Goal: Navigation & Orientation: Find specific page/section

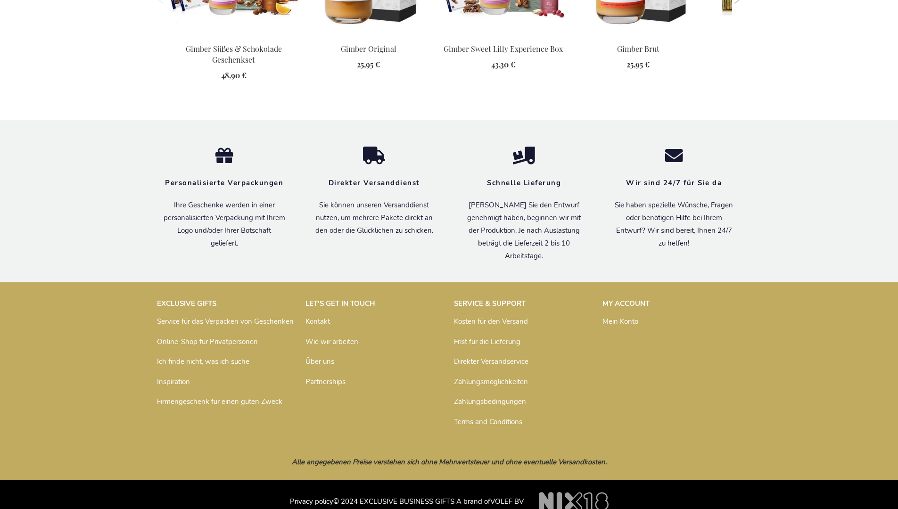
scroll to position [1228, 0]
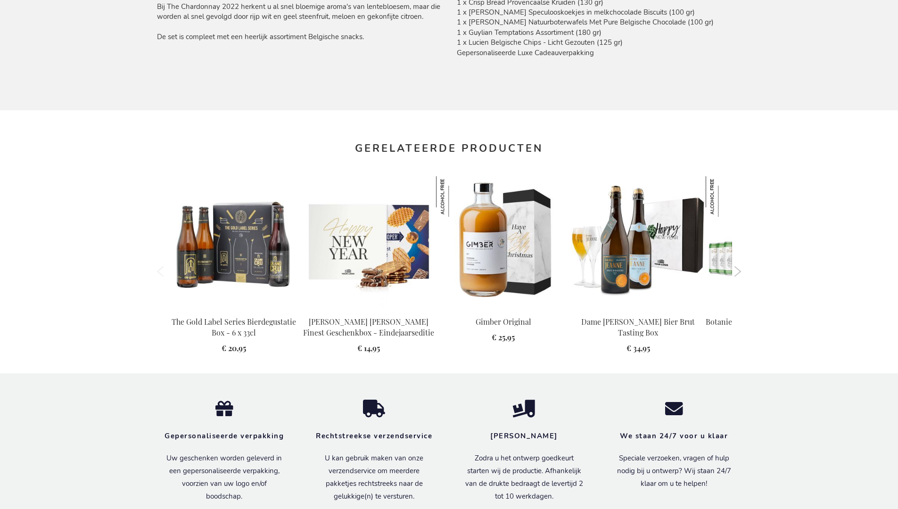
scroll to position [1023, 0]
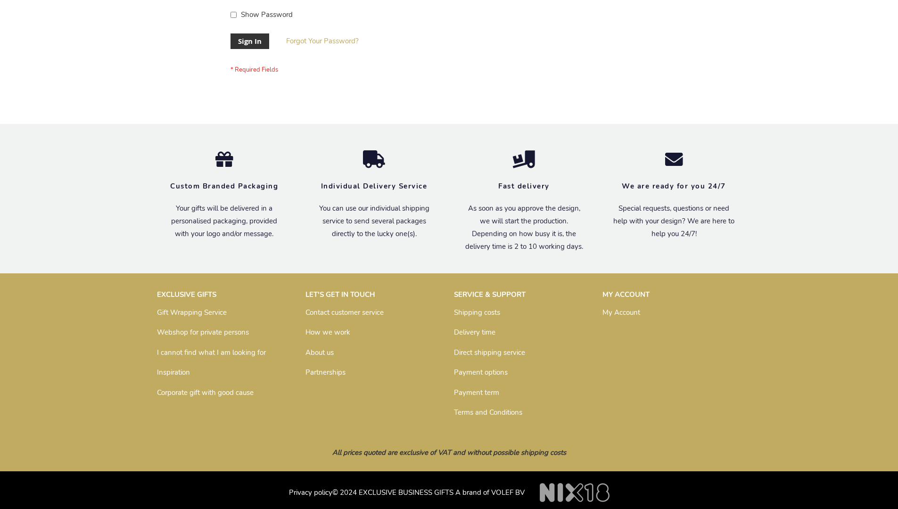
scroll to position [303, 0]
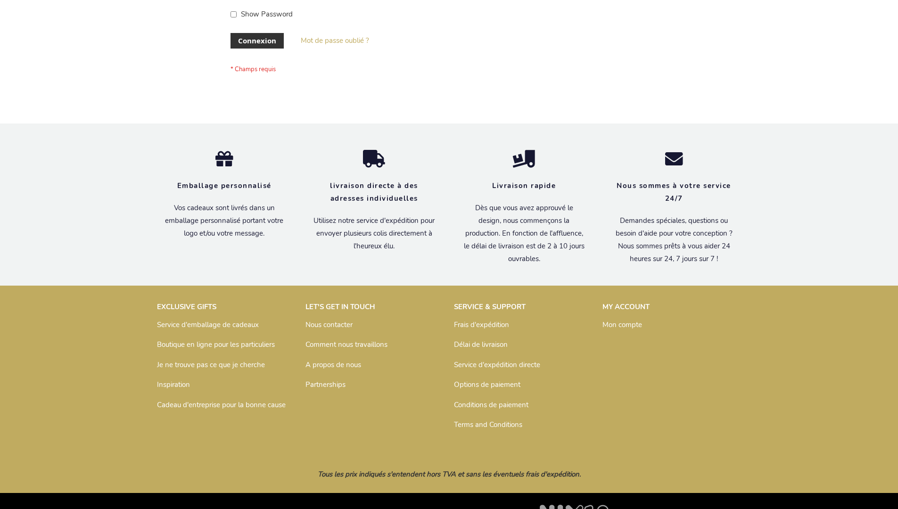
scroll to position [325, 0]
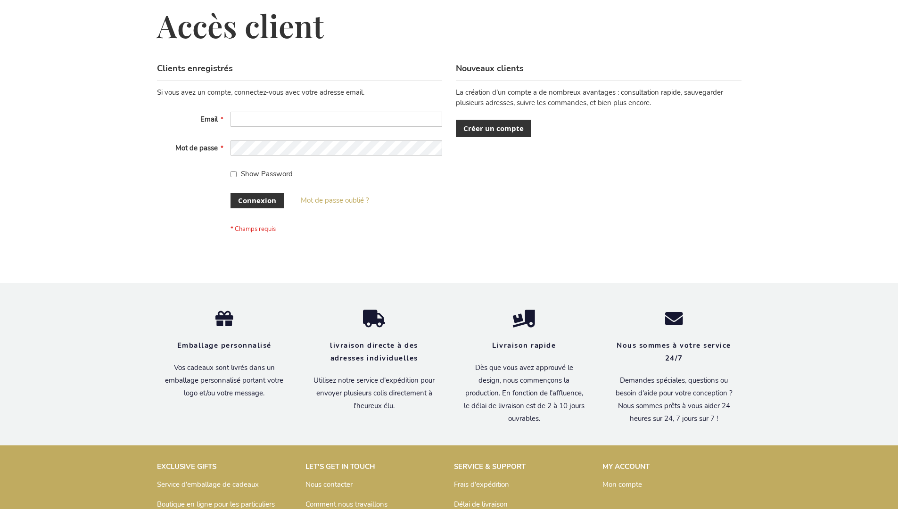
scroll to position [325, 0]
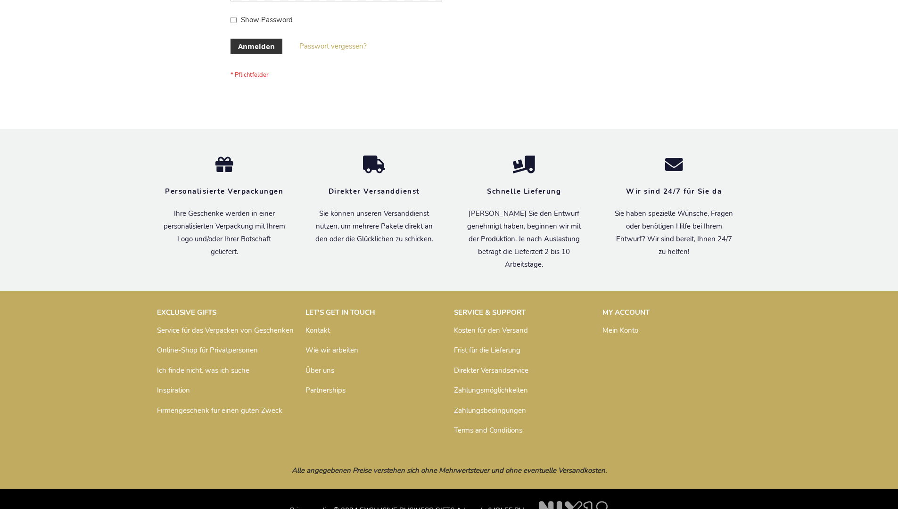
scroll to position [316, 0]
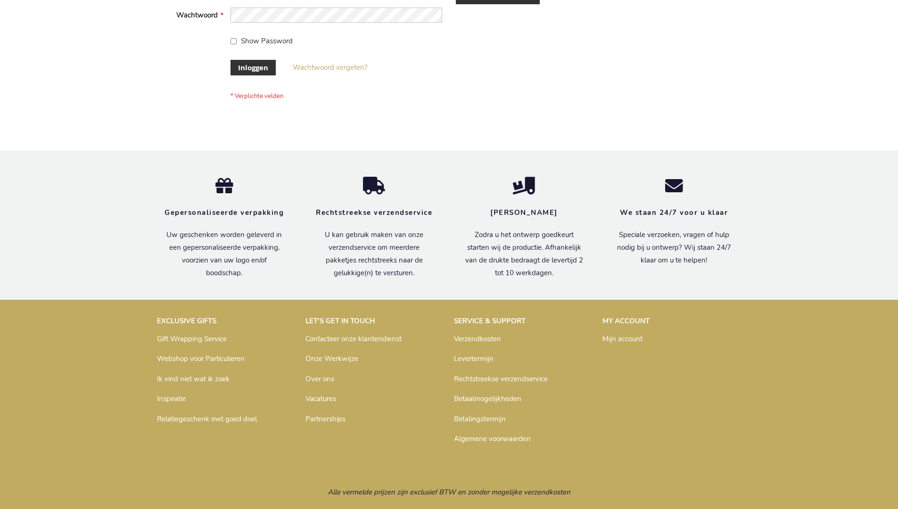
scroll to position [320, 0]
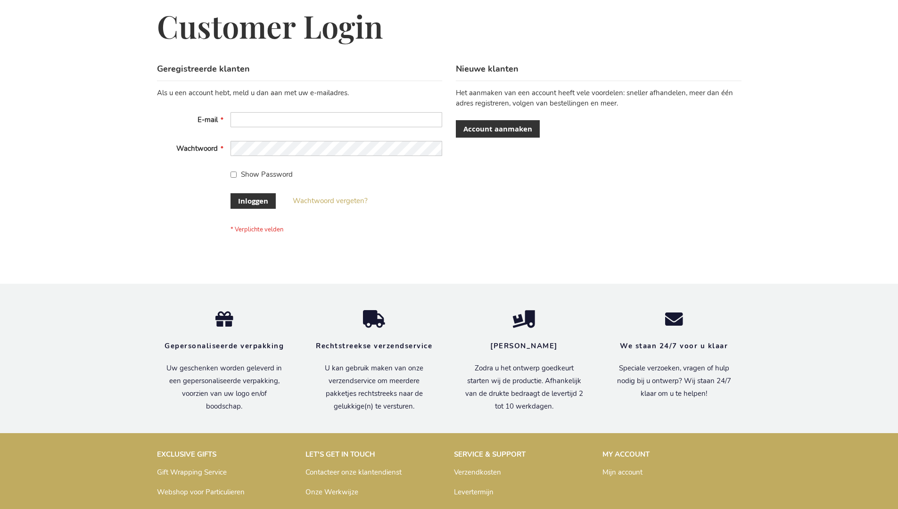
scroll to position [320, 0]
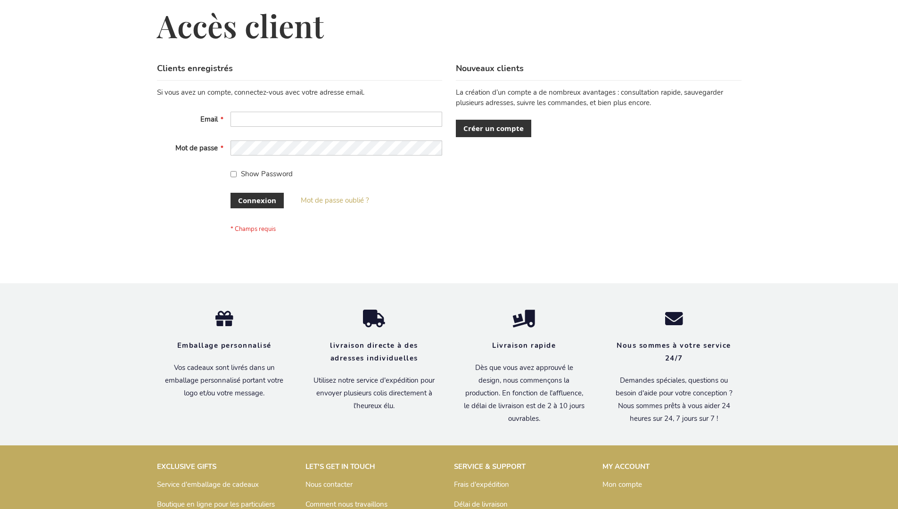
scroll to position [325, 0]
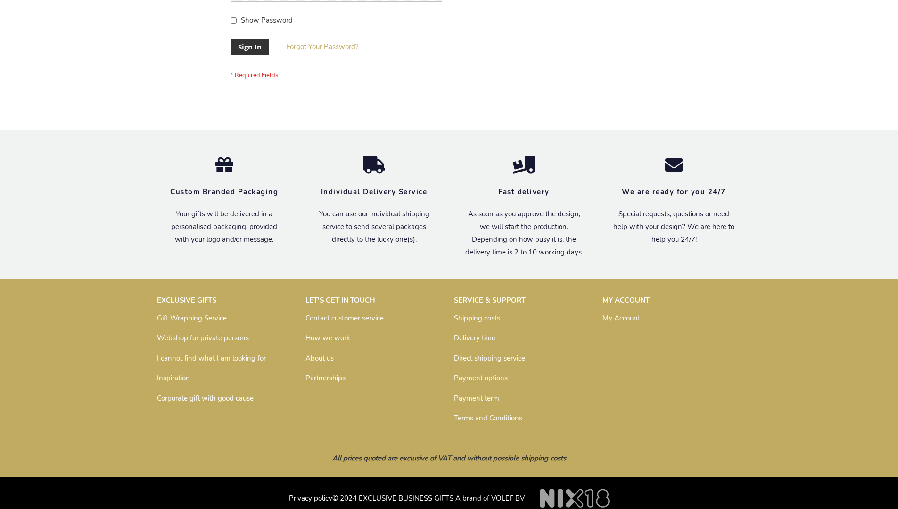
scroll to position [303, 0]
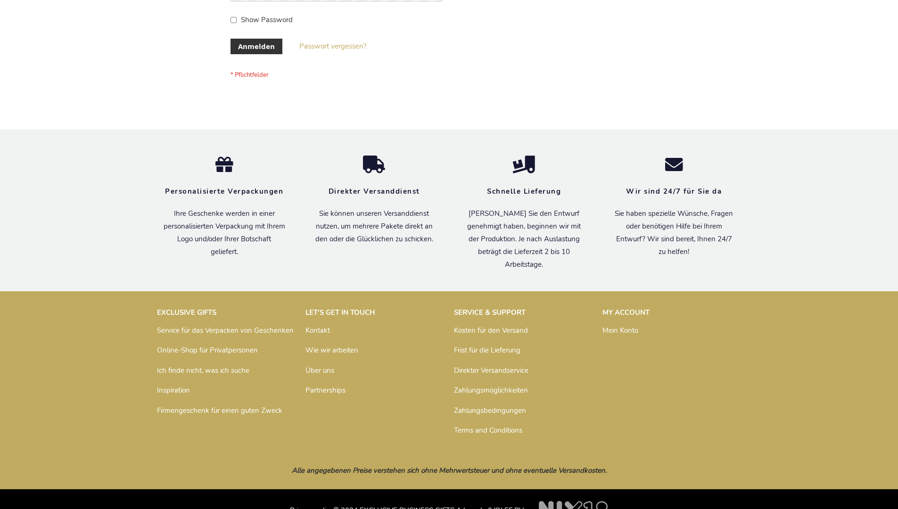
scroll to position [316, 0]
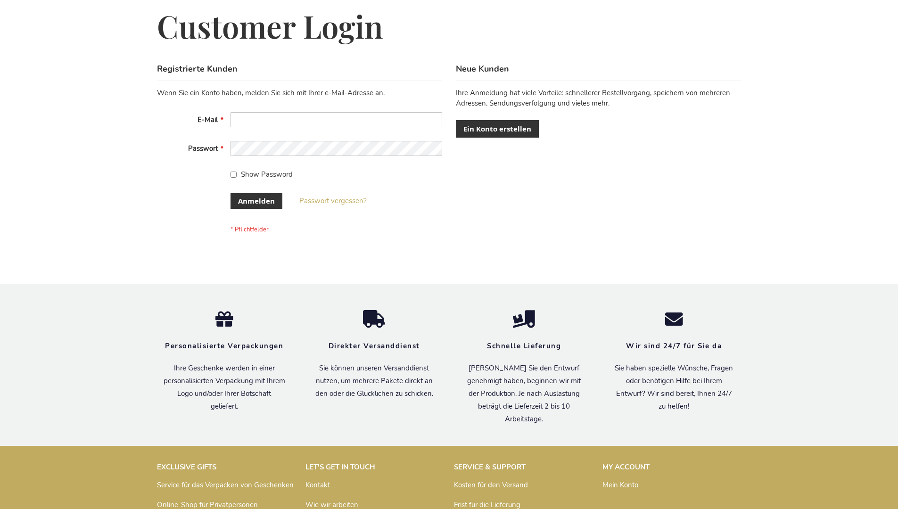
scroll to position [316, 0]
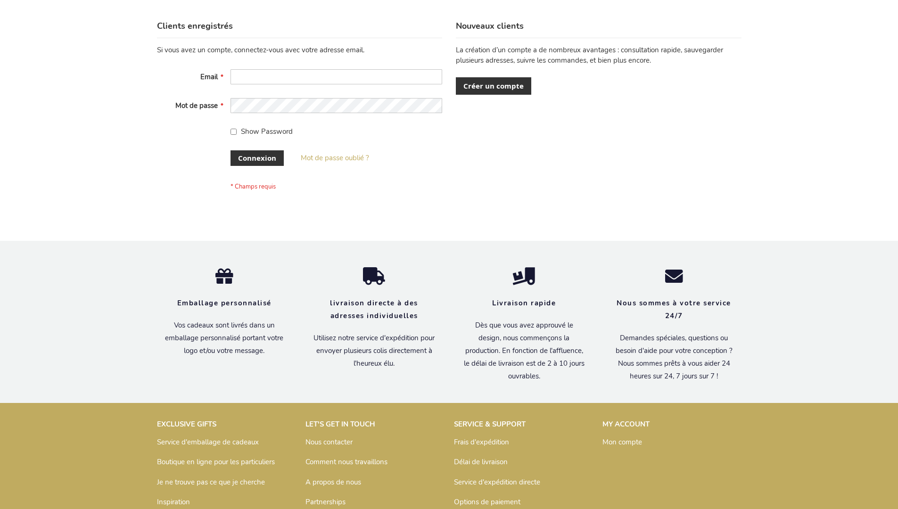
scroll to position [325, 0]
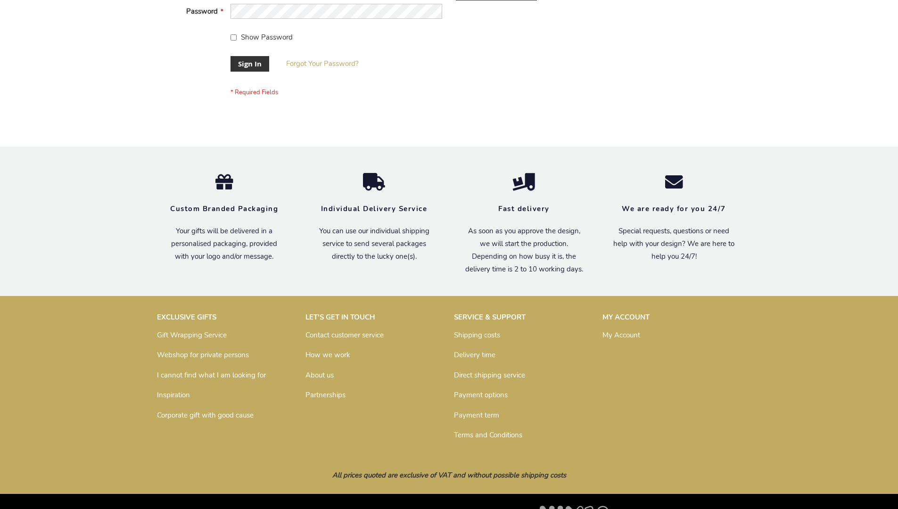
scroll to position [303, 0]
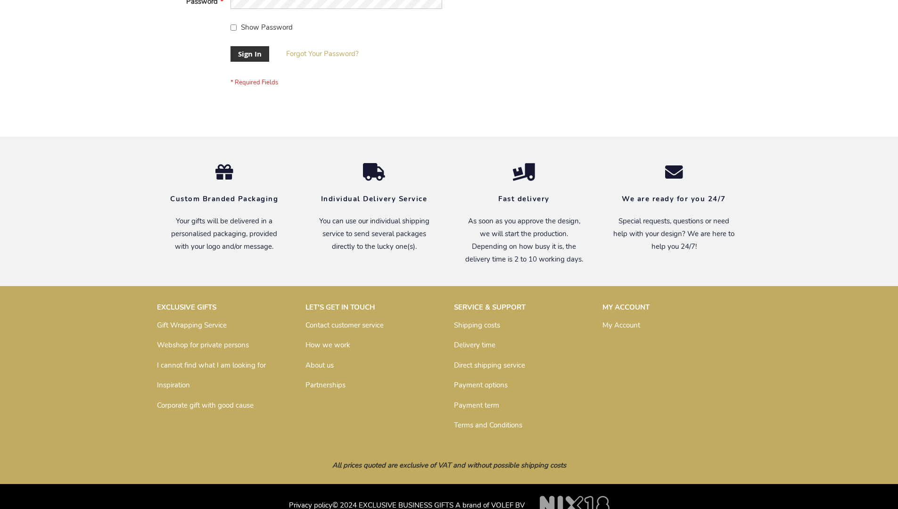
scroll to position [303, 0]
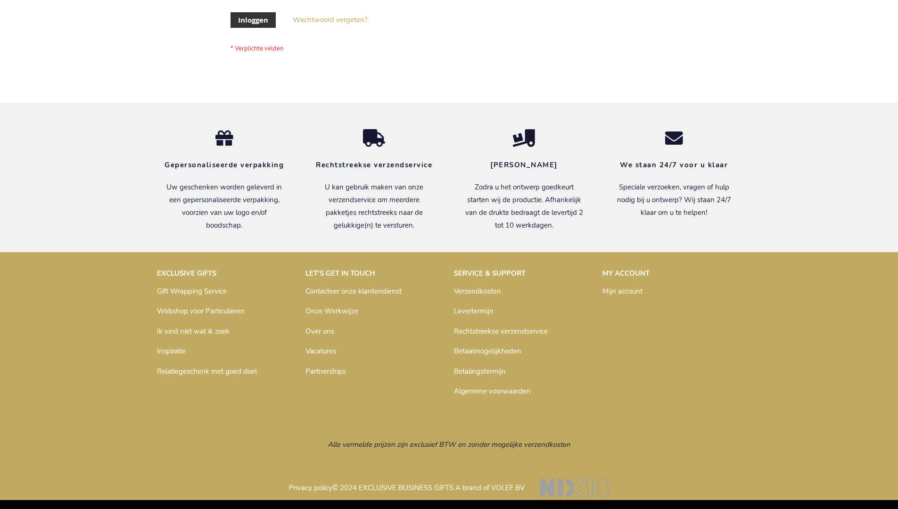
scroll to position [320, 0]
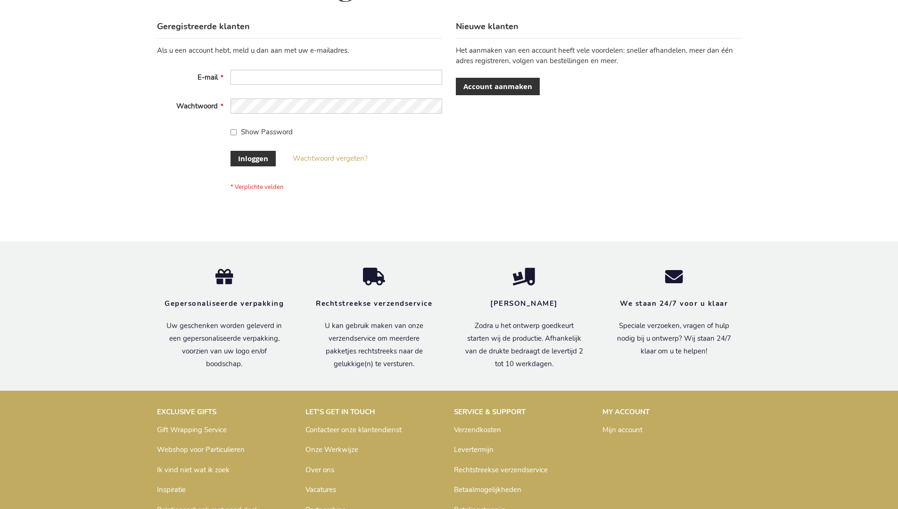
scroll to position [320, 0]
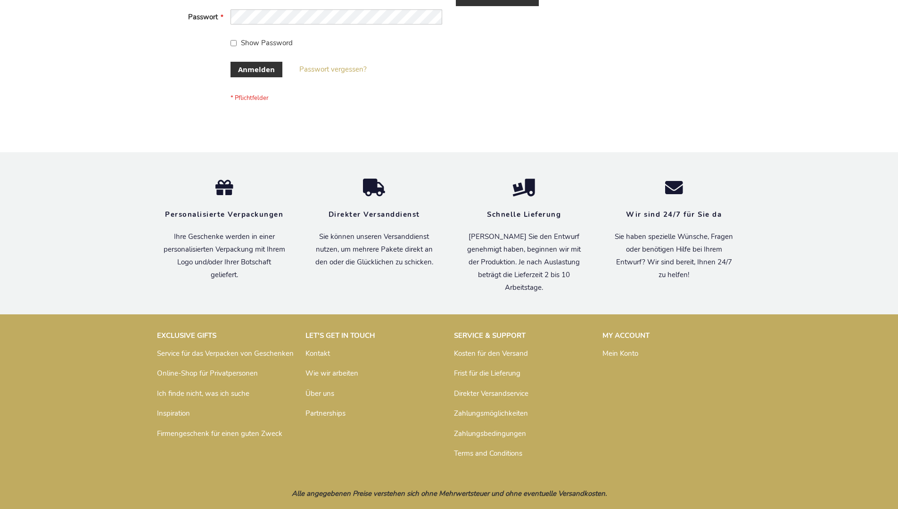
scroll to position [316, 0]
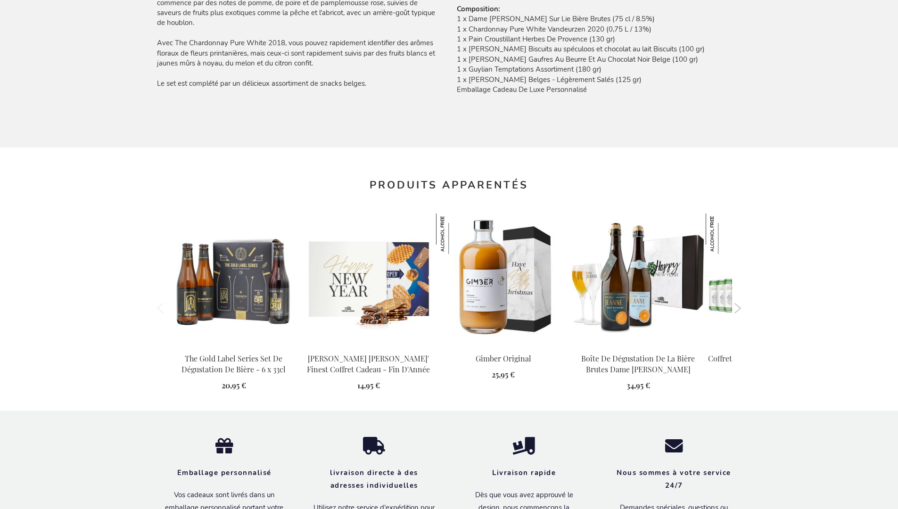
scroll to position [1038, 0]
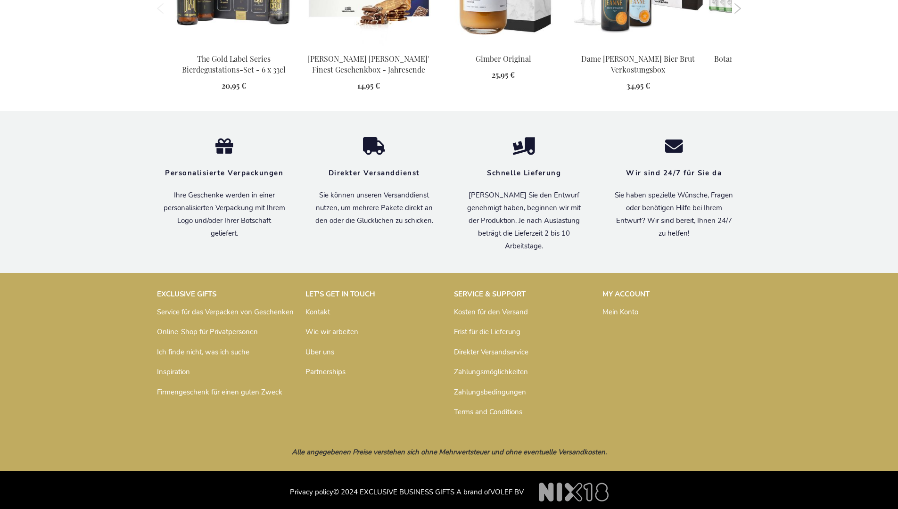
scroll to position [1029, 0]
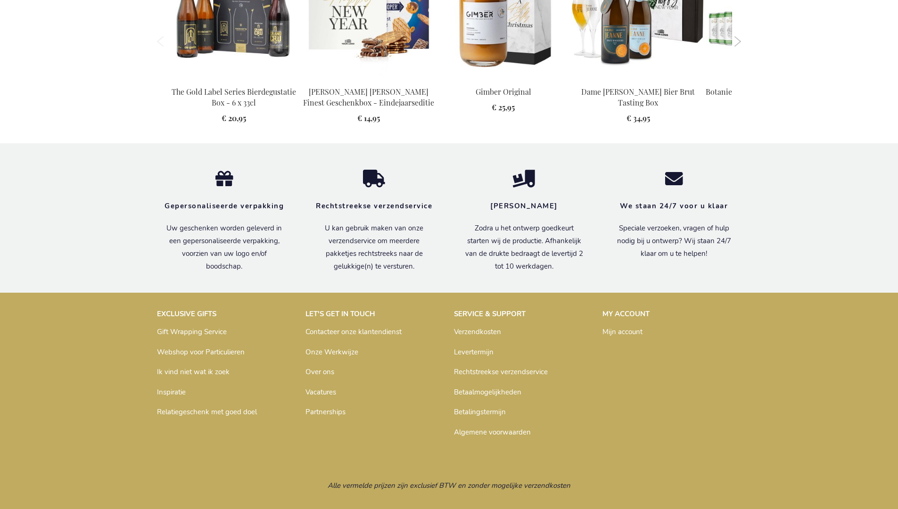
scroll to position [1023, 0]
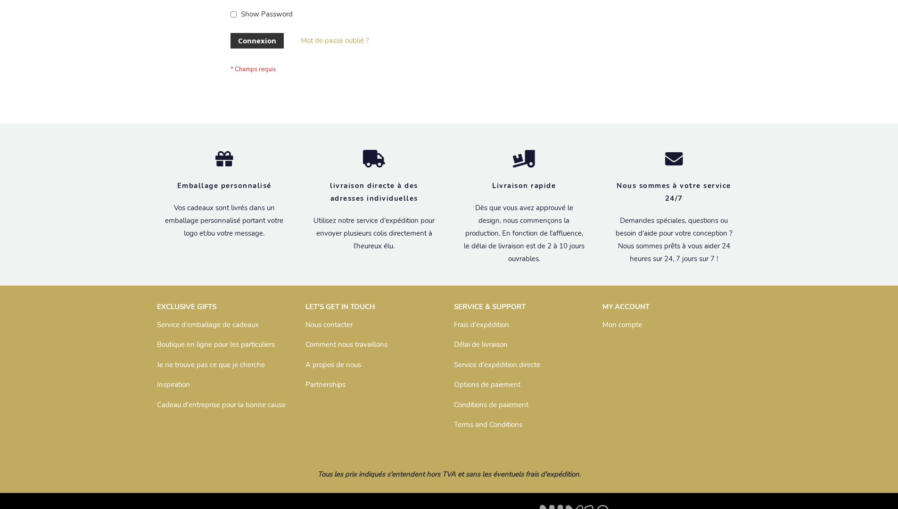
scroll to position [325, 0]
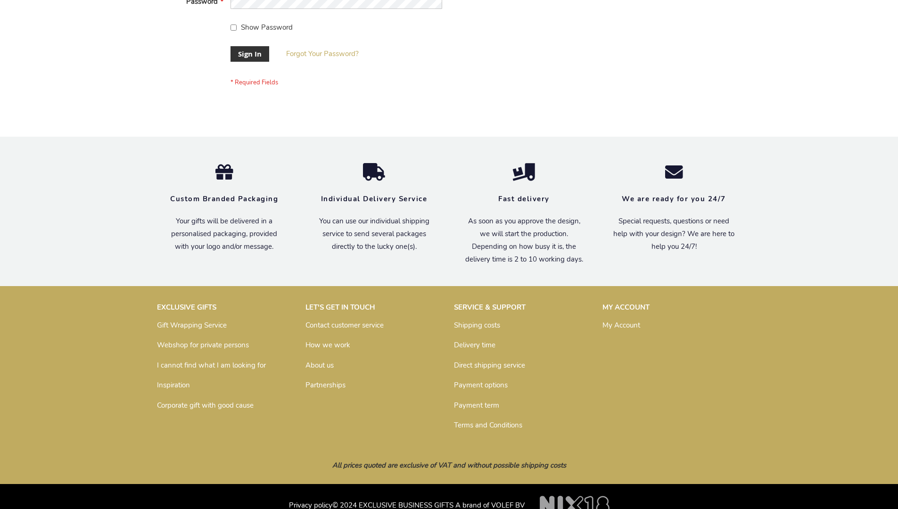
scroll to position [303, 0]
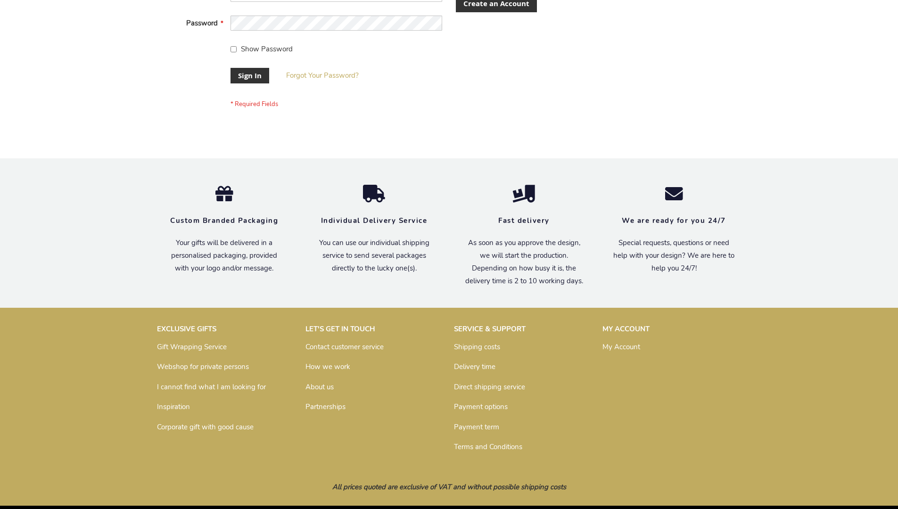
scroll to position [303, 0]
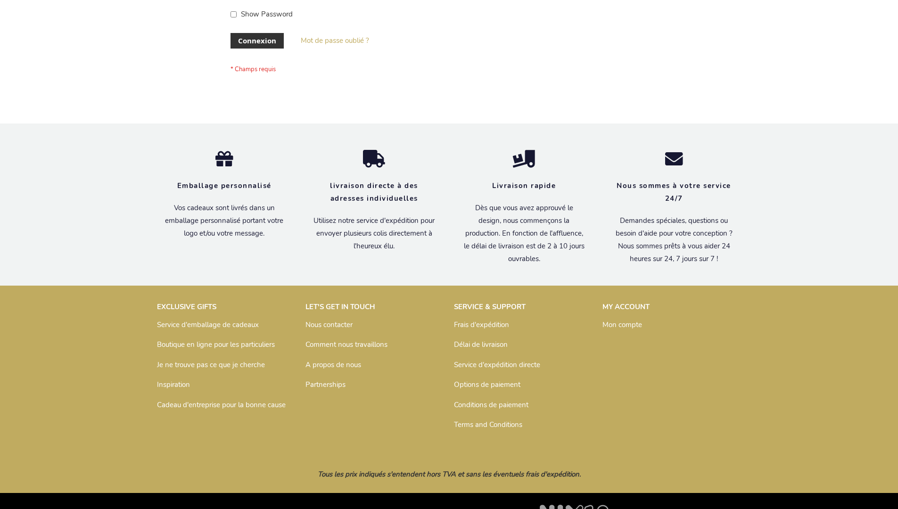
scroll to position [325, 0]
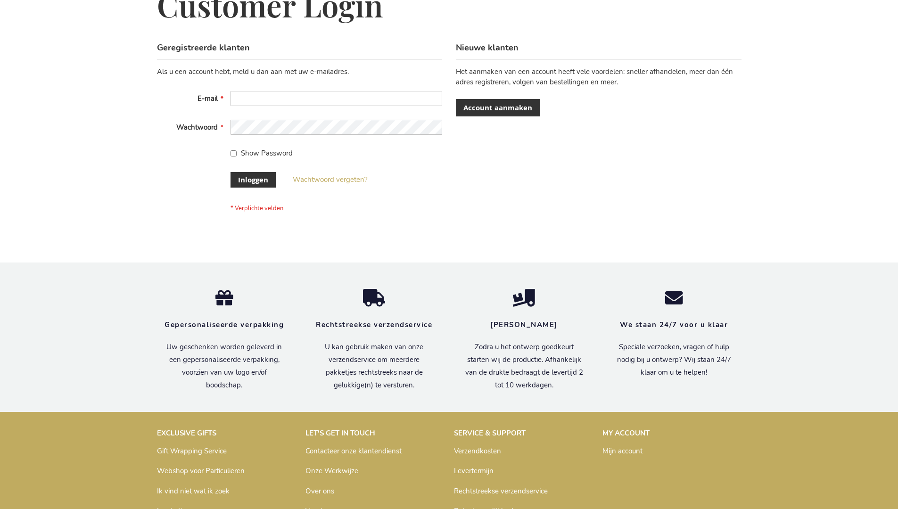
scroll to position [320, 0]
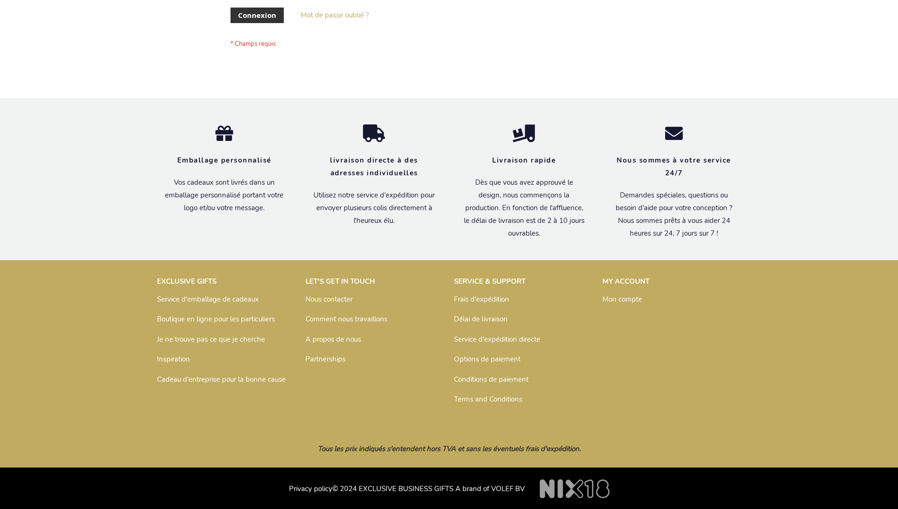
scroll to position [325, 0]
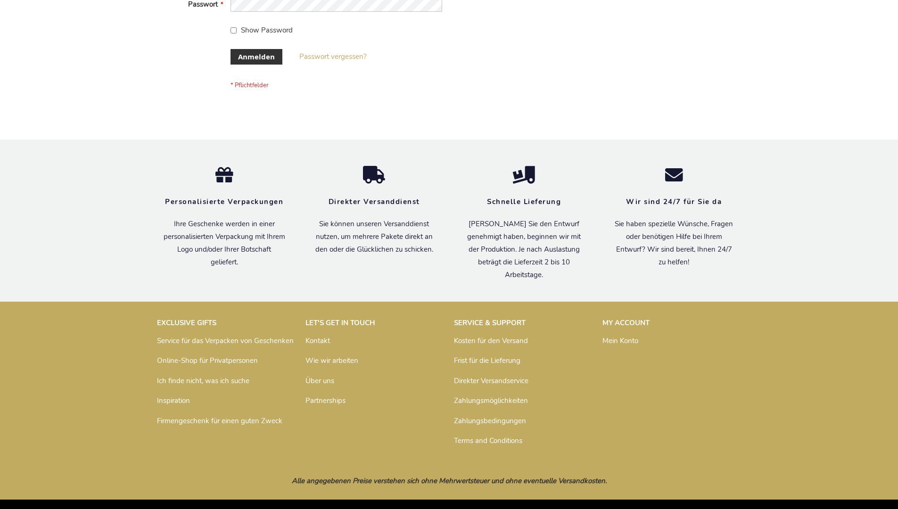
scroll to position [316, 0]
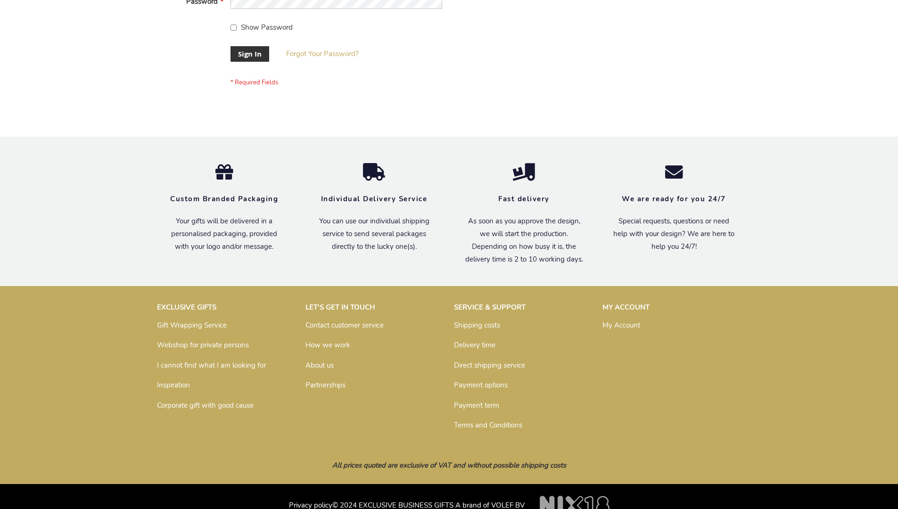
scroll to position [303, 0]
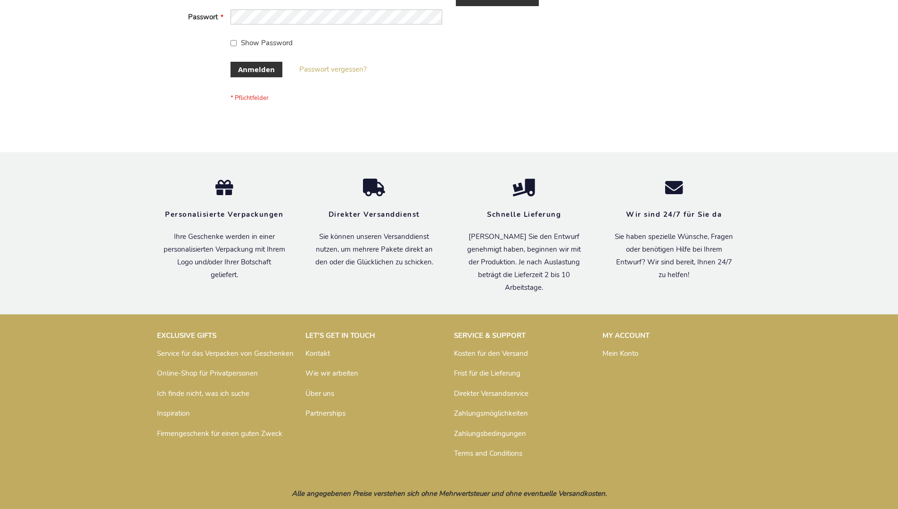
scroll to position [316, 0]
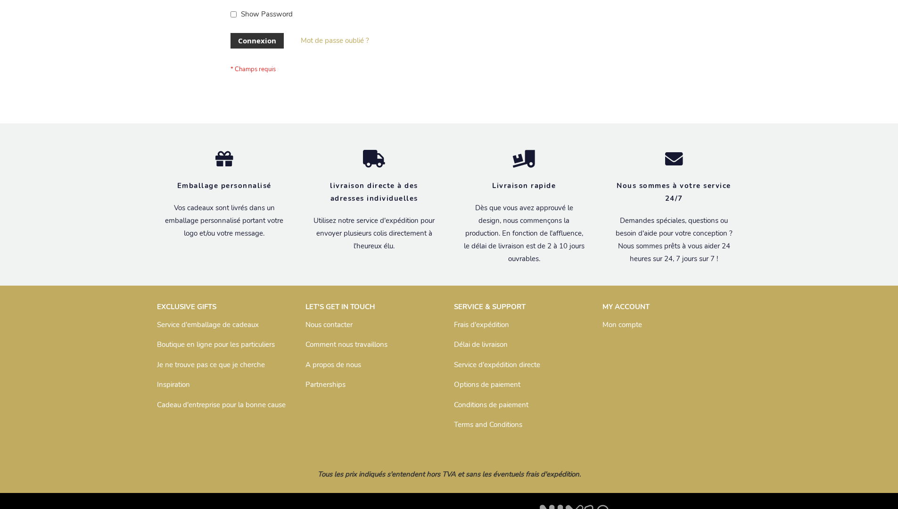
scroll to position [325, 0]
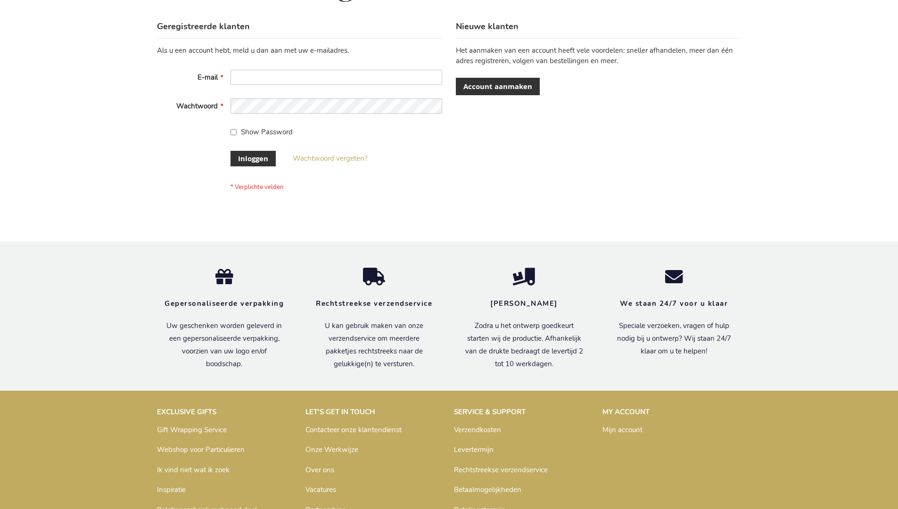
scroll to position [320, 0]
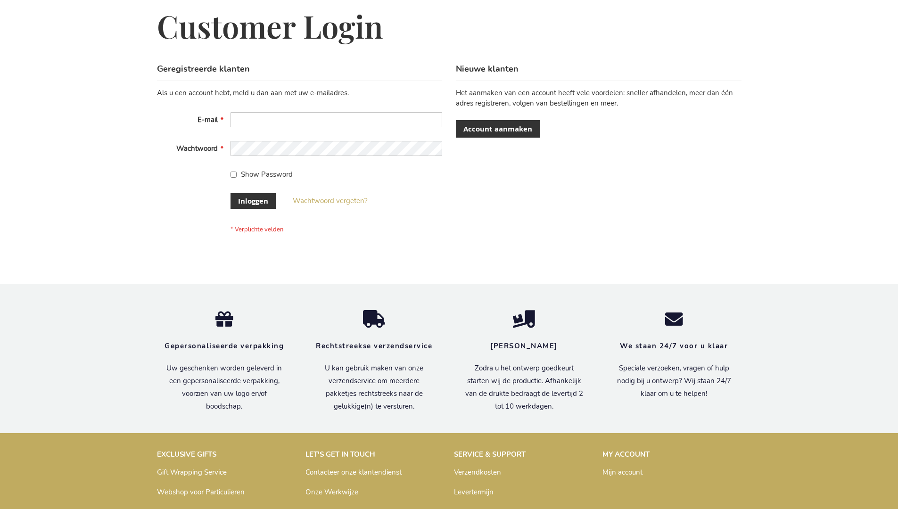
scroll to position [320, 0]
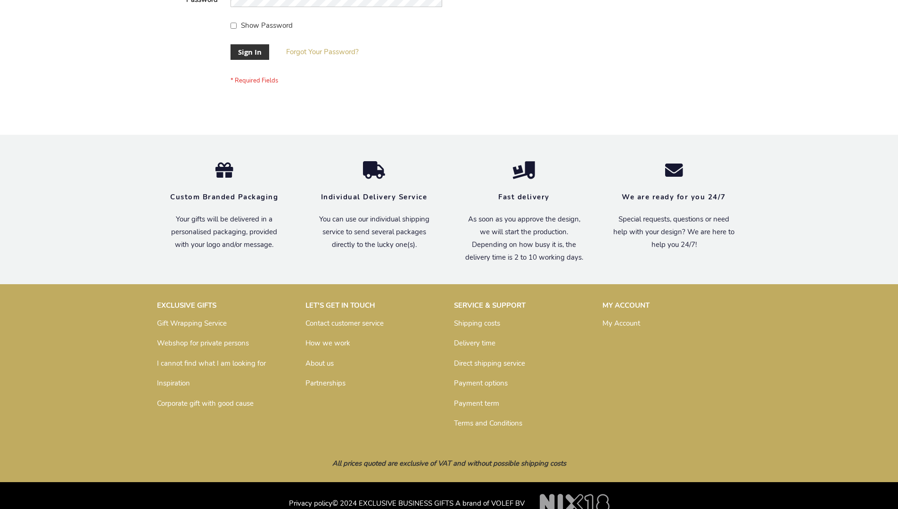
scroll to position [295, 0]
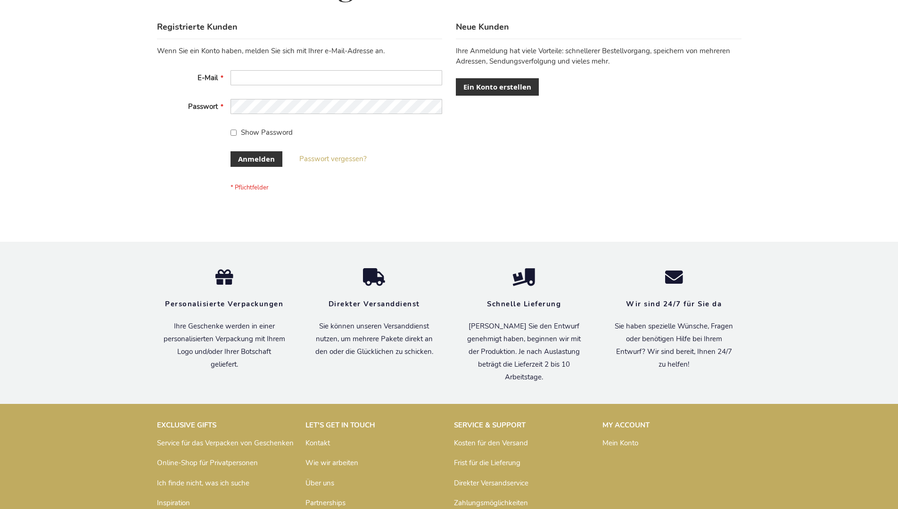
scroll to position [316, 0]
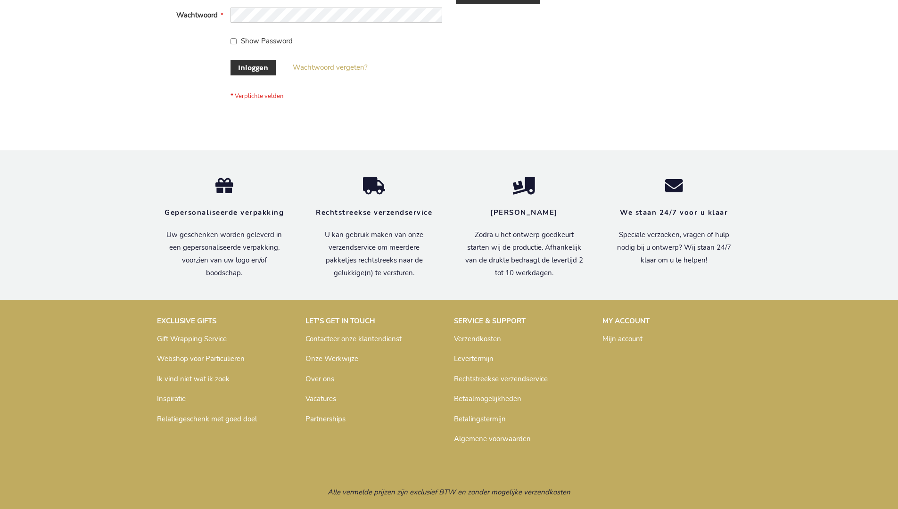
scroll to position [320, 0]
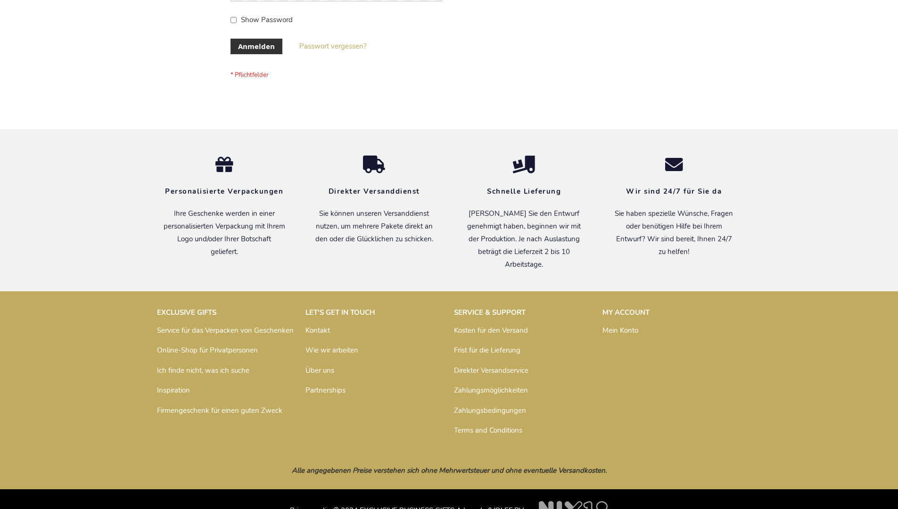
scroll to position [316, 0]
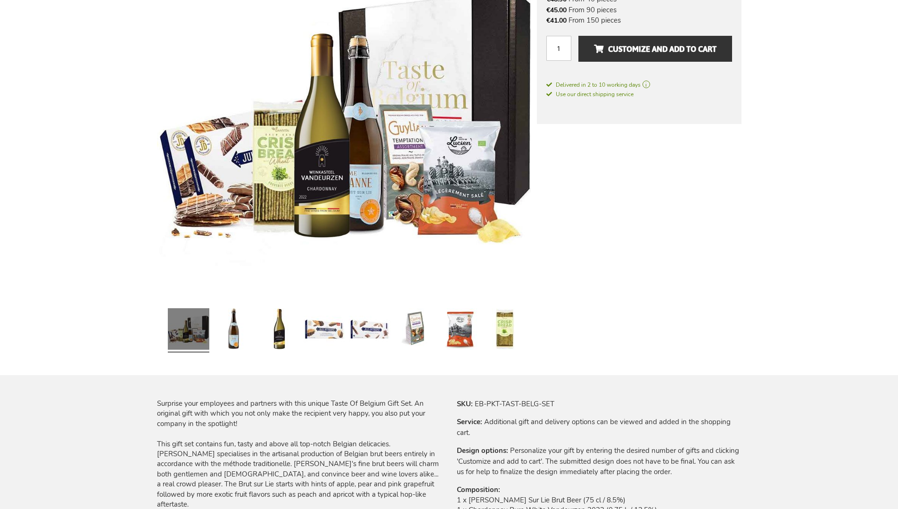
scroll to position [1005, 0]
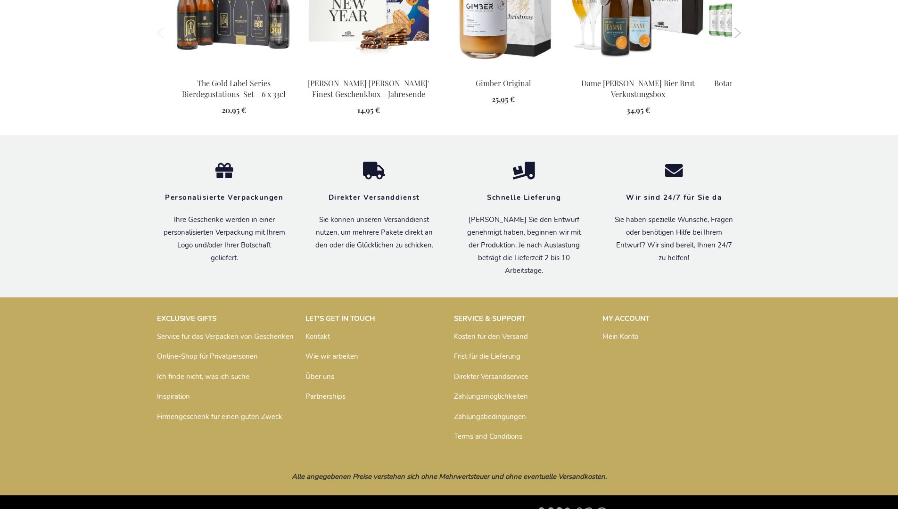
scroll to position [1029, 0]
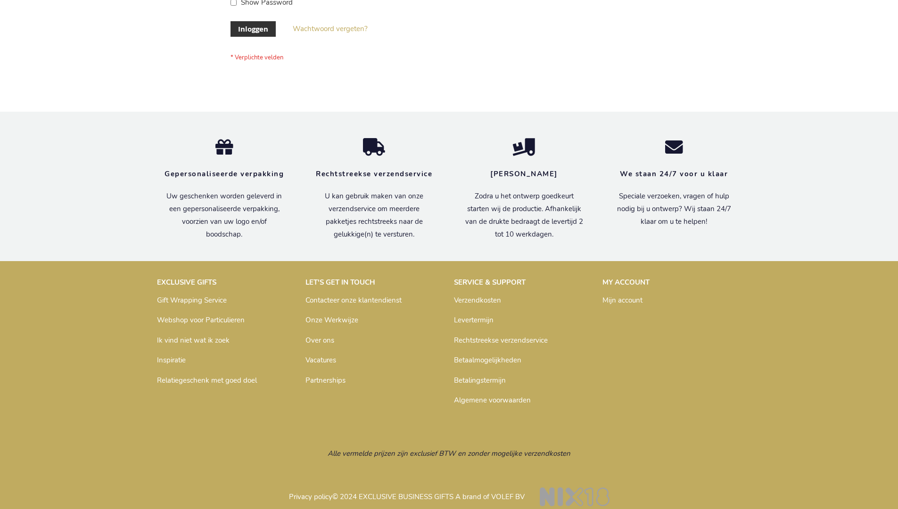
scroll to position [313, 0]
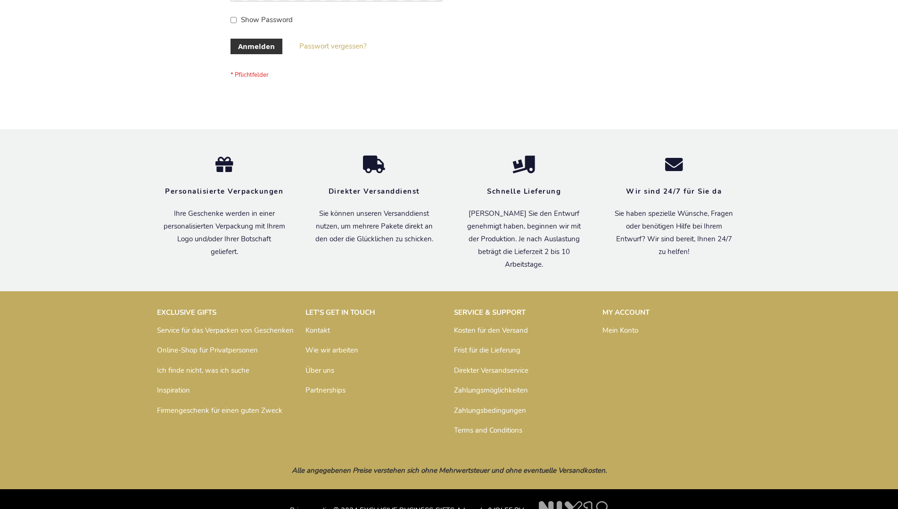
scroll to position [316, 0]
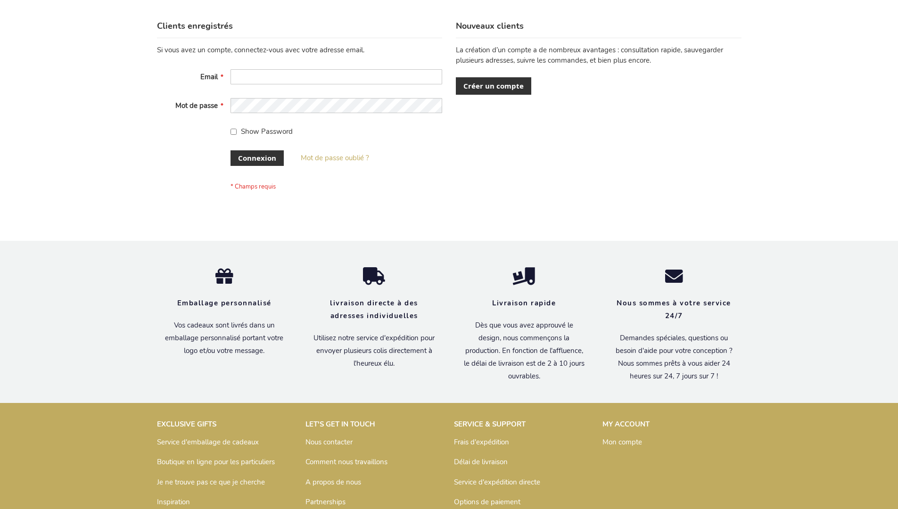
scroll to position [325, 0]
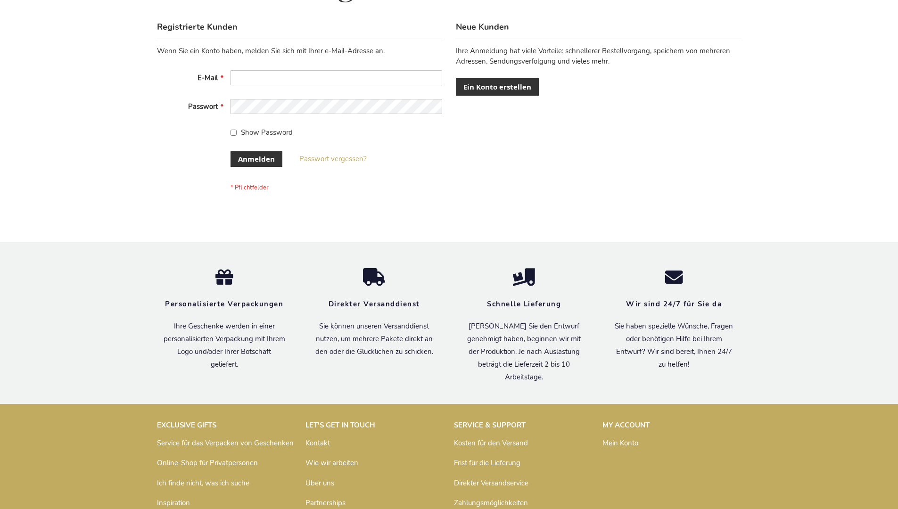
scroll to position [316, 0]
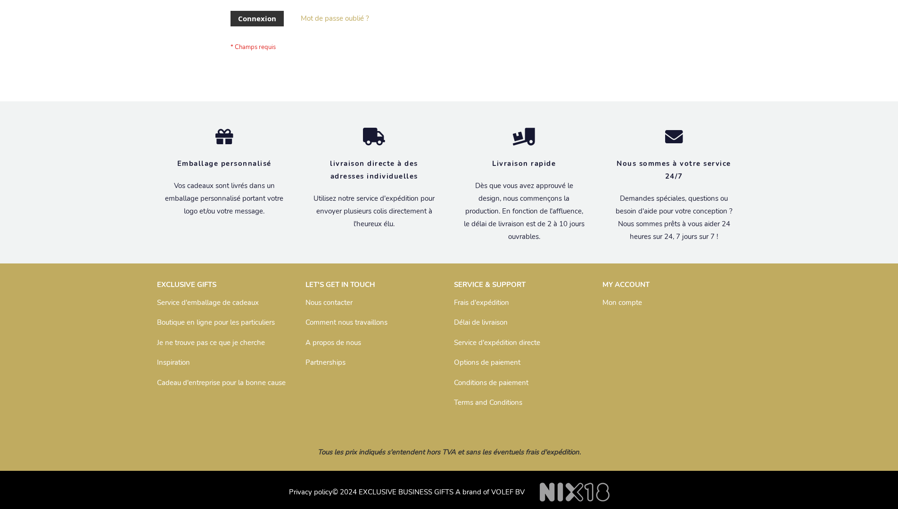
scroll to position [325, 0]
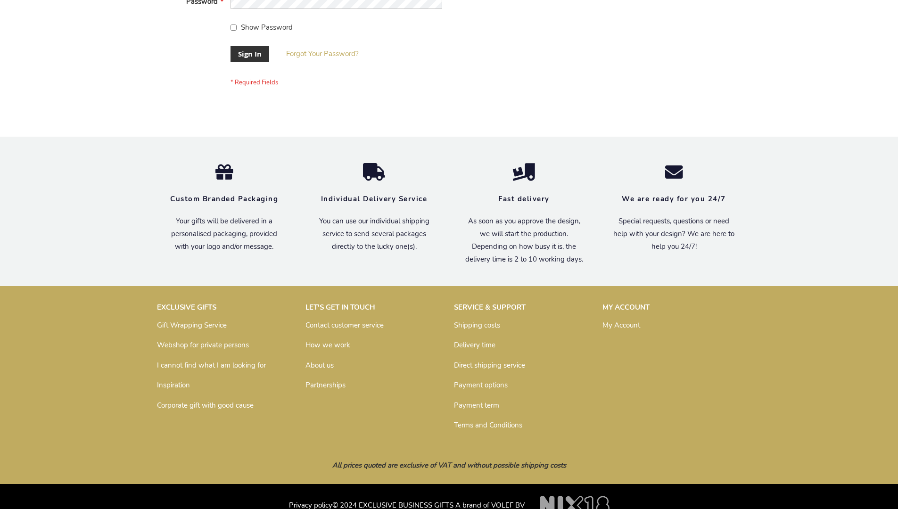
scroll to position [303, 0]
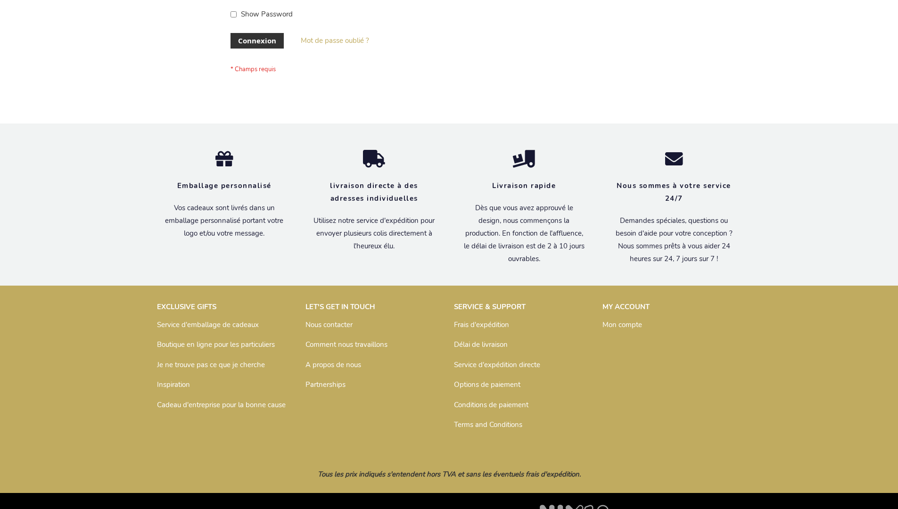
scroll to position [325, 0]
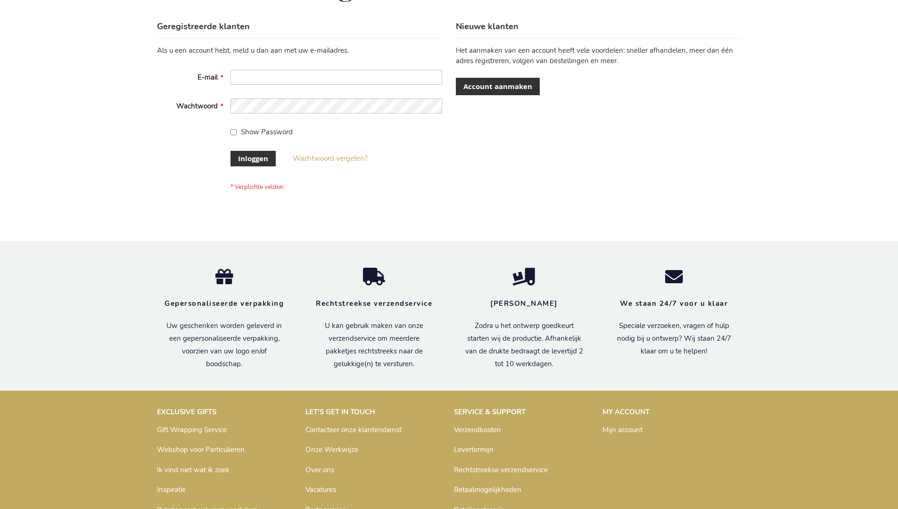
scroll to position [320, 0]
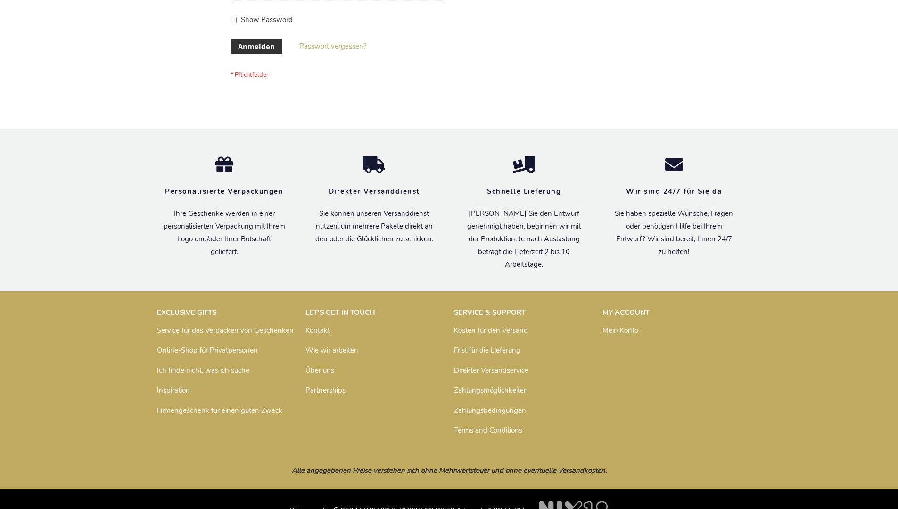
scroll to position [316, 0]
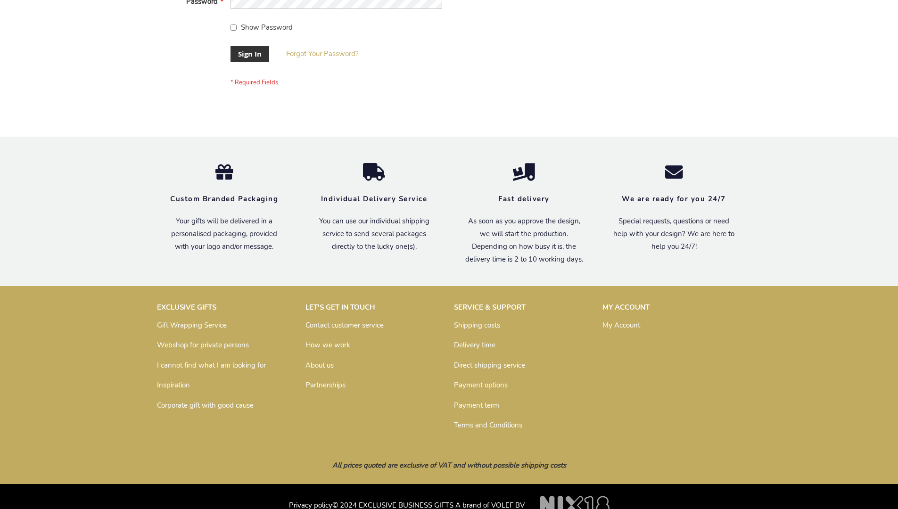
scroll to position [303, 0]
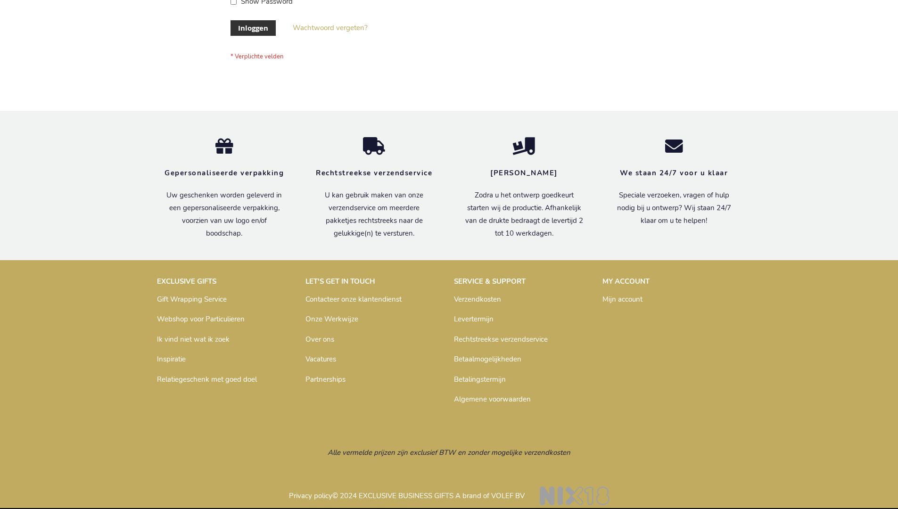
scroll to position [320, 0]
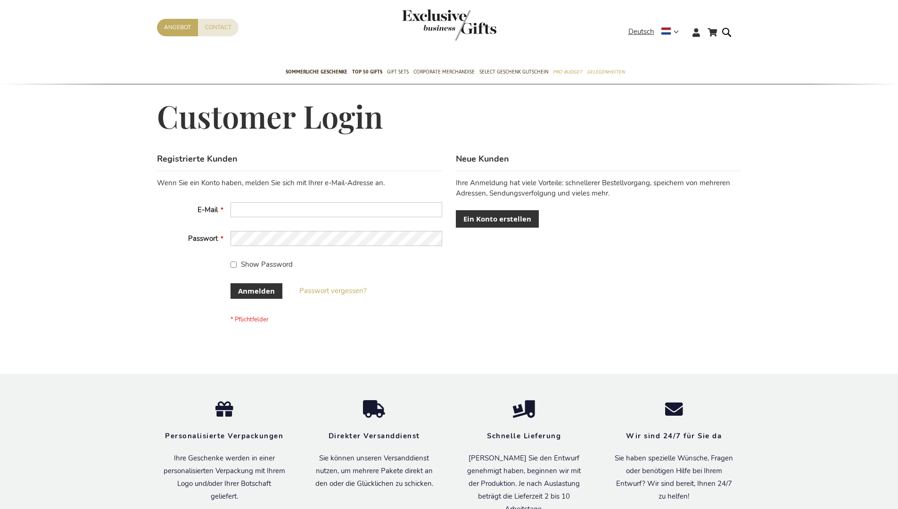
scroll to position [308, 0]
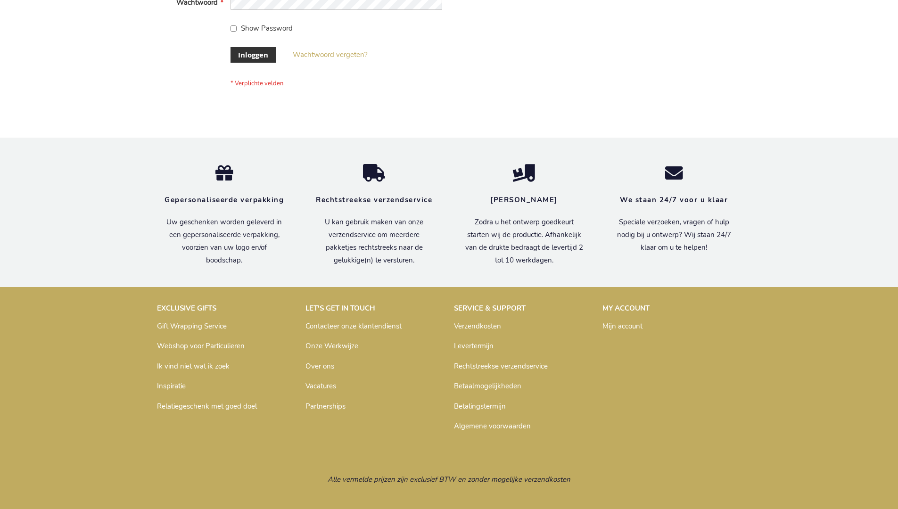
scroll to position [320, 0]
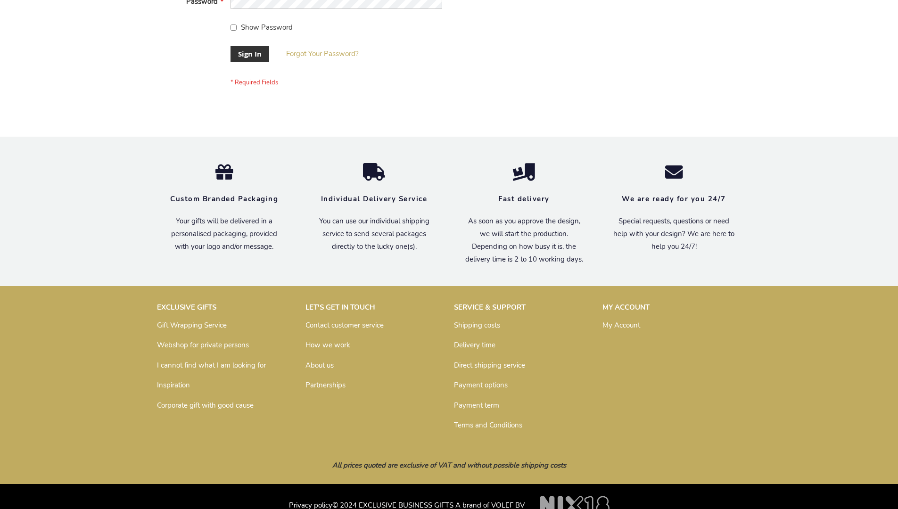
scroll to position [303, 0]
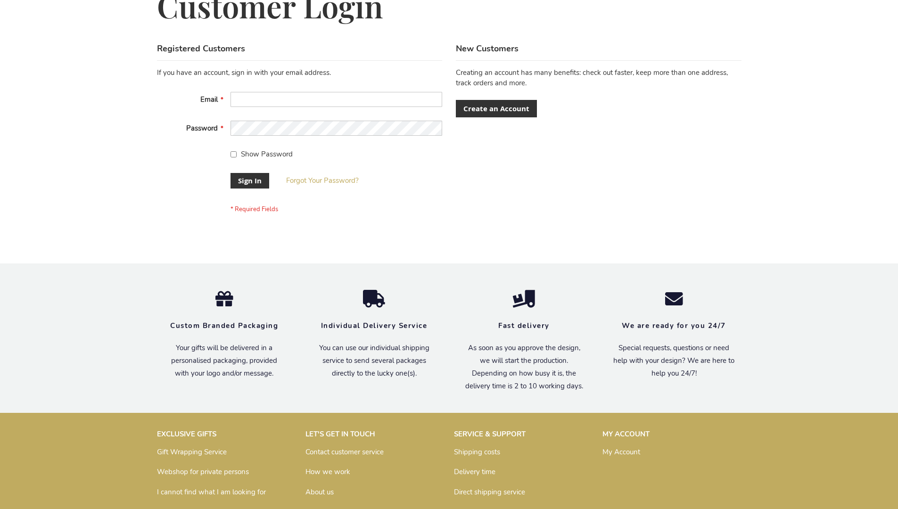
scroll to position [303, 0]
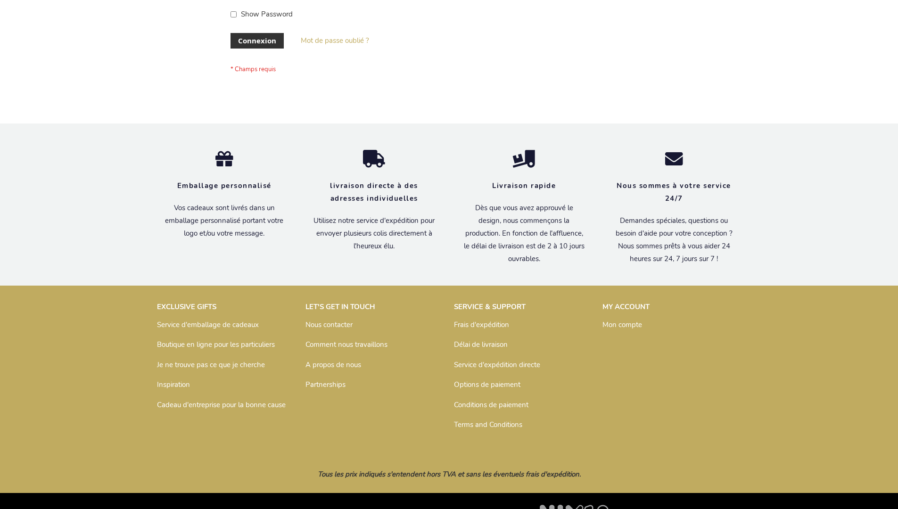
scroll to position [325, 0]
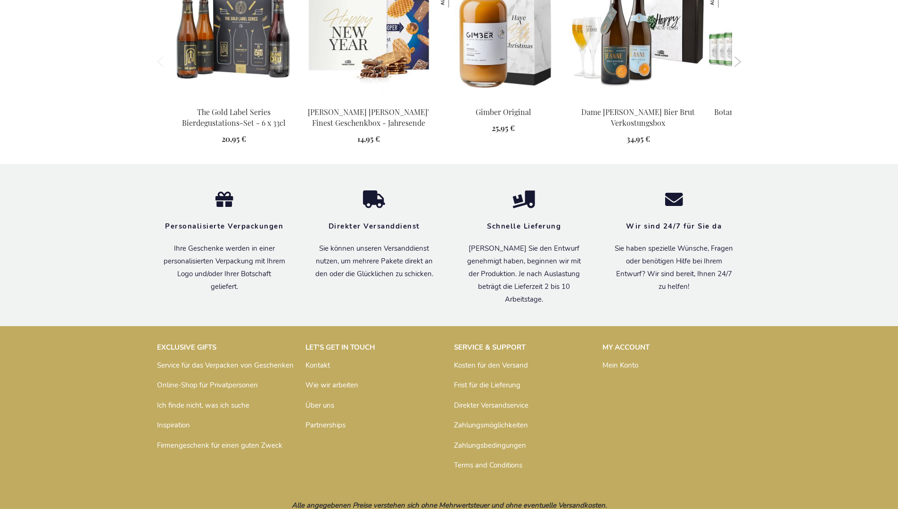
scroll to position [1029, 0]
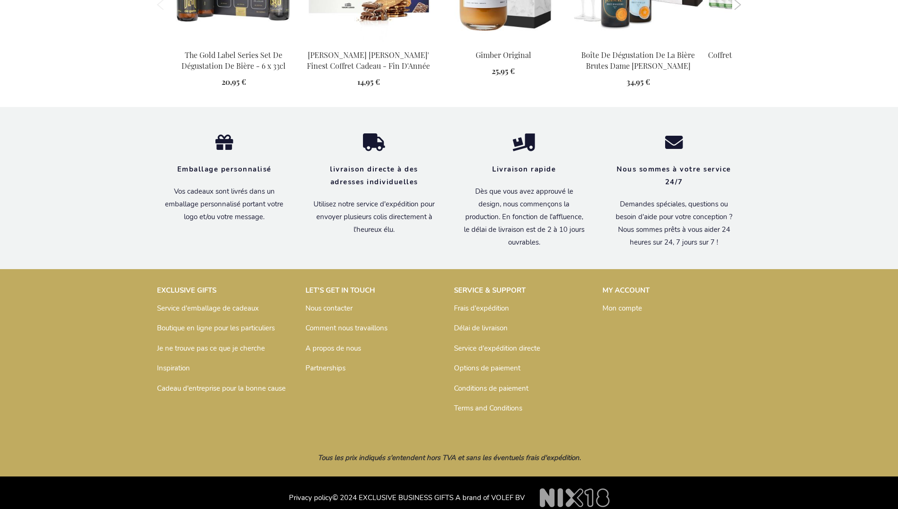
scroll to position [1038, 0]
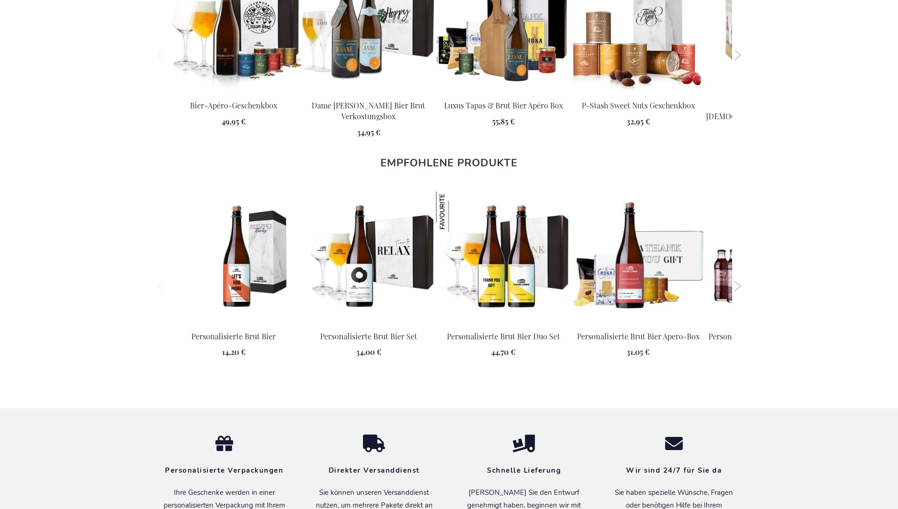
scroll to position [1262, 0]
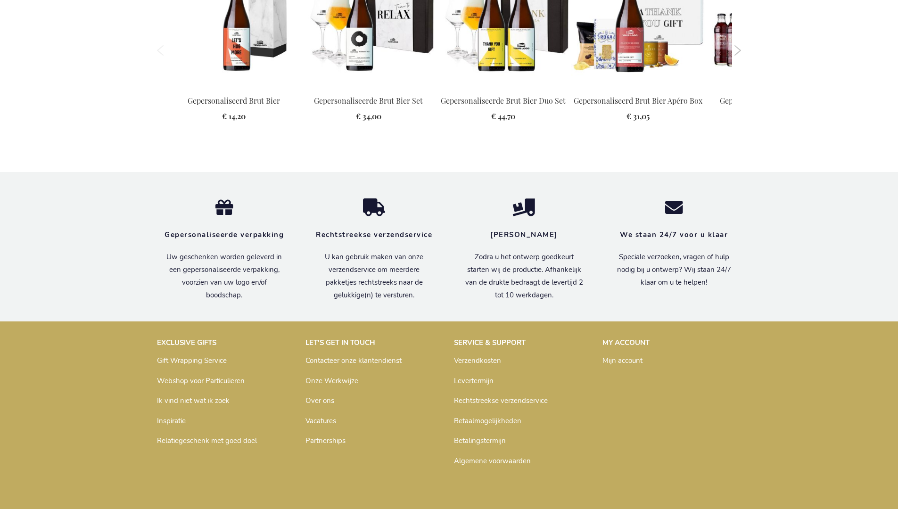
scroll to position [1256, 0]
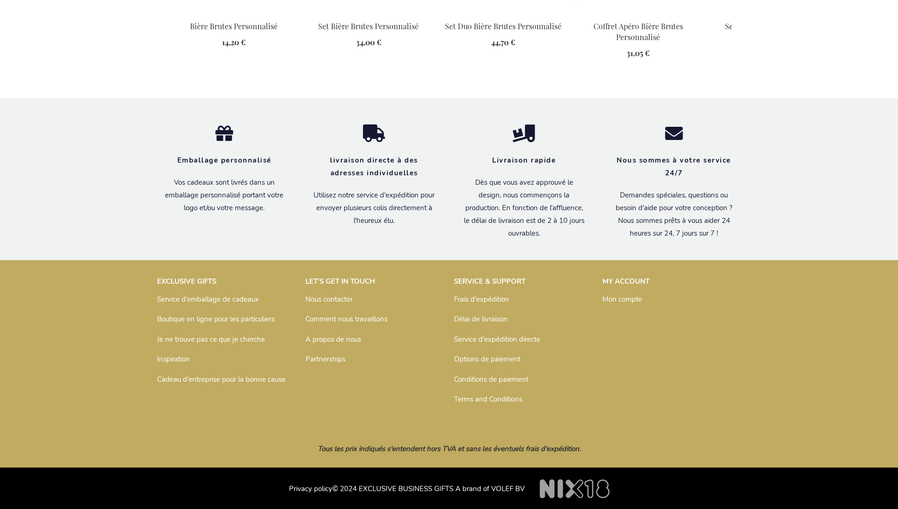
scroll to position [1271, 0]
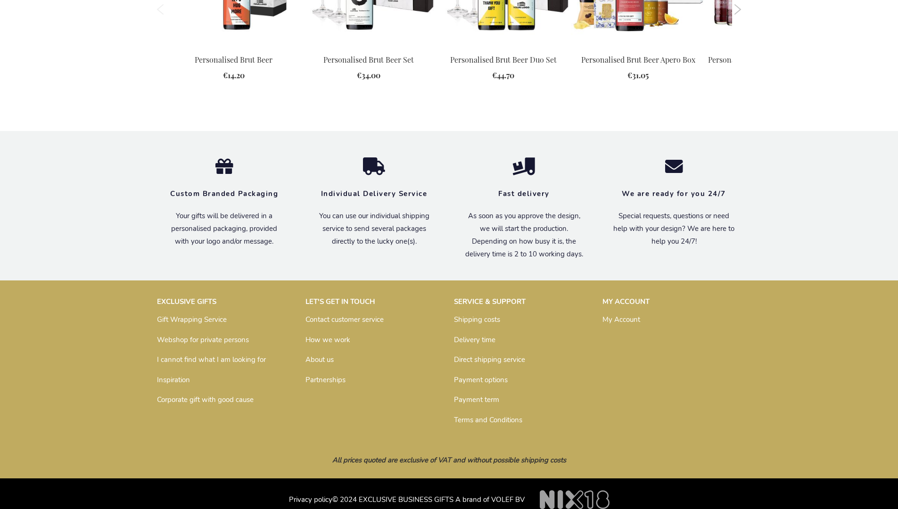
scroll to position [1238, 0]
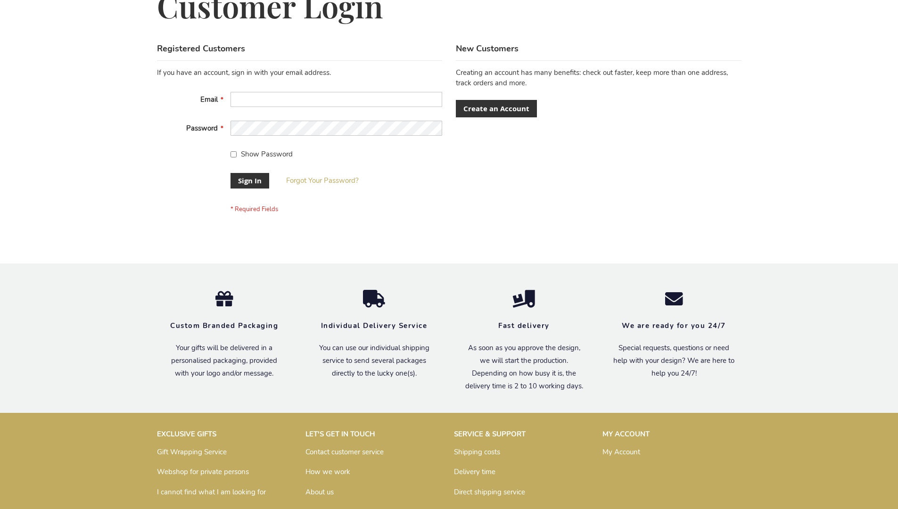
scroll to position [303, 0]
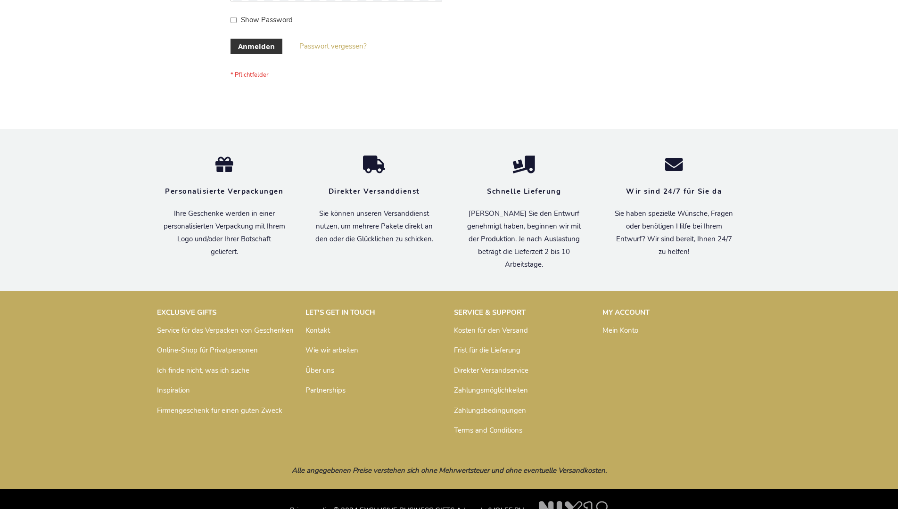
scroll to position [316, 0]
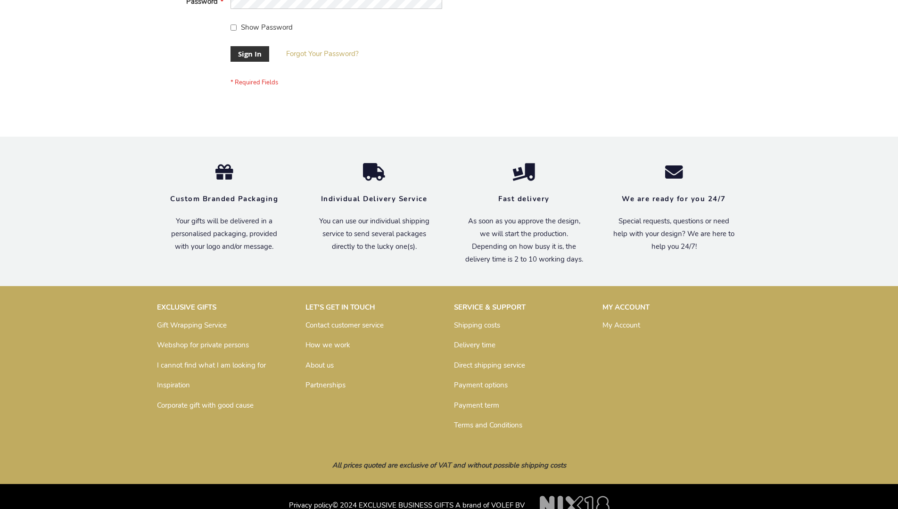
scroll to position [303, 0]
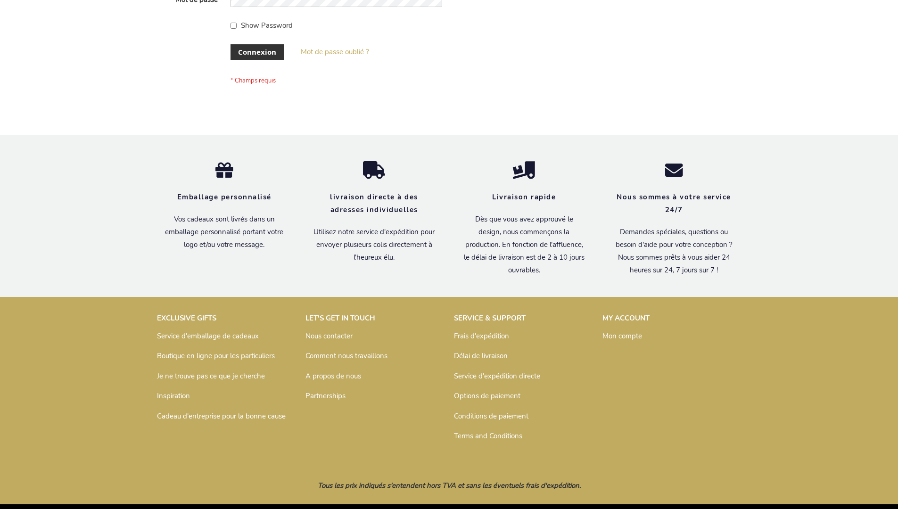
scroll to position [325, 0]
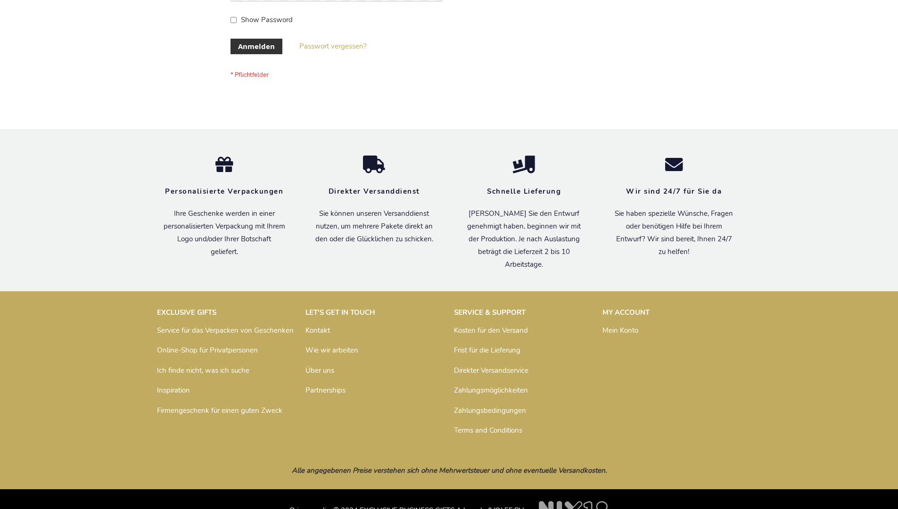
scroll to position [316, 0]
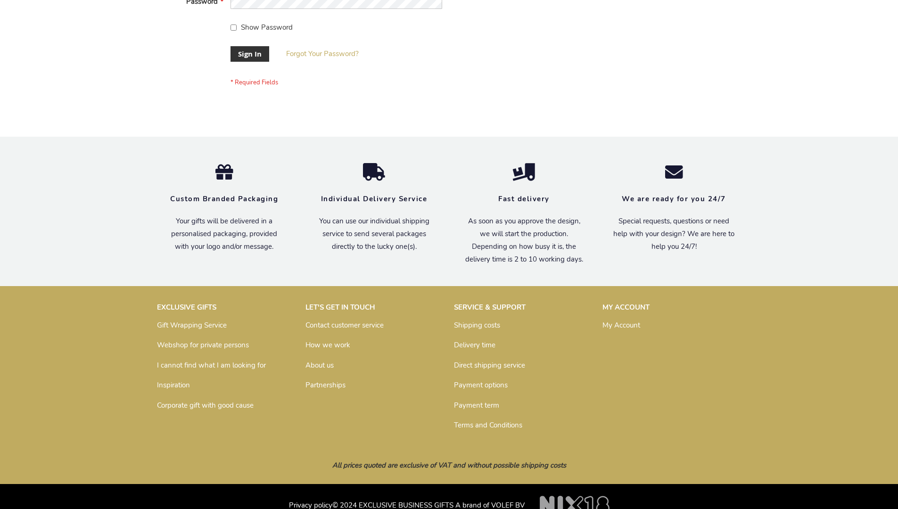
scroll to position [303, 0]
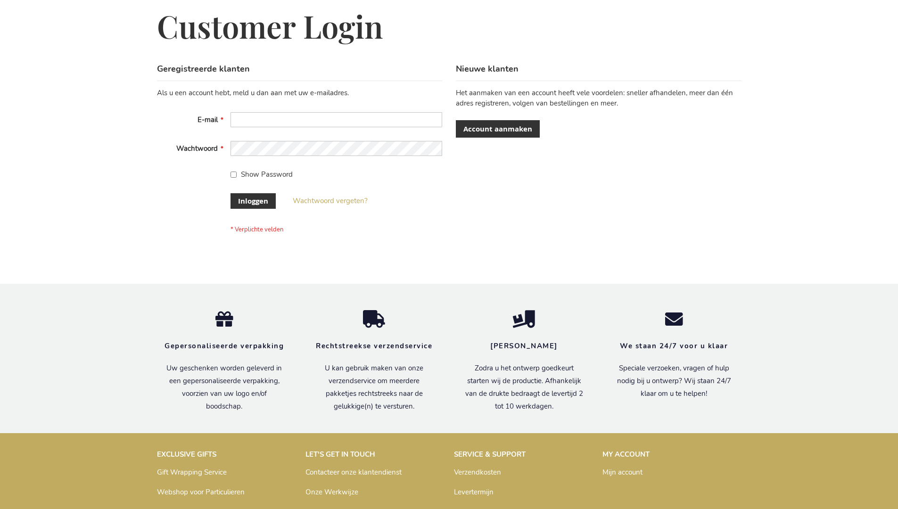
scroll to position [320, 0]
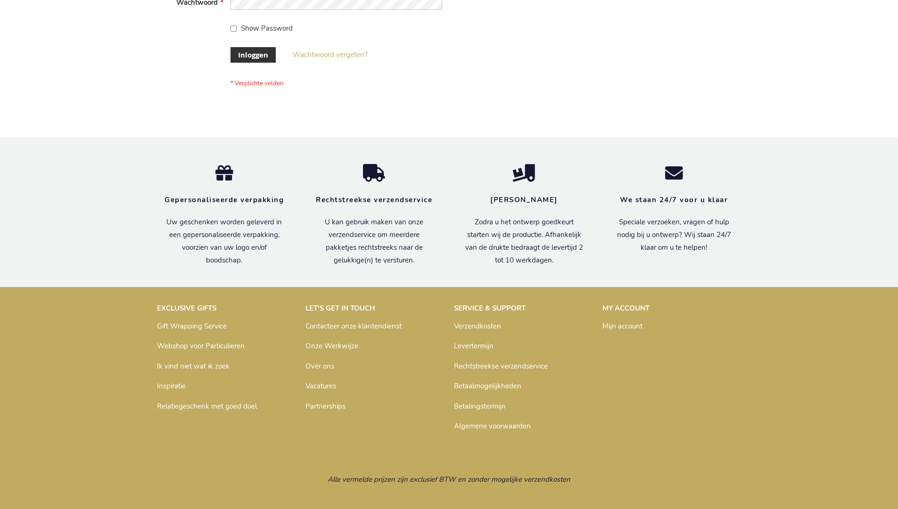
scroll to position [320, 0]
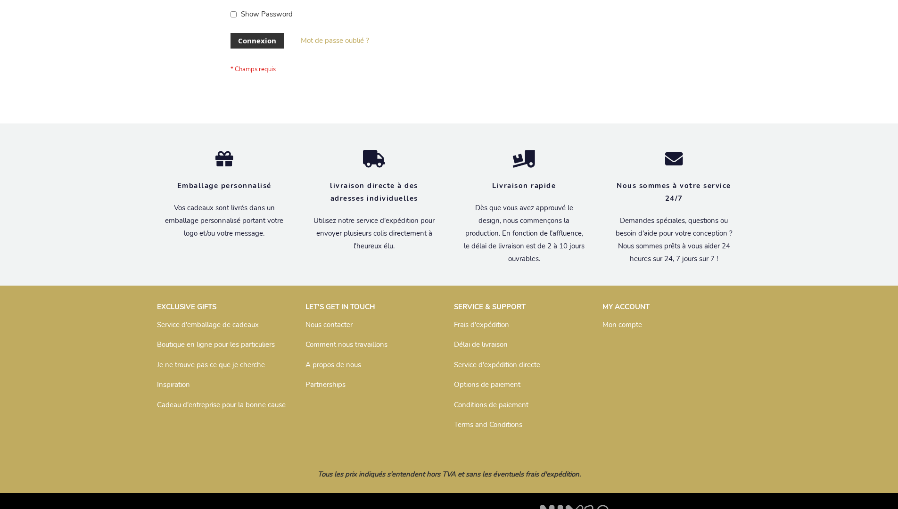
scroll to position [325, 0]
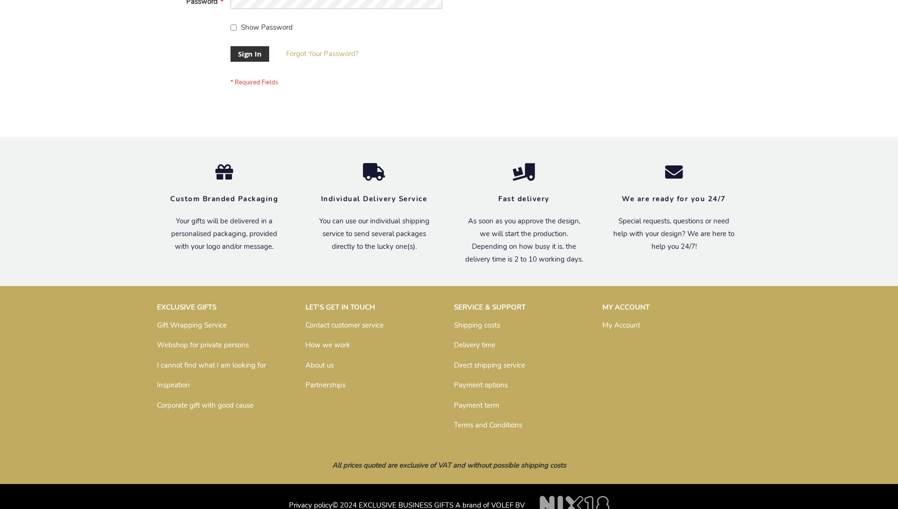
scroll to position [303, 0]
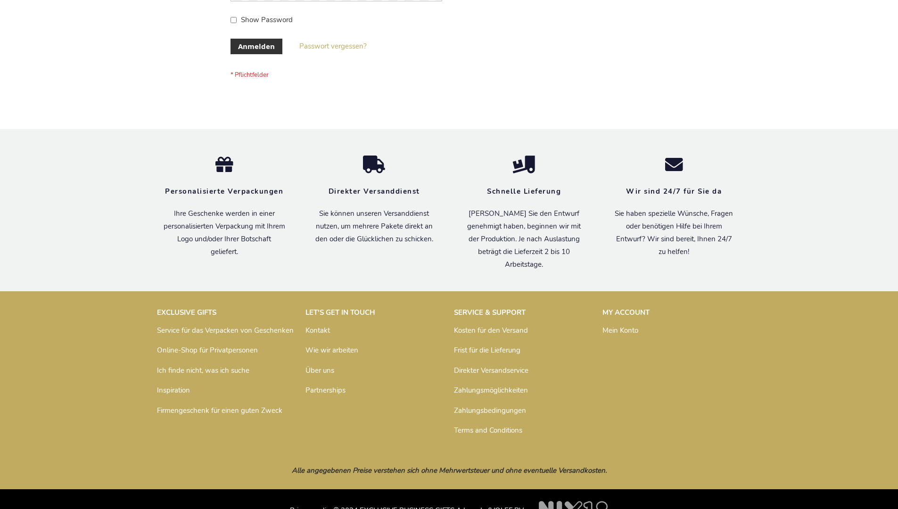
scroll to position [316, 0]
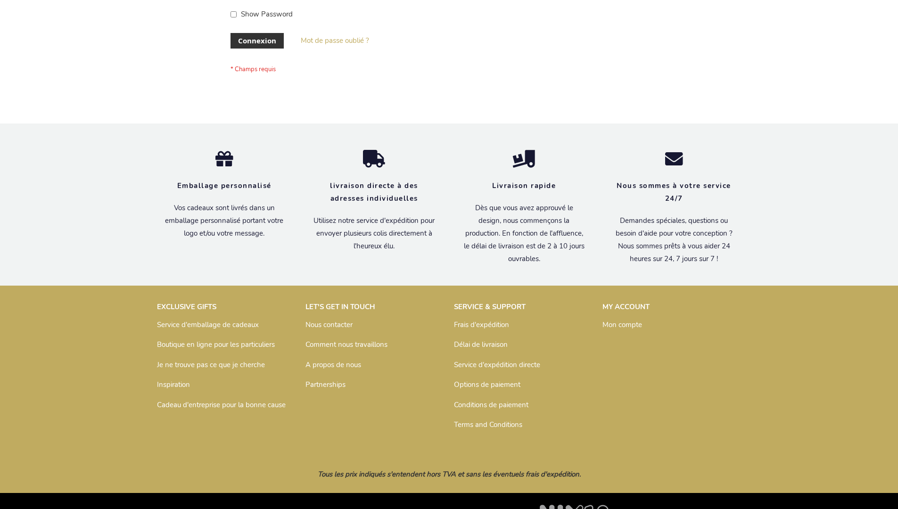
scroll to position [325, 0]
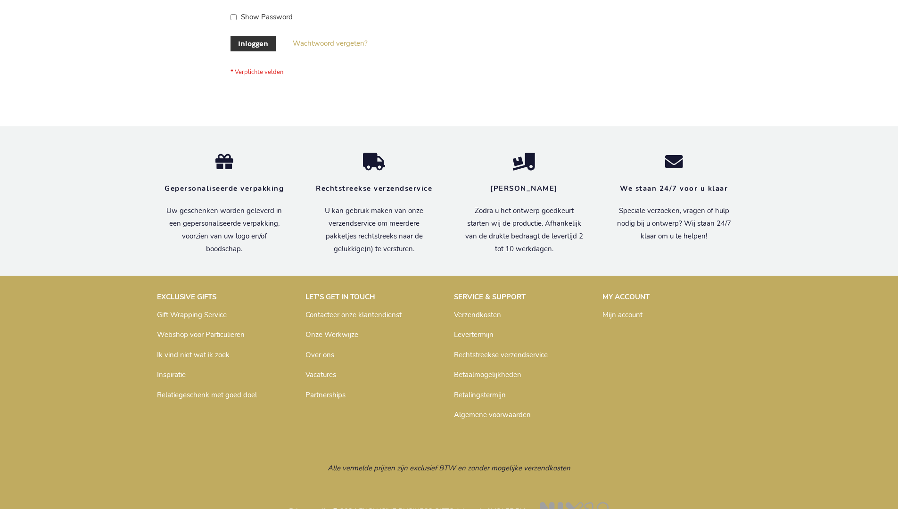
scroll to position [320, 0]
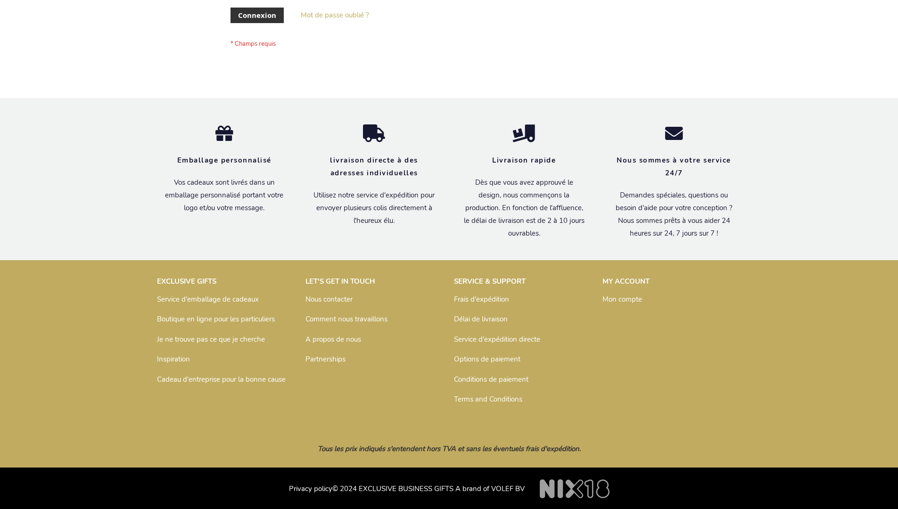
scroll to position [325, 0]
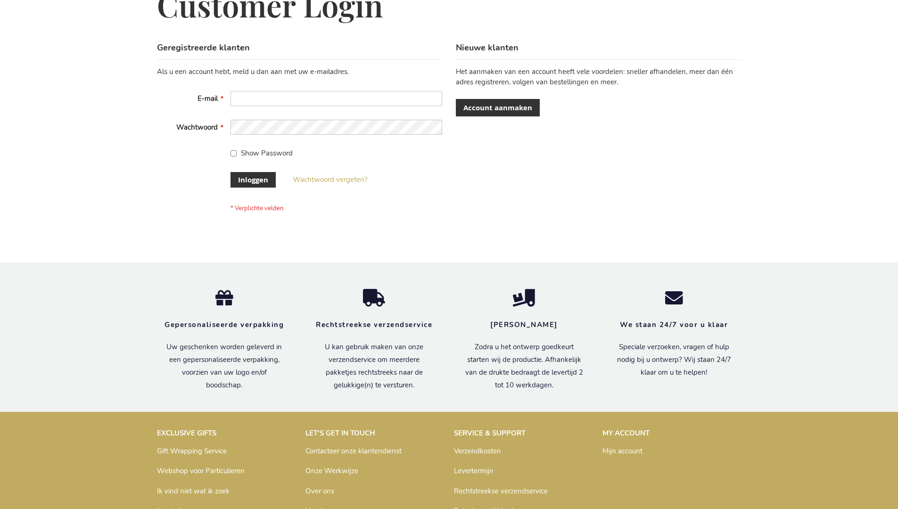
scroll to position [320, 0]
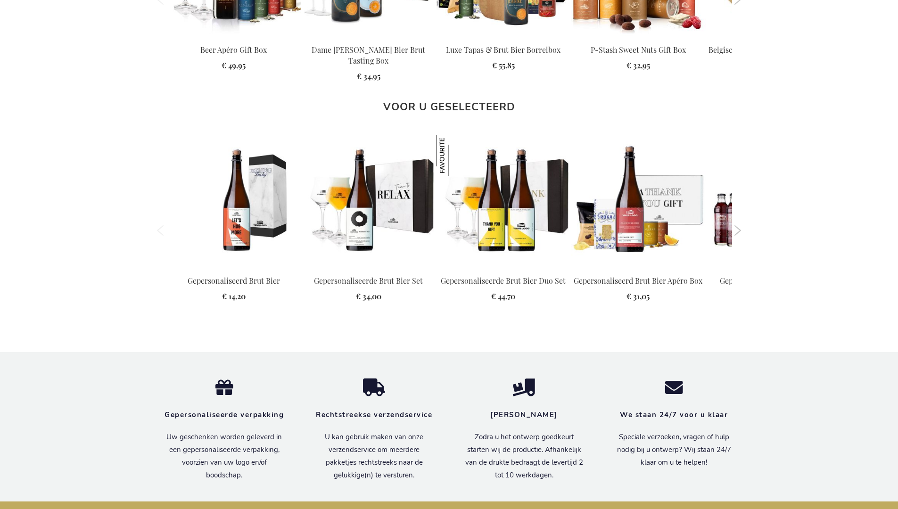
scroll to position [1256, 0]
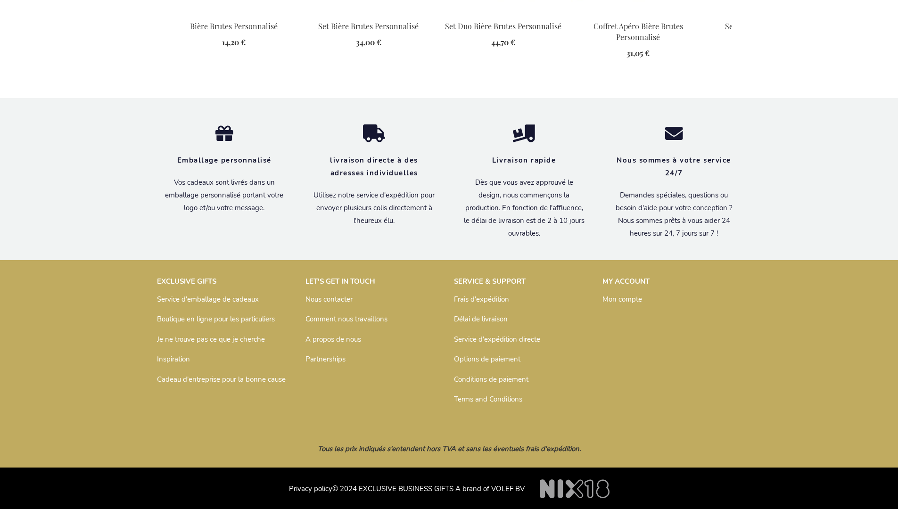
scroll to position [1271, 0]
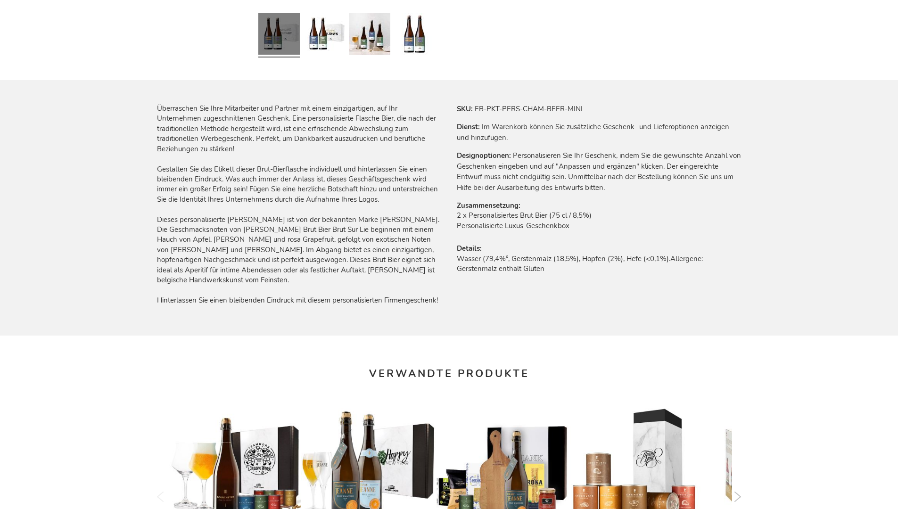
scroll to position [1262, 0]
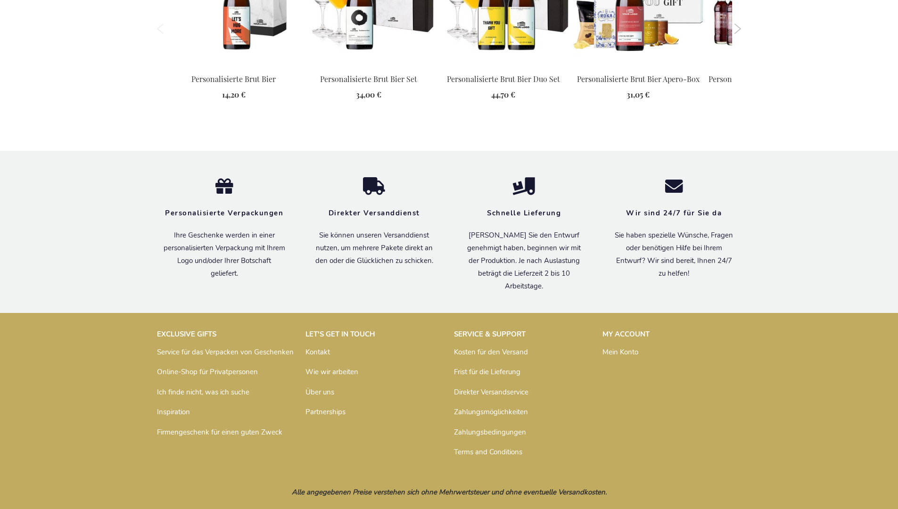
scroll to position [1262, 0]
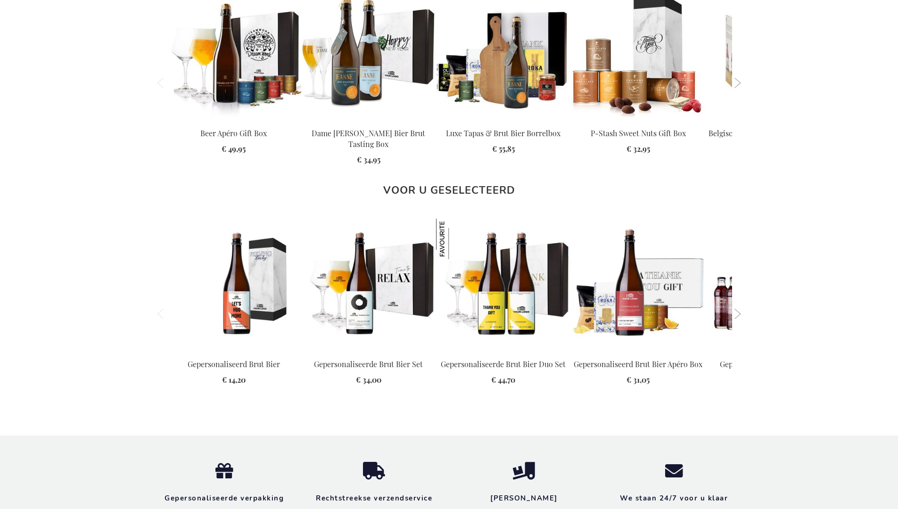
scroll to position [1256, 0]
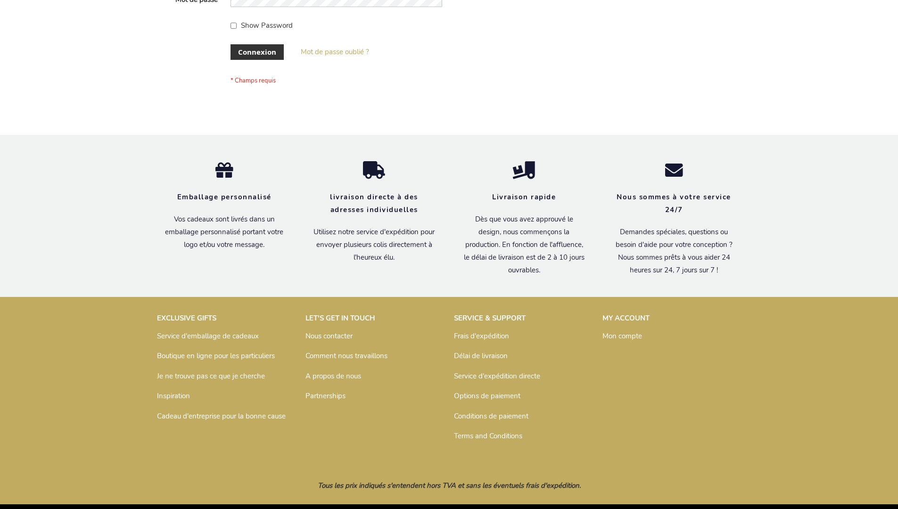
scroll to position [325, 0]
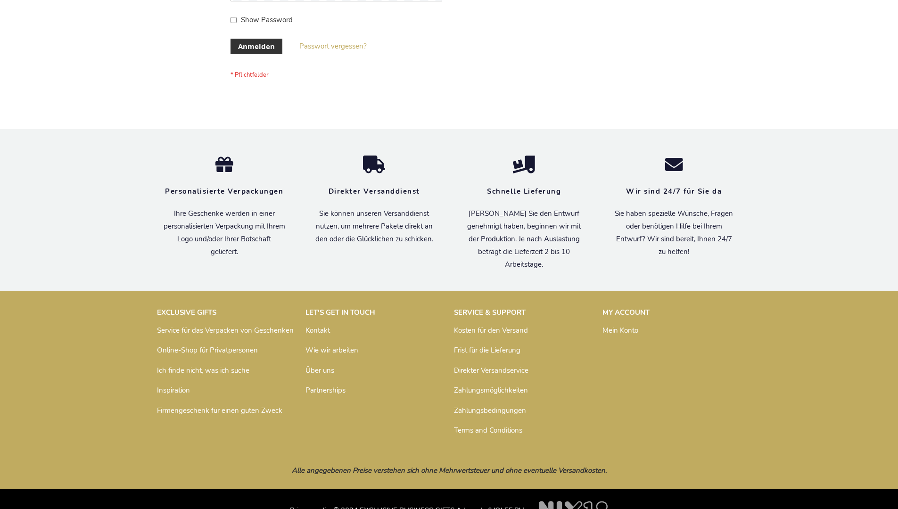
scroll to position [316, 0]
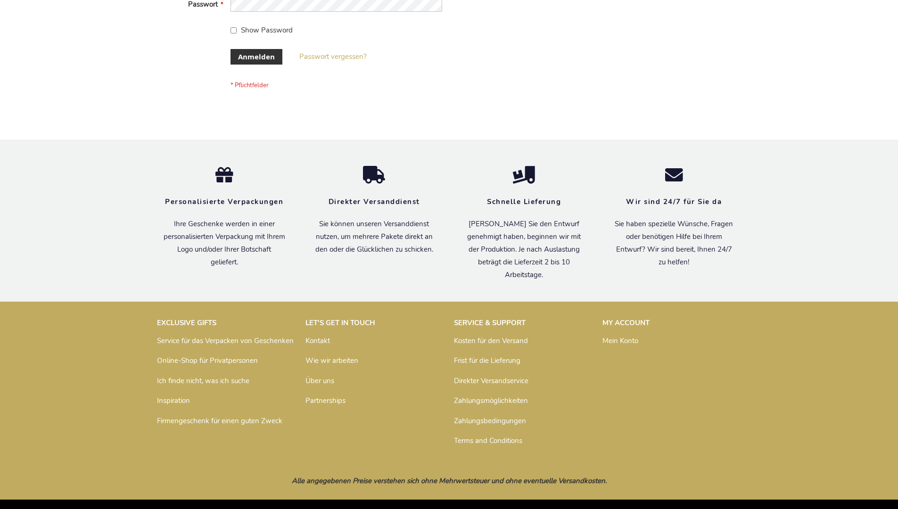
scroll to position [316, 0]
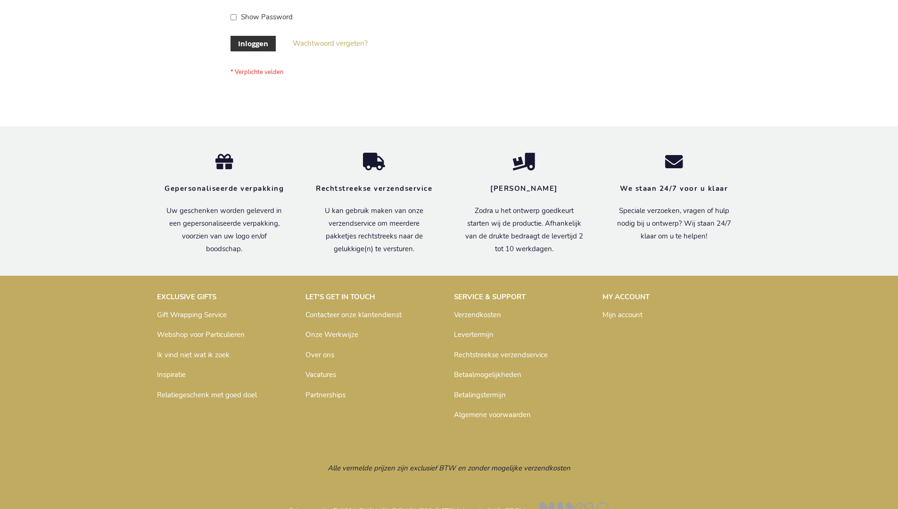
scroll to position [320, 0]
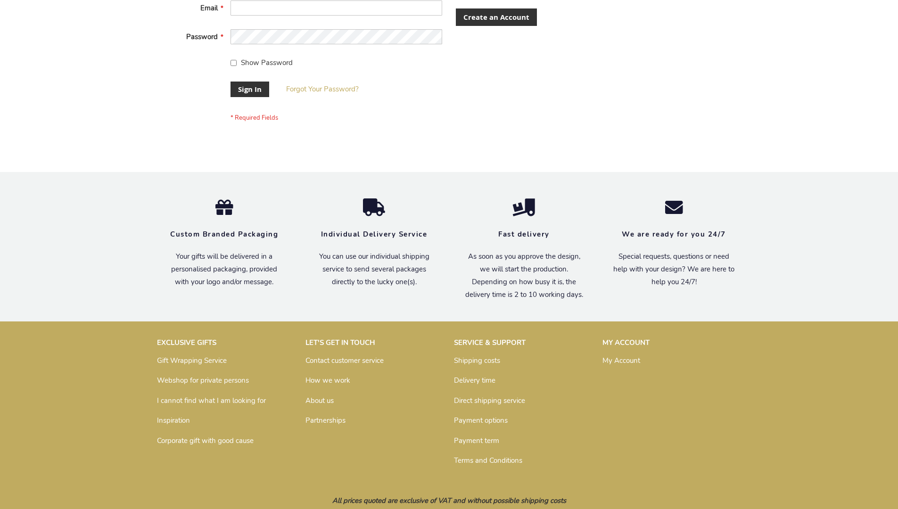
scroll to position [303, 0]
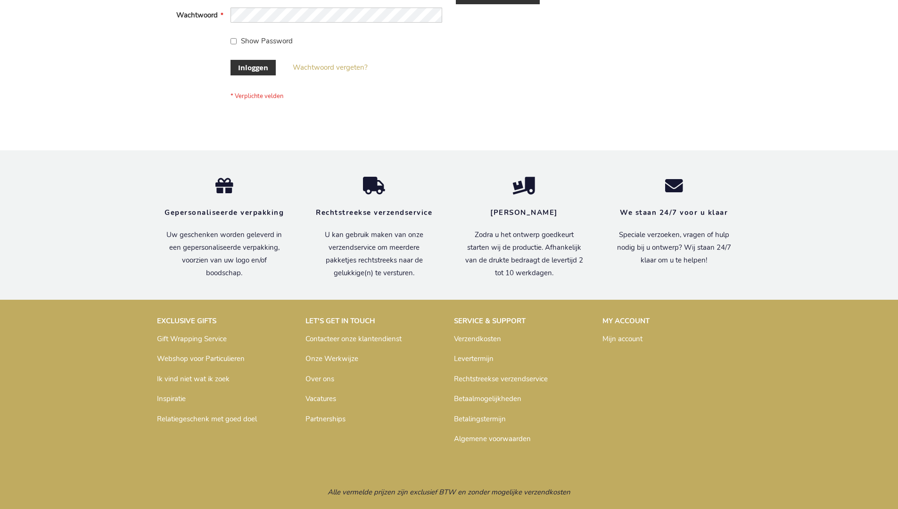
scroll to position [320, 0]
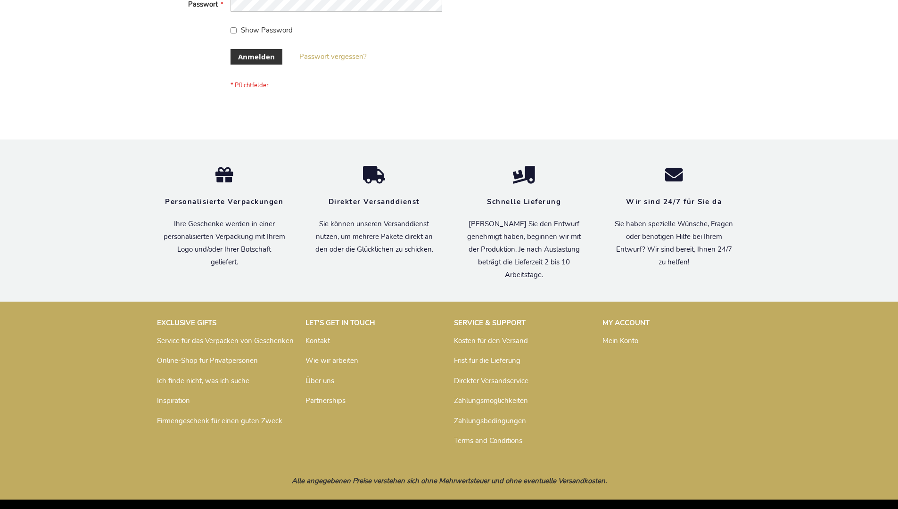
scroll to position [316, 0]
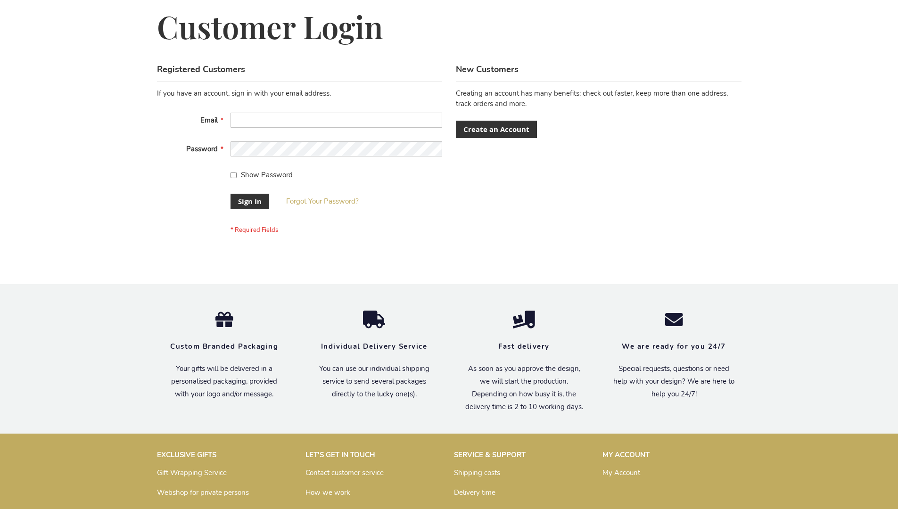
scroll to position [303, 0]
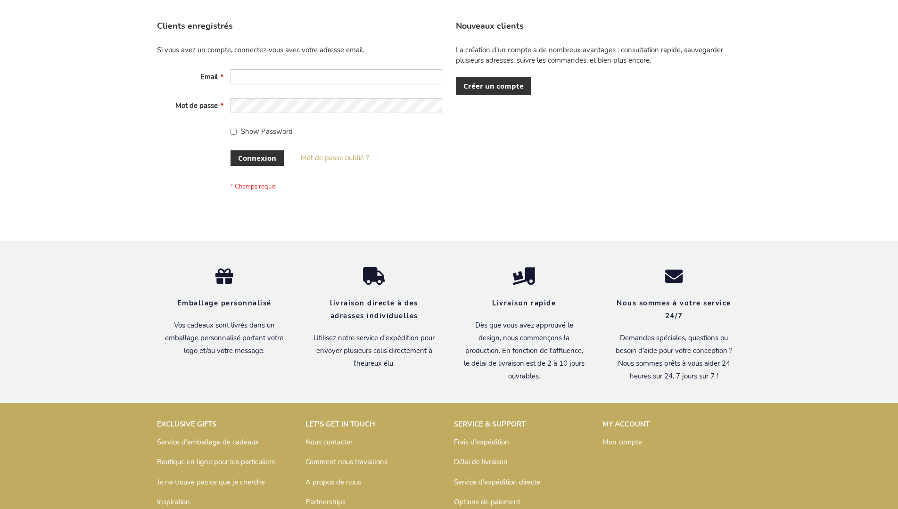
scroll to position [325, 0]
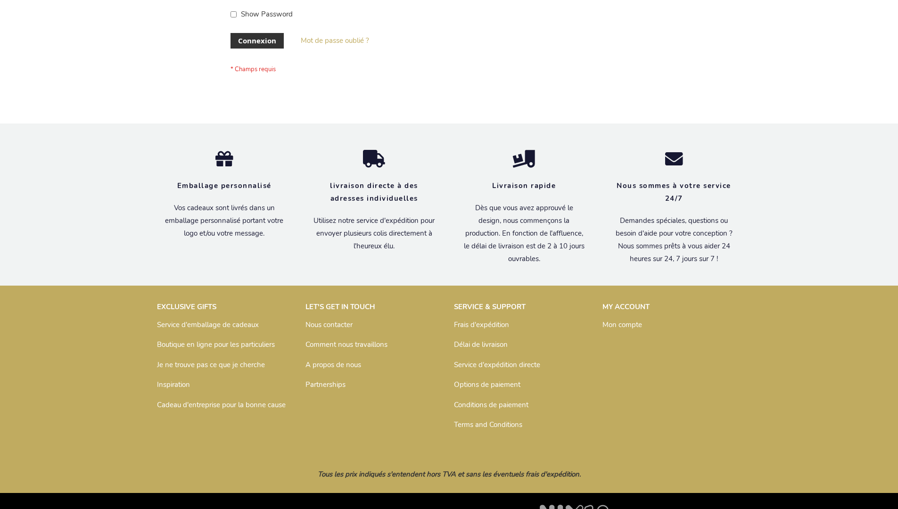
scroll to position [325, 0]
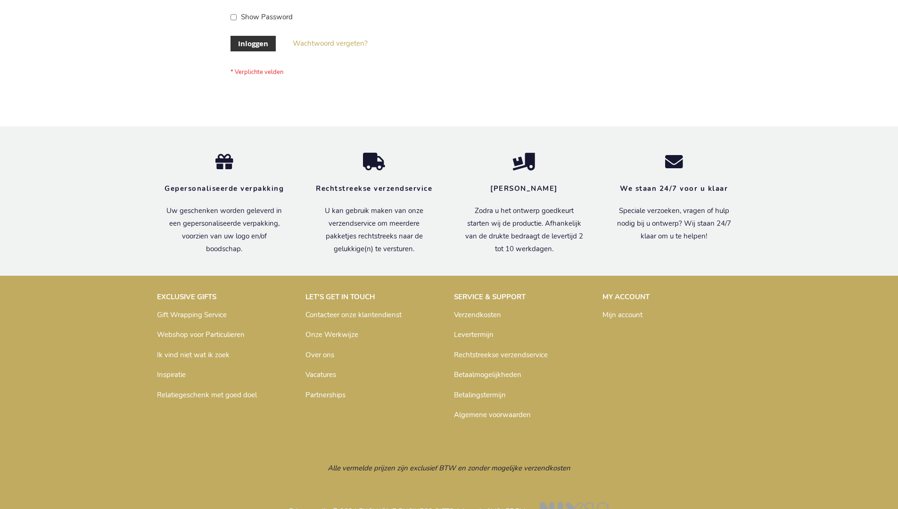
scroll to position [320, 0]
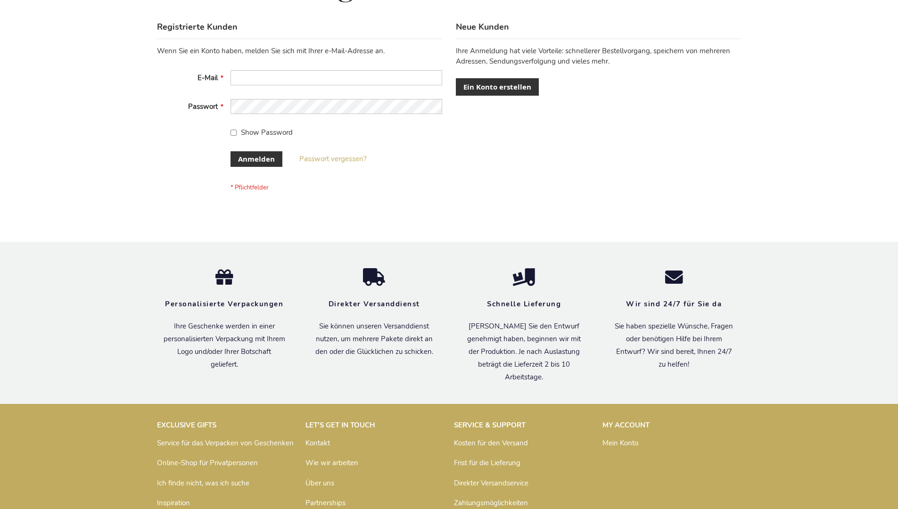
scroll to position [316, 0]
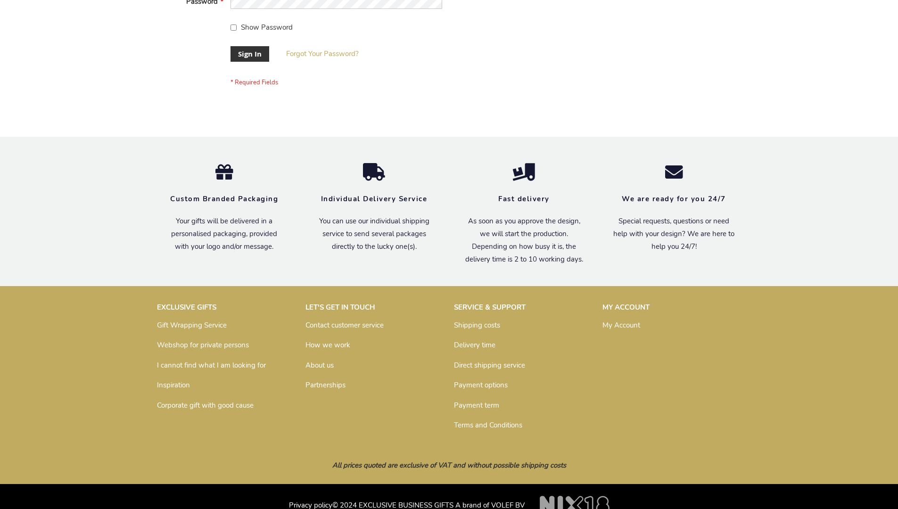
scroll to position [303, 0]
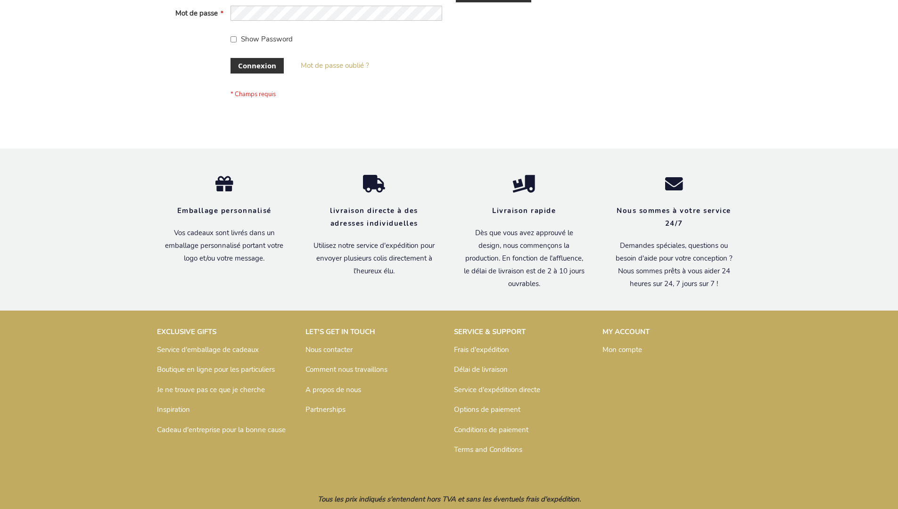
scroll to position [325, 0]
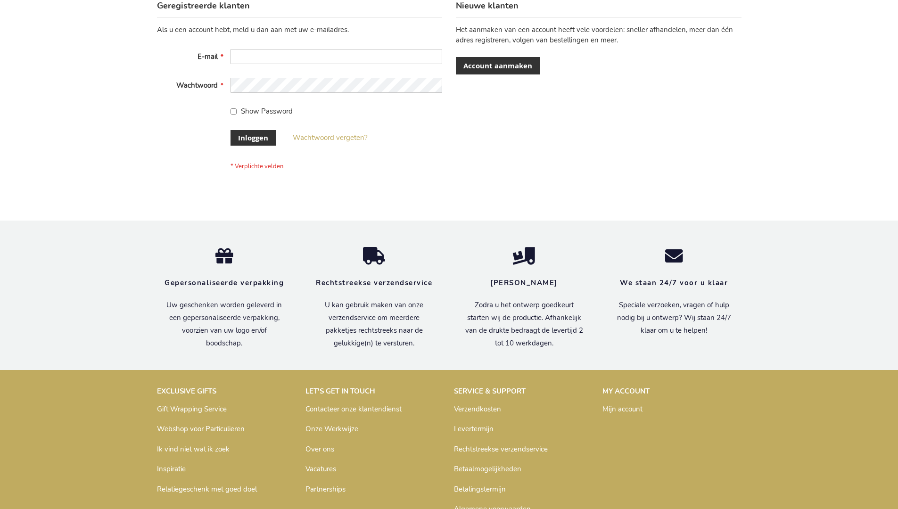
scroll to position [320, 0]
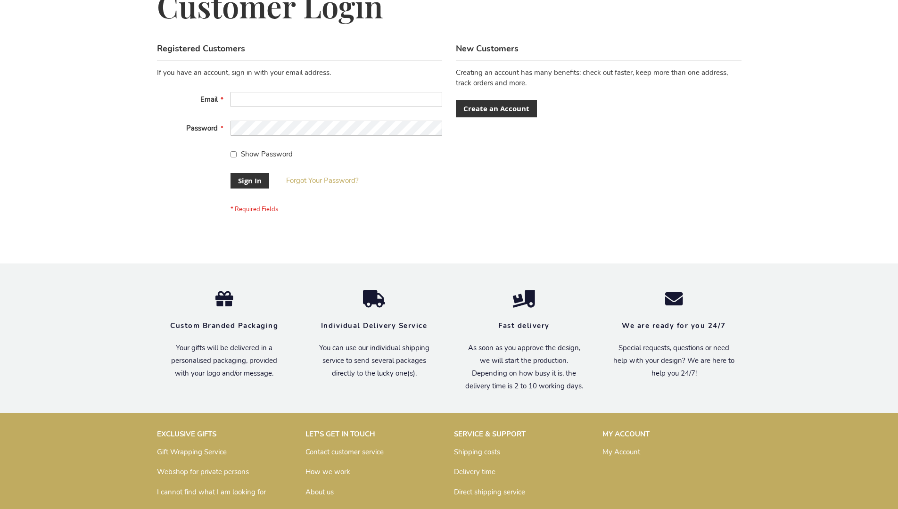
scroll to position [303, 0]
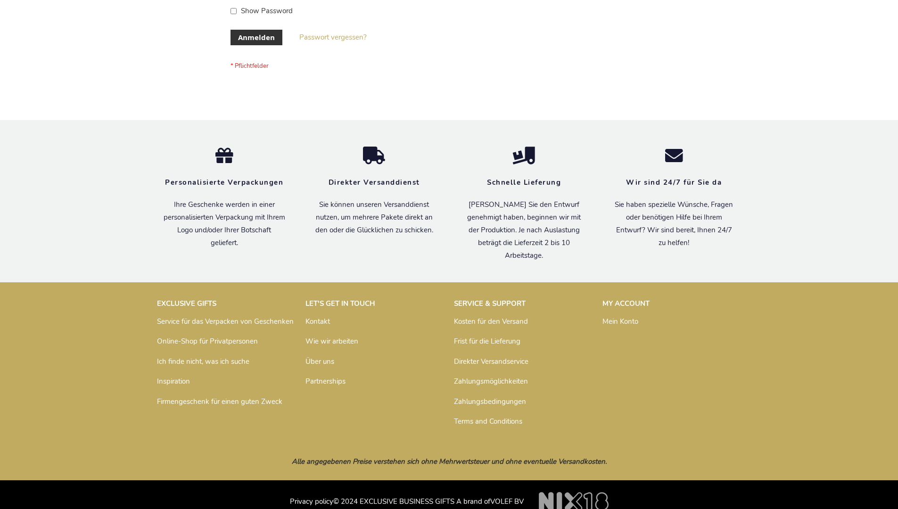
scroll to position [316, 0]
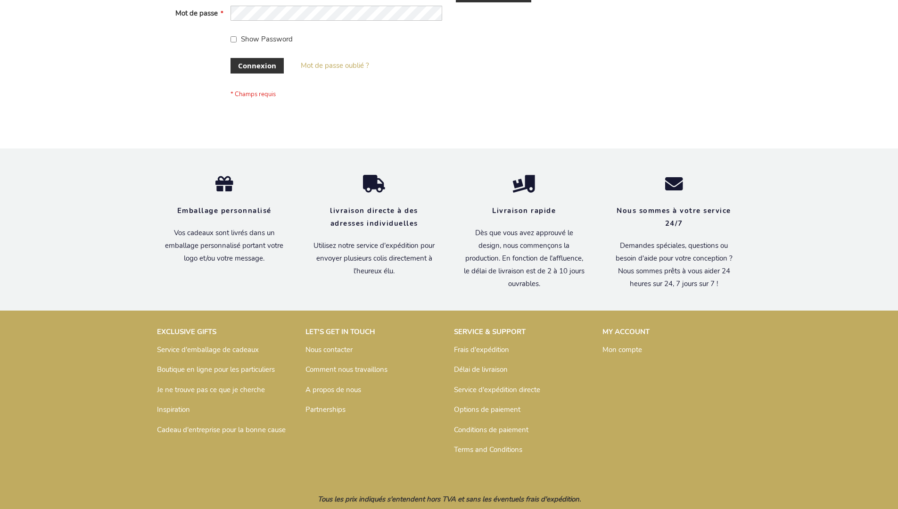
scroll to position [325, 0]
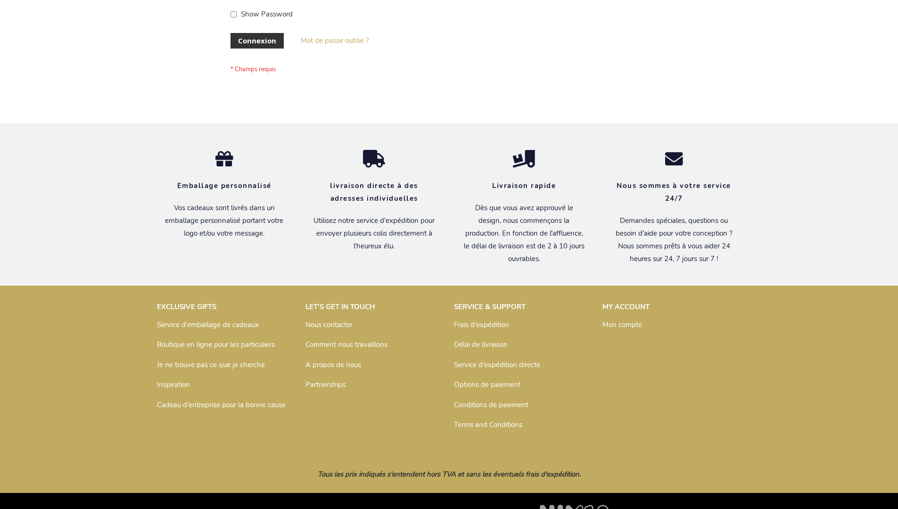
scroll to position [325, 0]
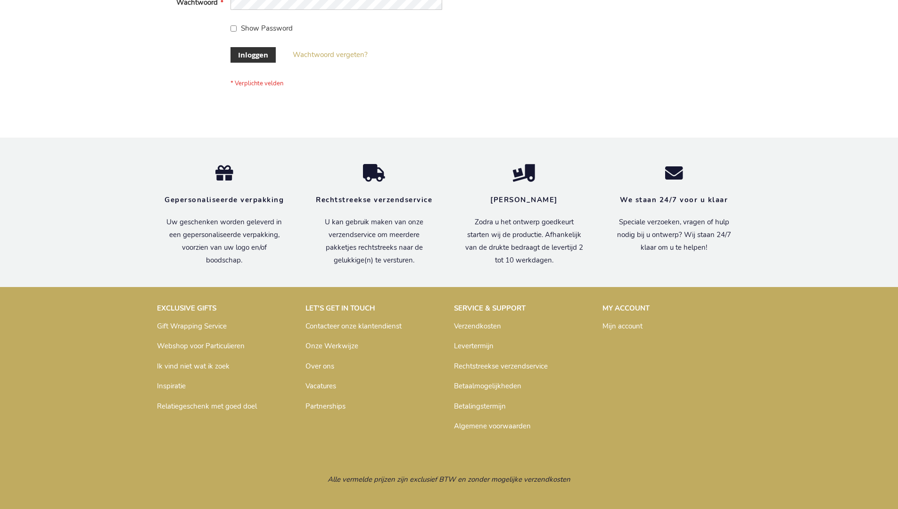
scroll to position [320, 0]
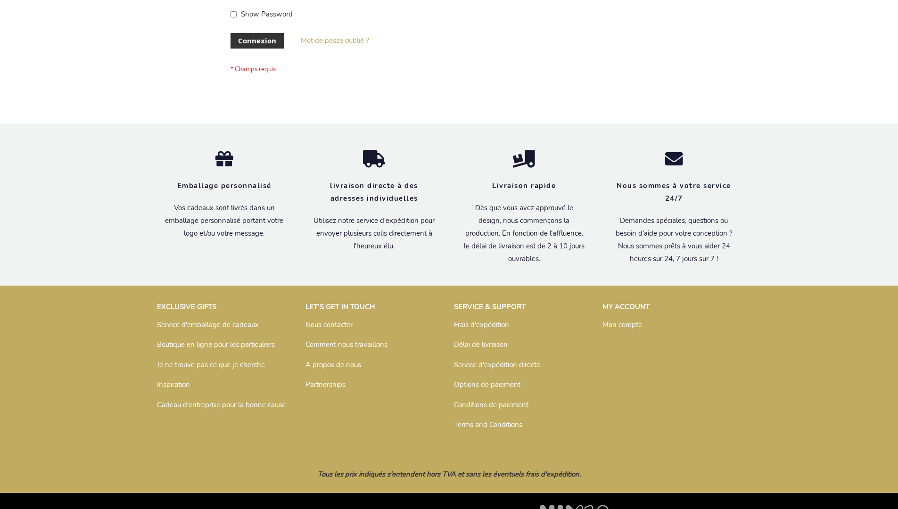
scroll to position [325, 0]
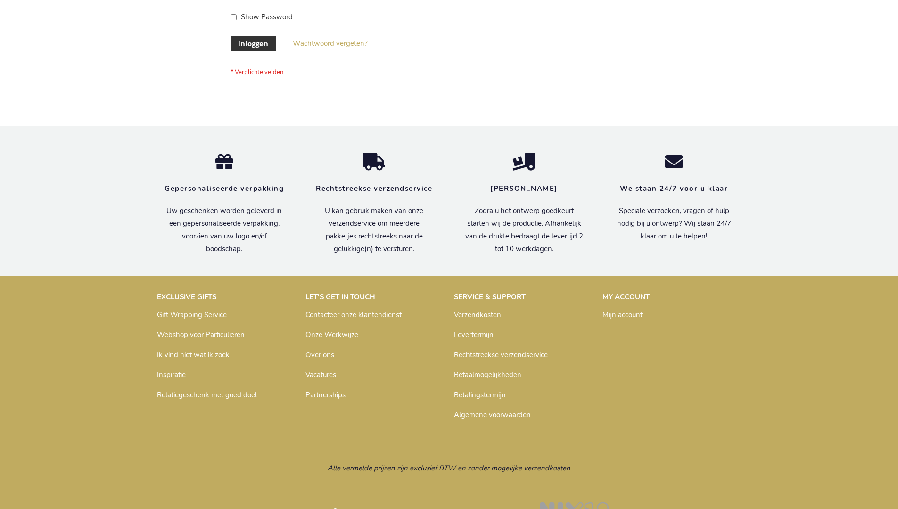
scroll to position [320, 0]
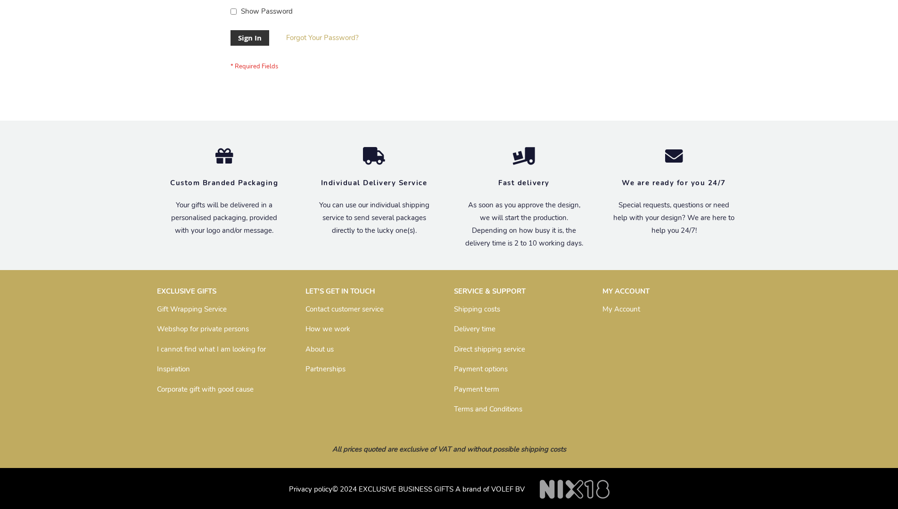
scroll to position [303, 0]
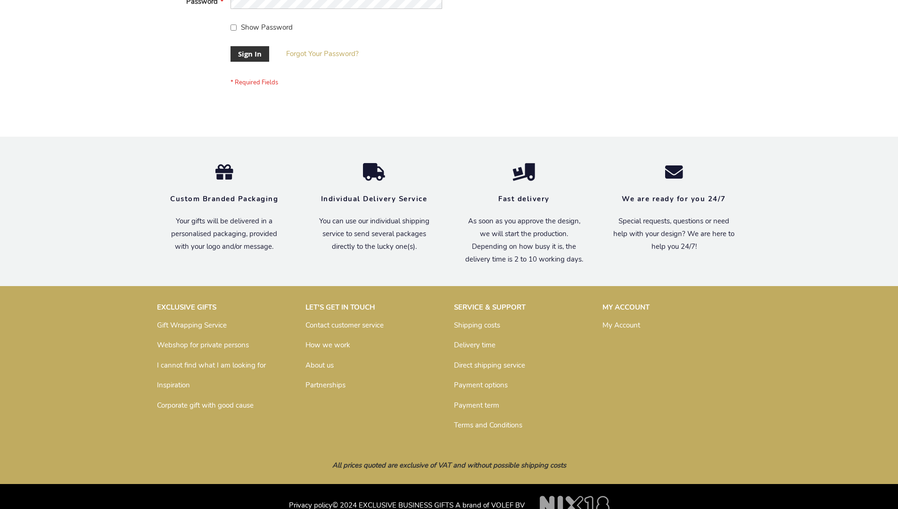
scroll to position [303, 0]
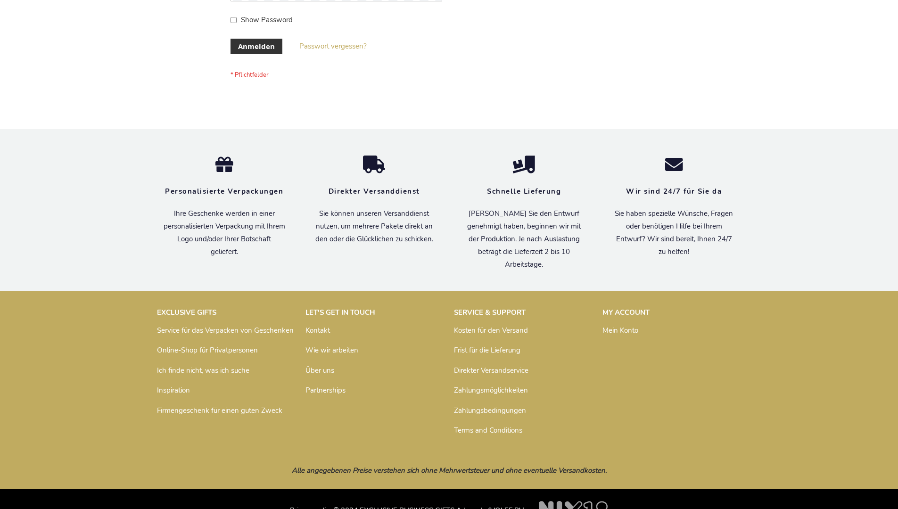
scroll to position [316, 0]
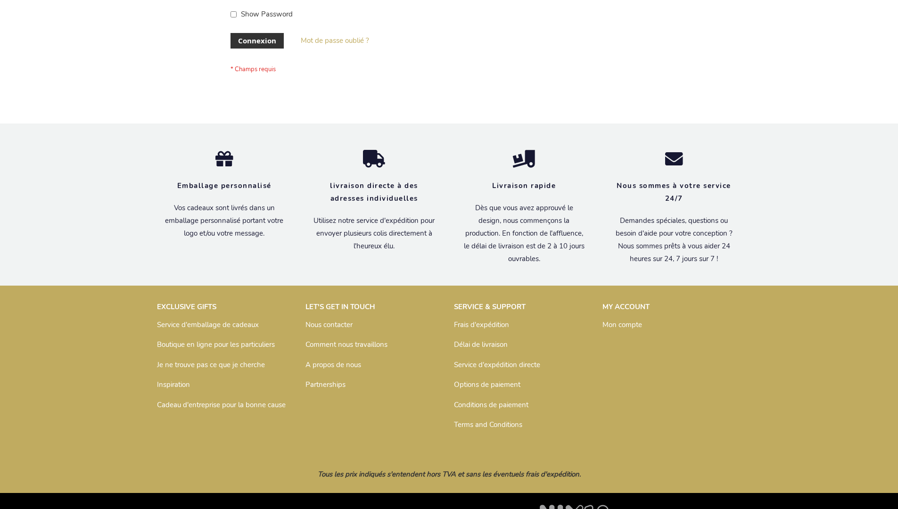
scroll to position [325, 0]
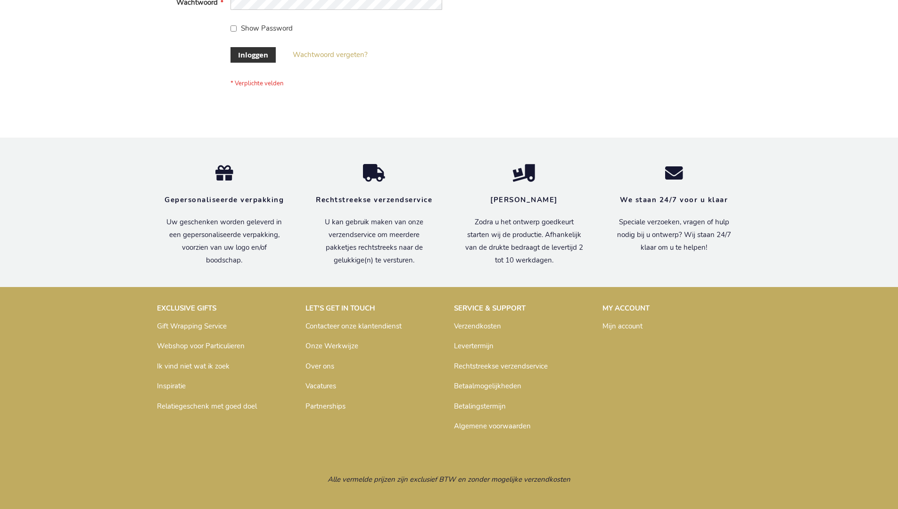
scroll to position [320, 0]
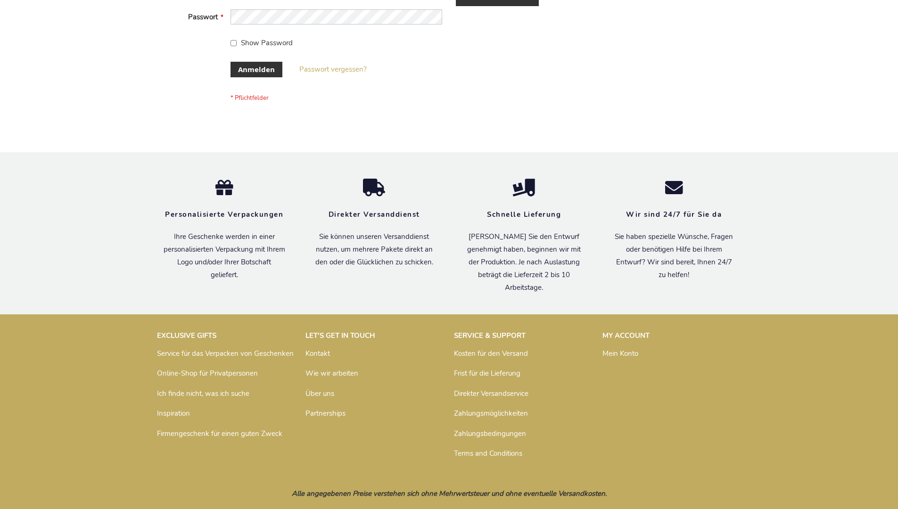
scroll to position [316, 0]
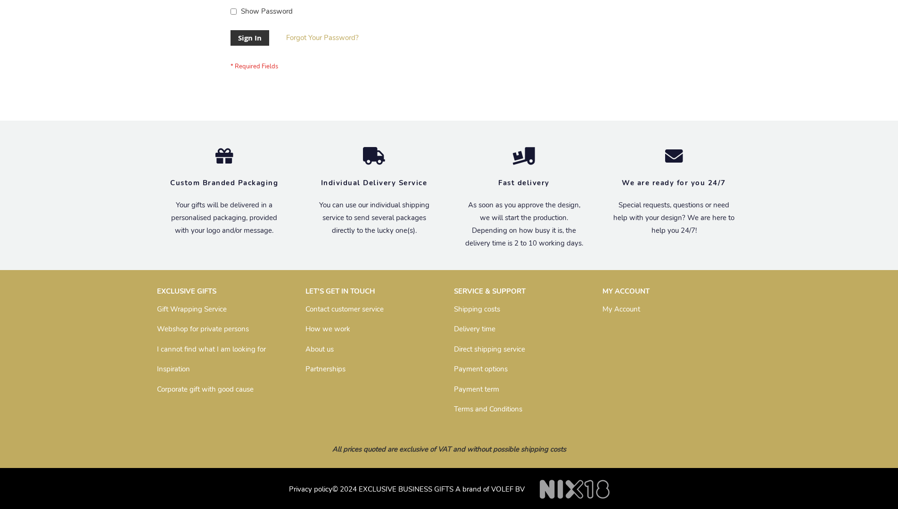
scroll to position [303, 0]
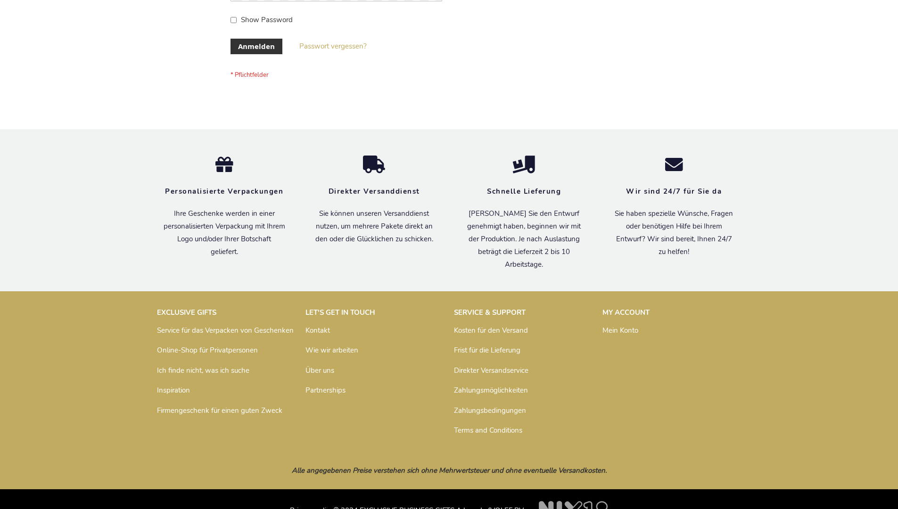
scroll to position [316, 0]
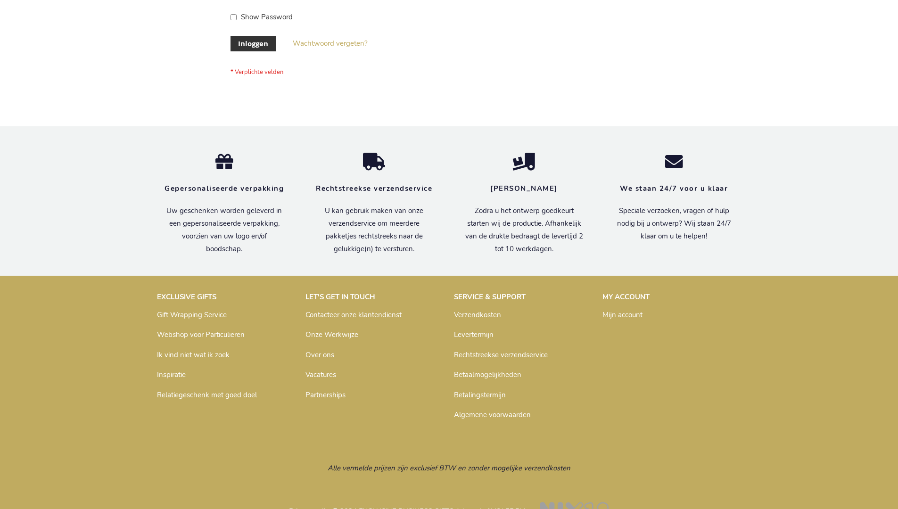
scroll to position [320, 0]
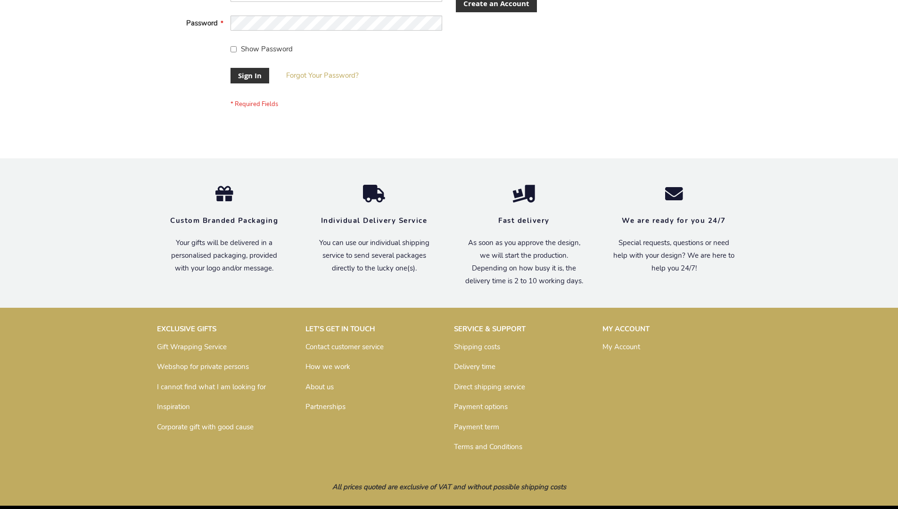
scroll to position [303, 0]
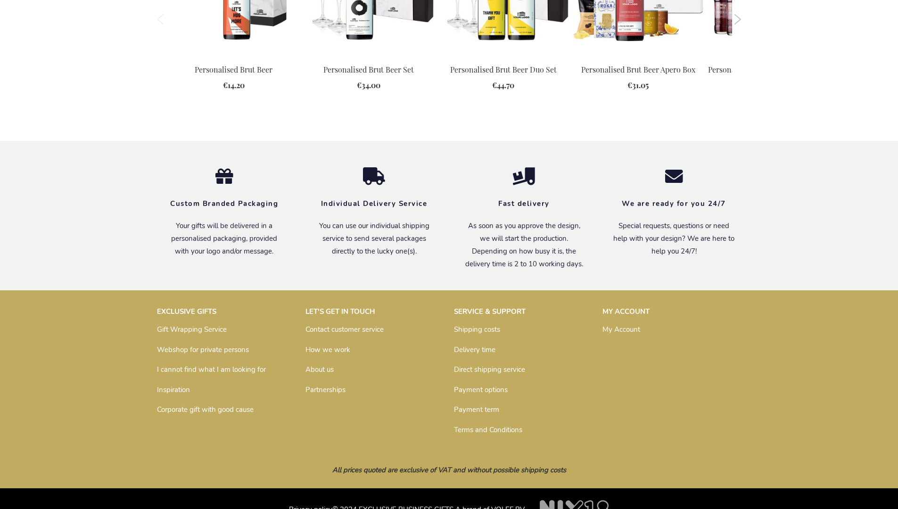
scroll to position [1238, 0]
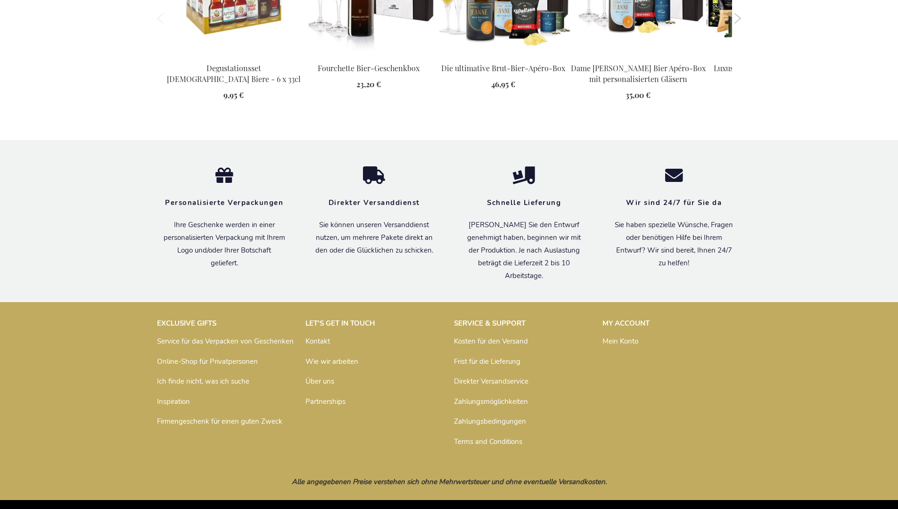
scroll to position [1207, 0]
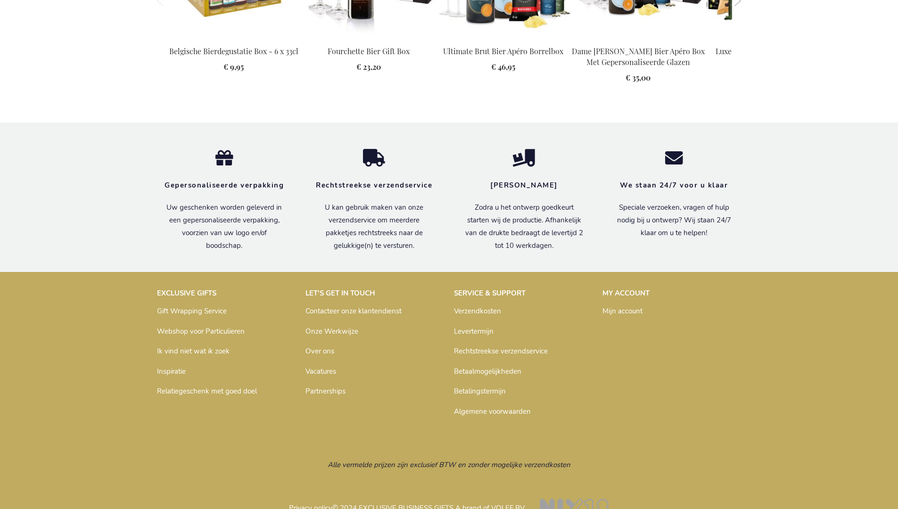
scroll to position [1192, 0]
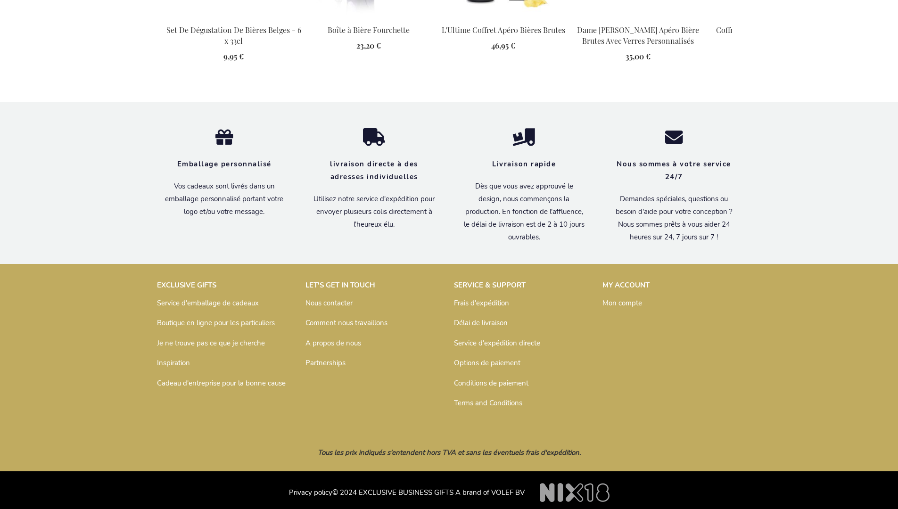
scroll to position [1207, 0]
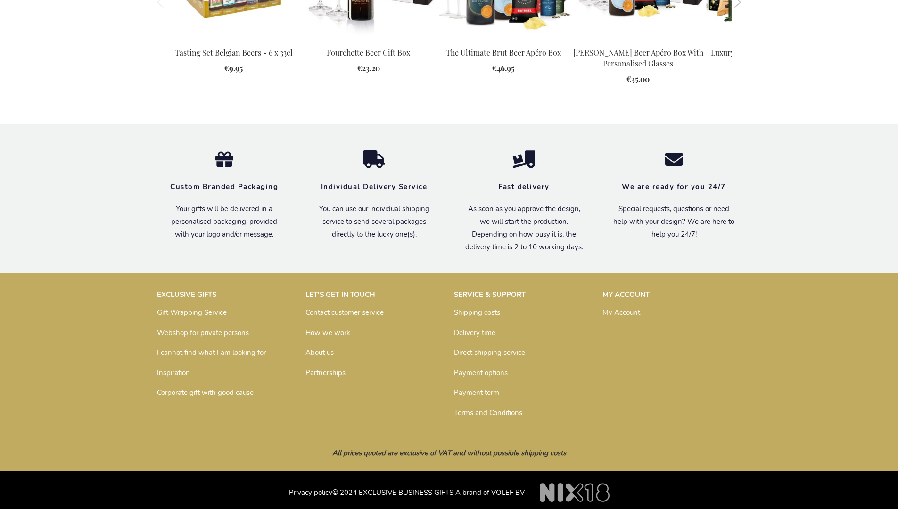
scroll to position [1154, 0]
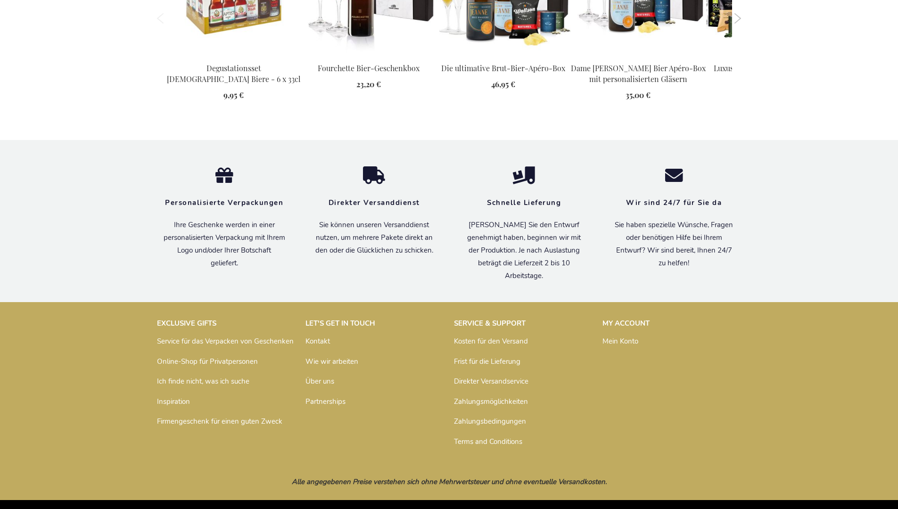
scroll to position [1207, 0]
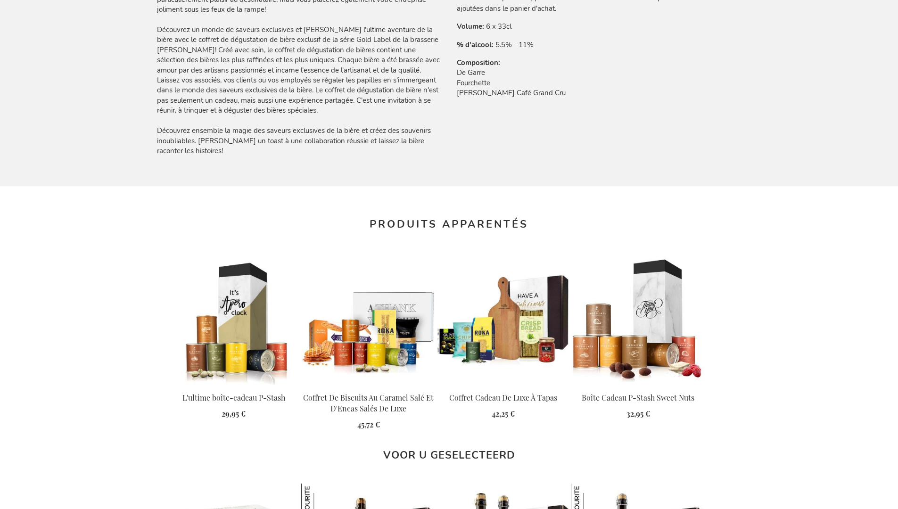
scroll to position [1207, 0]
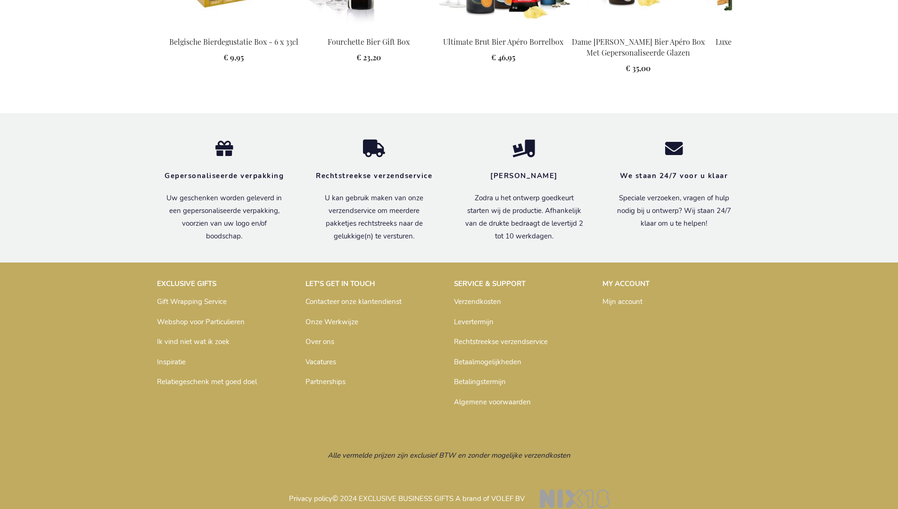
scroll to position [1192, 0]
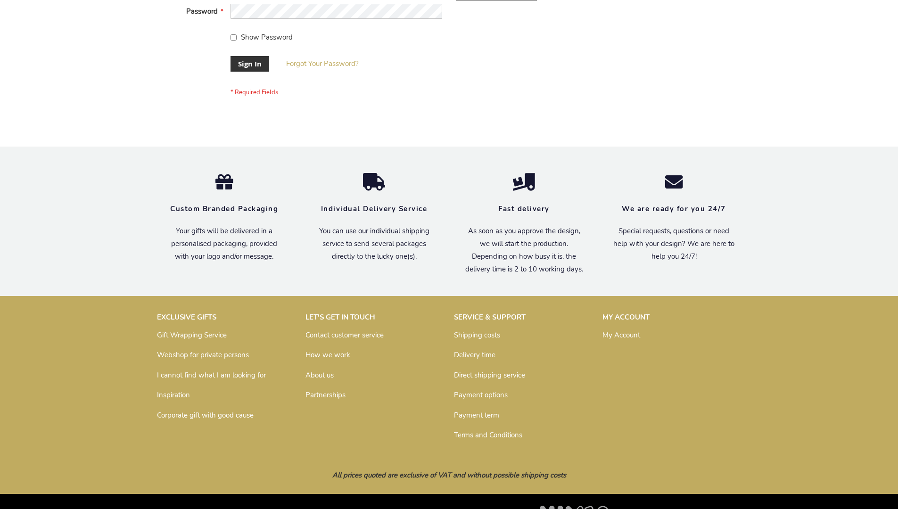
scroll to position [303, 0]
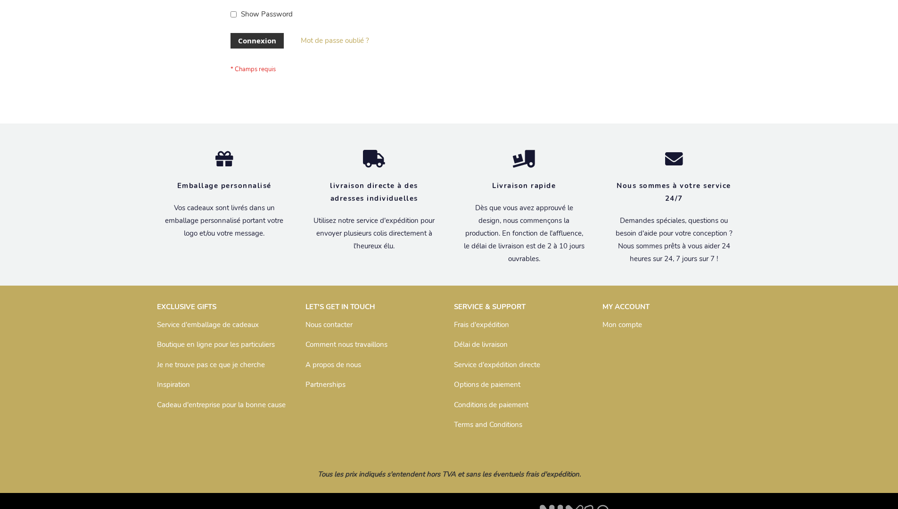
scroll to position [325, 0]
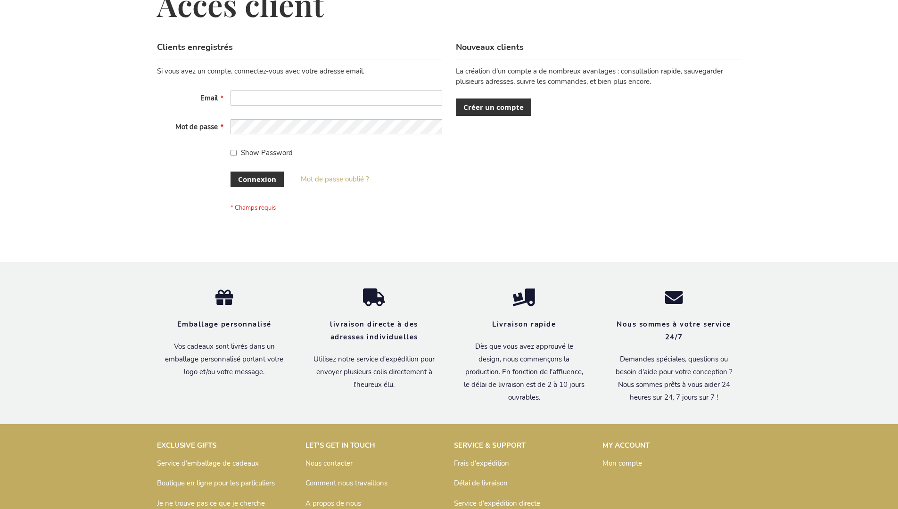
scroll to position [325, 0]
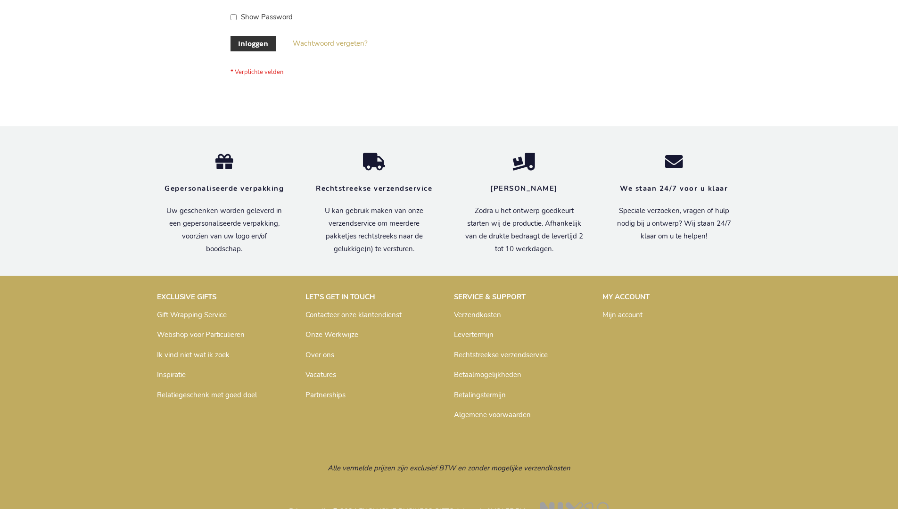
scroll to position [320, 0]
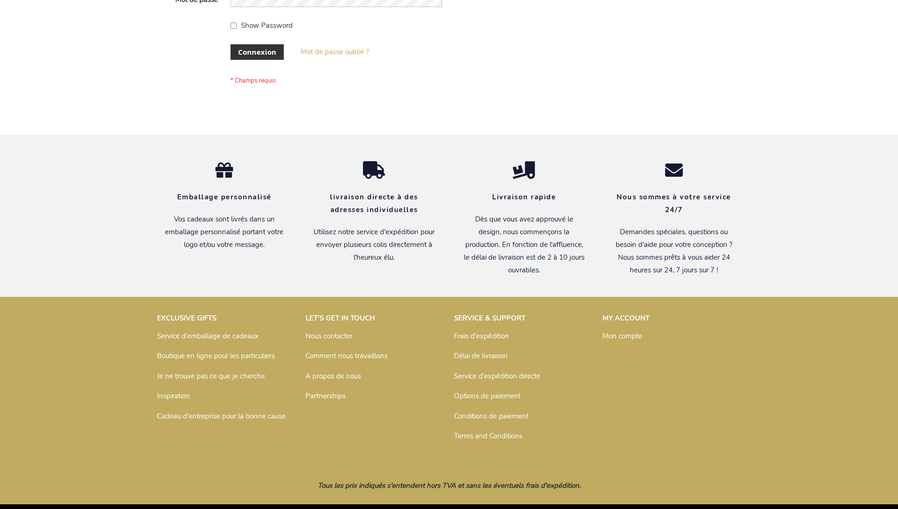
scroll to position [325, 0]
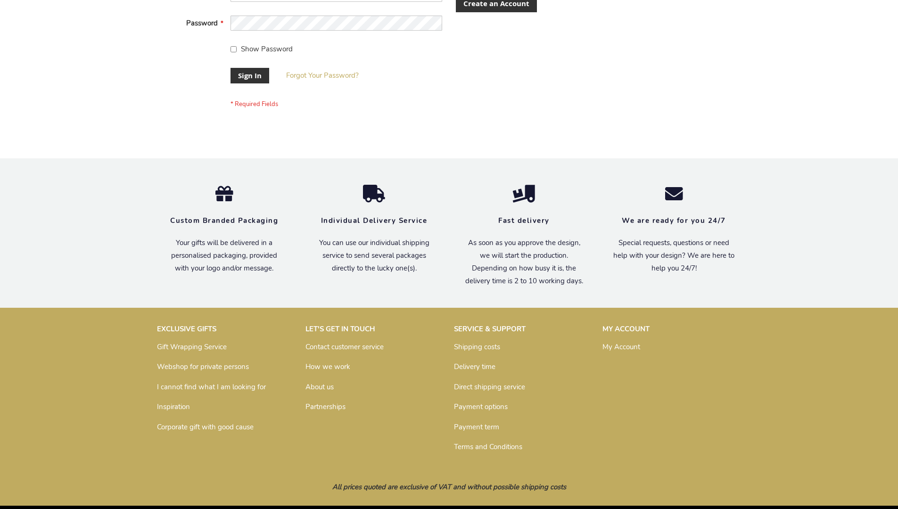
scroll to position [303, 0]
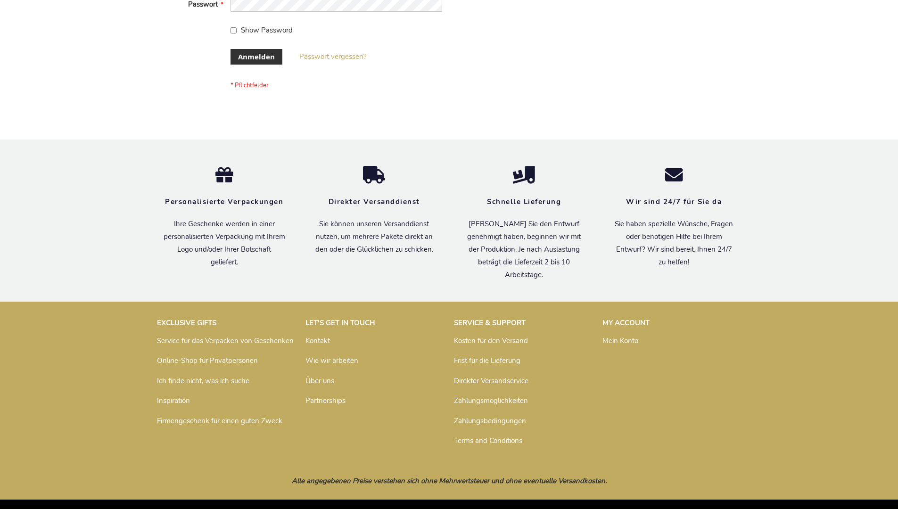
scroll to position [316, 0]
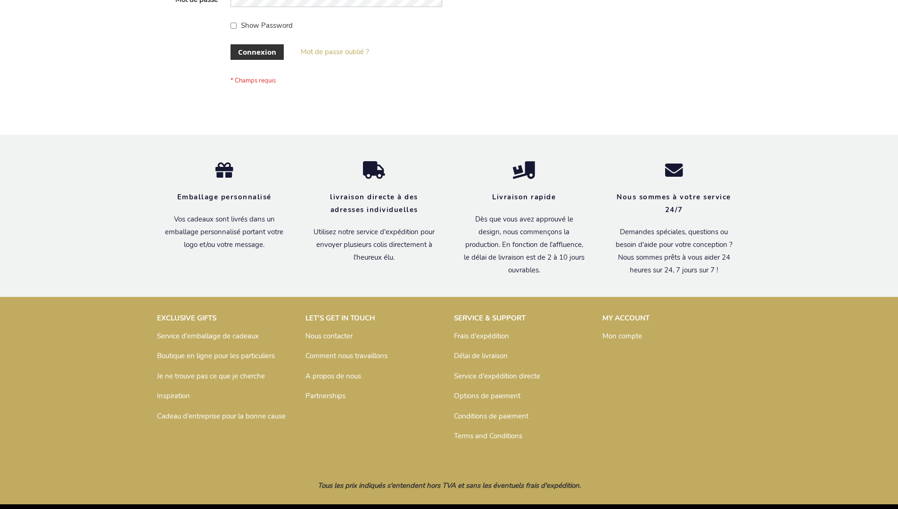
scroll to position [325, 0]
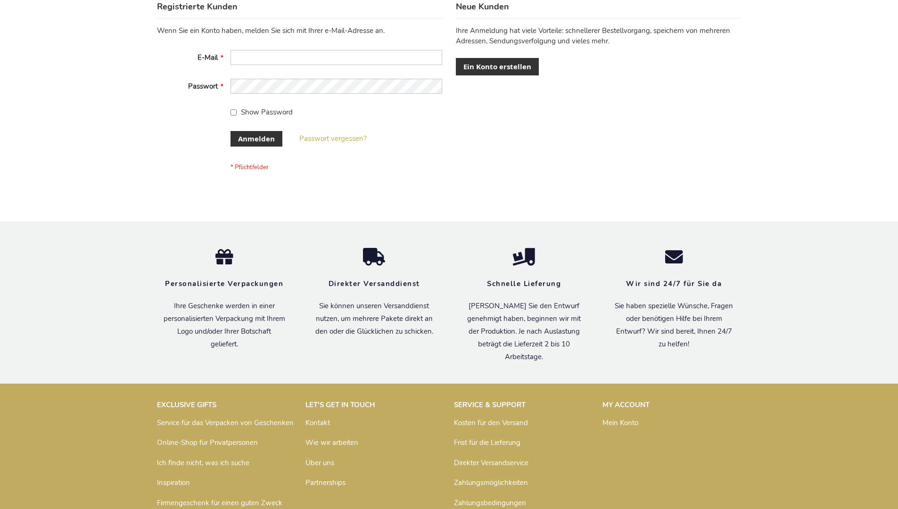
scroll to position [316, 0]
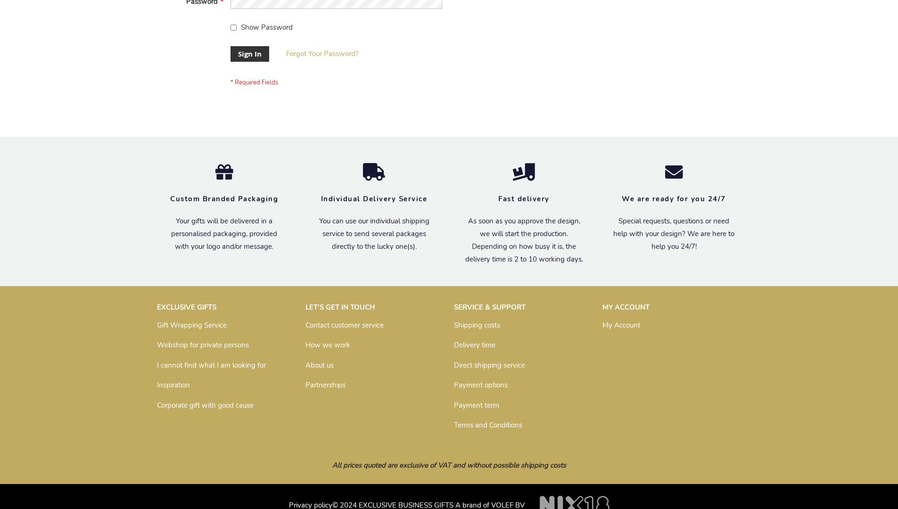
scroll to position [303, 0]
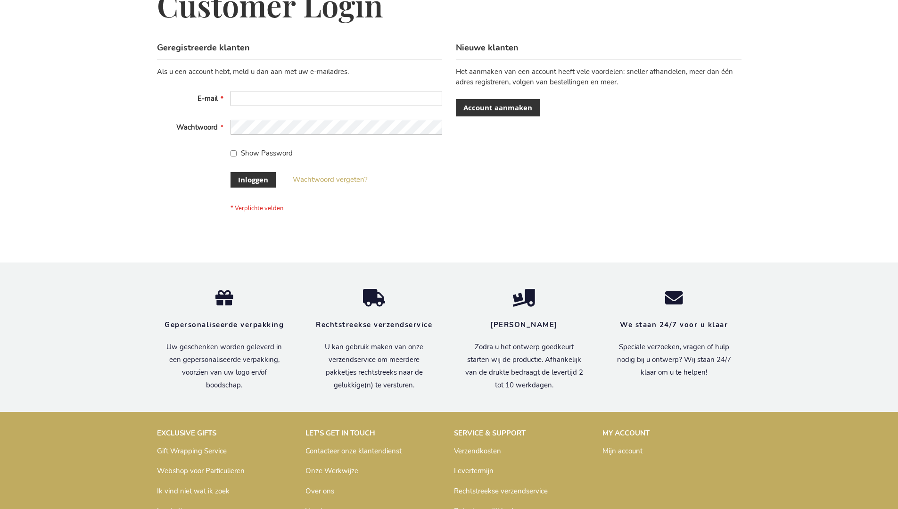
scroll to position [320, 0]
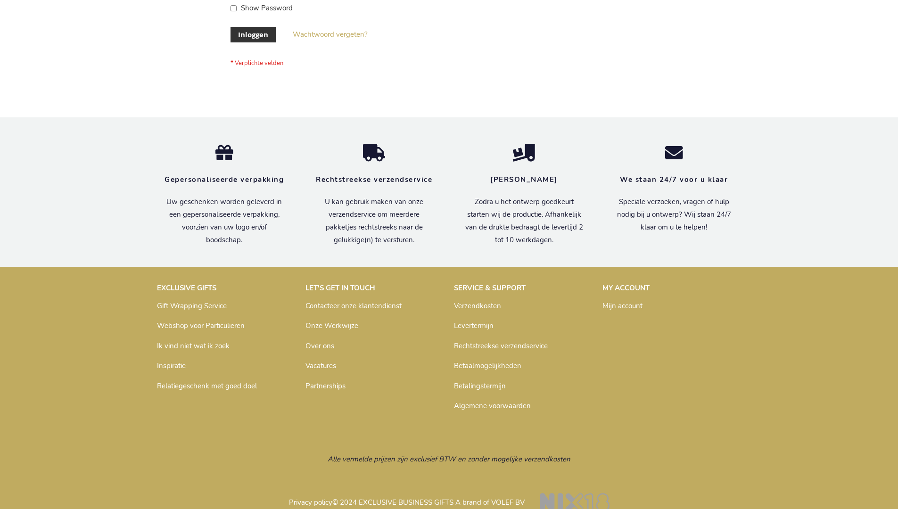
scroll to position [320, 0]
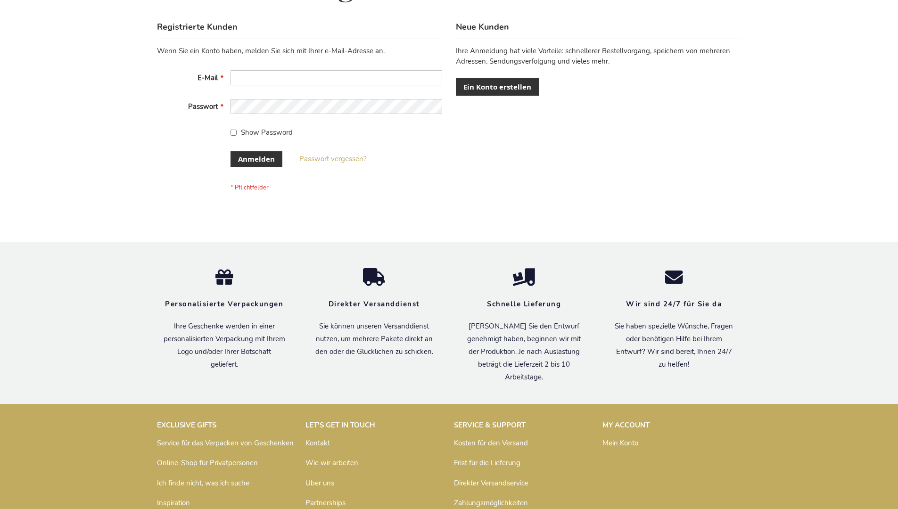
scroll to position [316, 0]
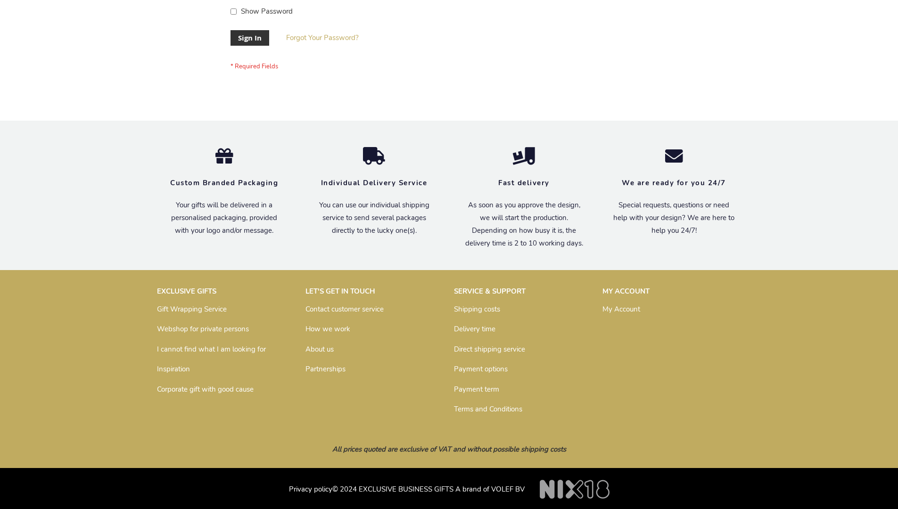
scroll to position [303, 0]
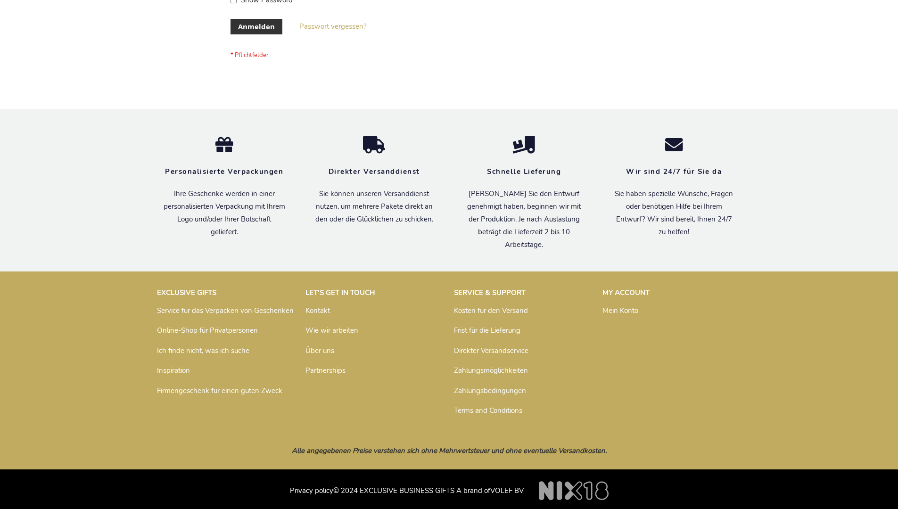
scroll to position [316, 0]
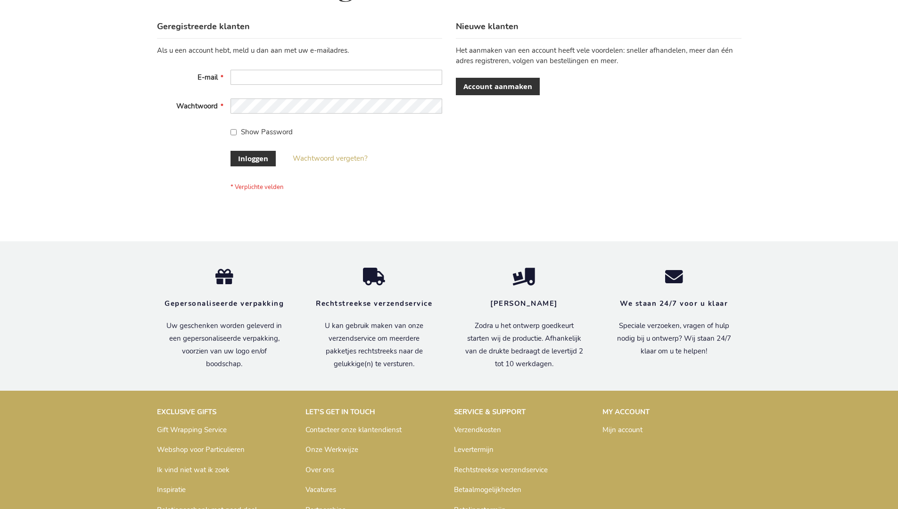
scroll to position [320, 0]
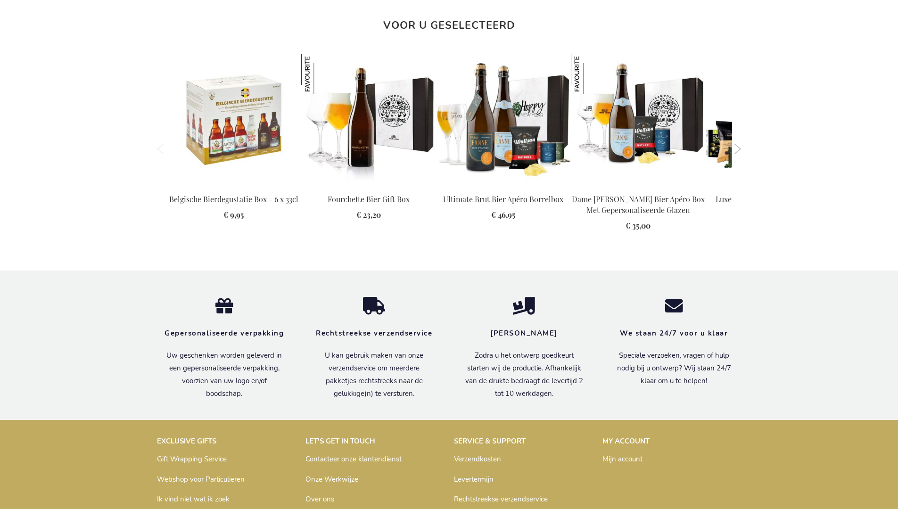
scroll to position [1192, 0]
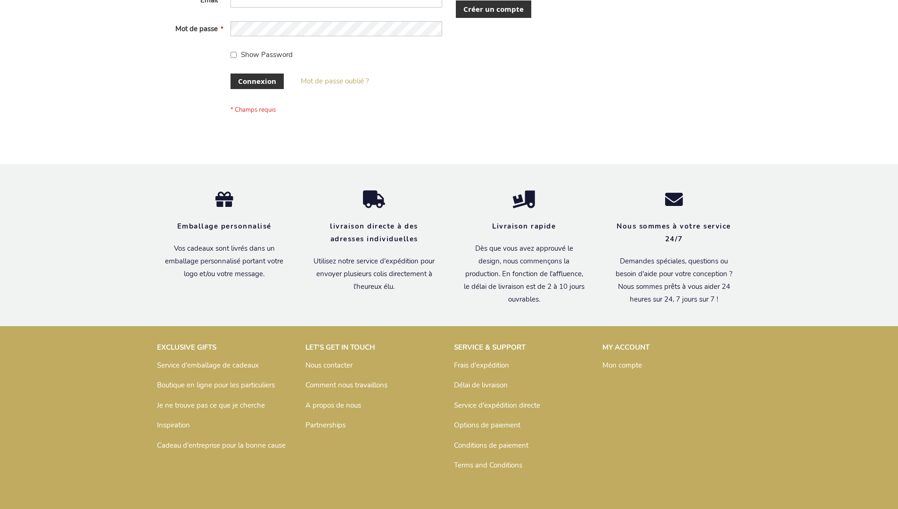
scroll to position [325, 0]
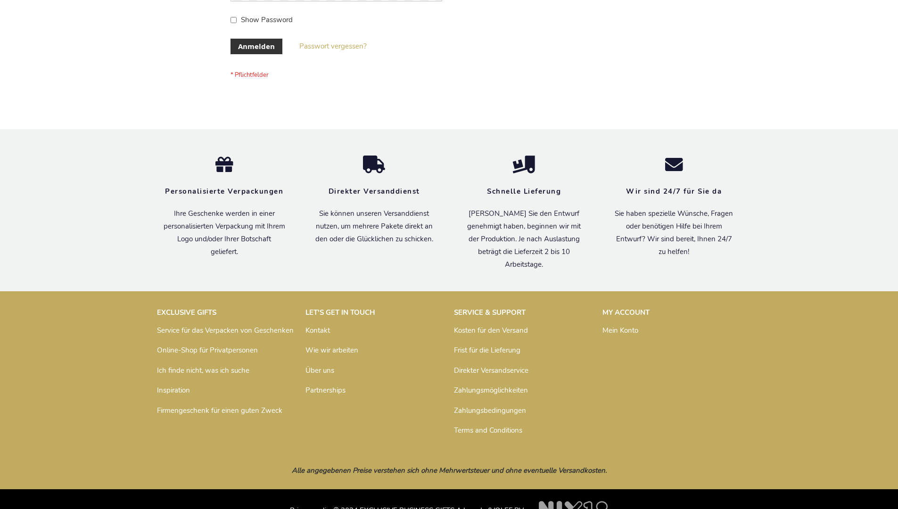
scroll to position [316, 0]
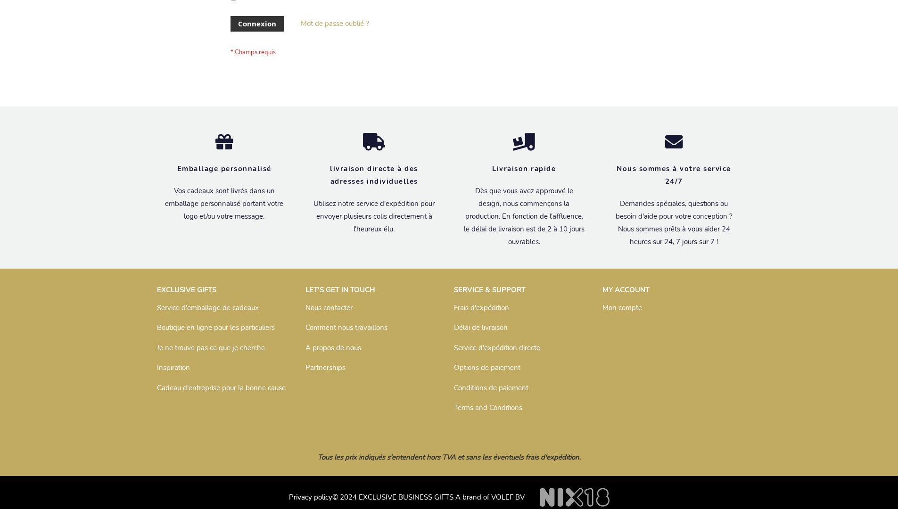
scroll to position [325, 0]
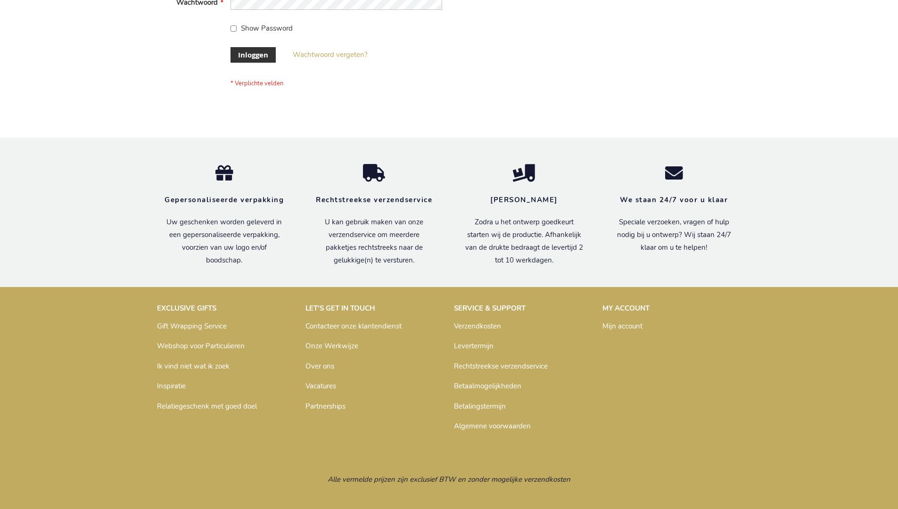
scroll to position [320, 0]
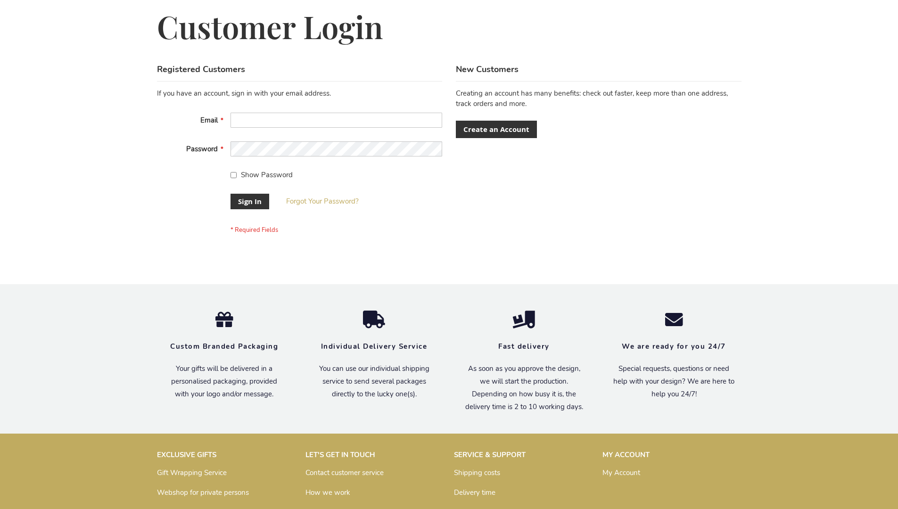
scroll to position [303, 0]
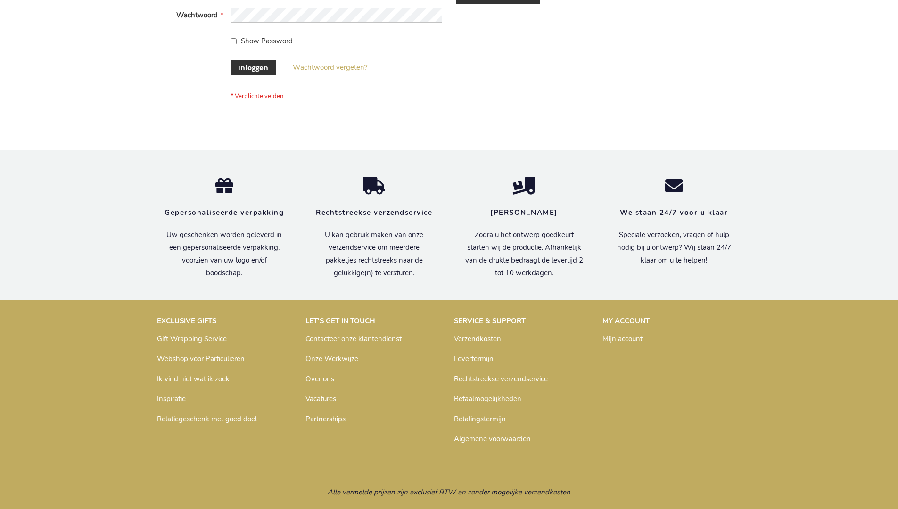
scroll to position [320, 0]
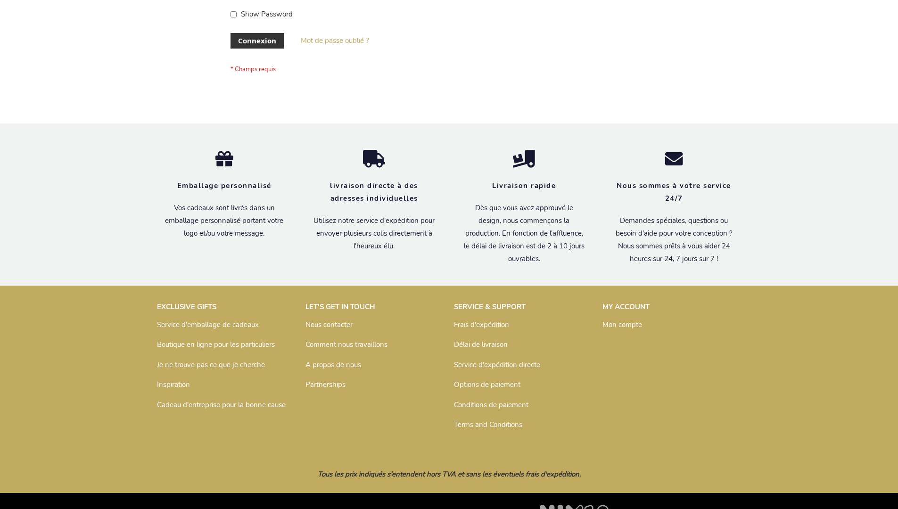
scroll to position [325, 0]
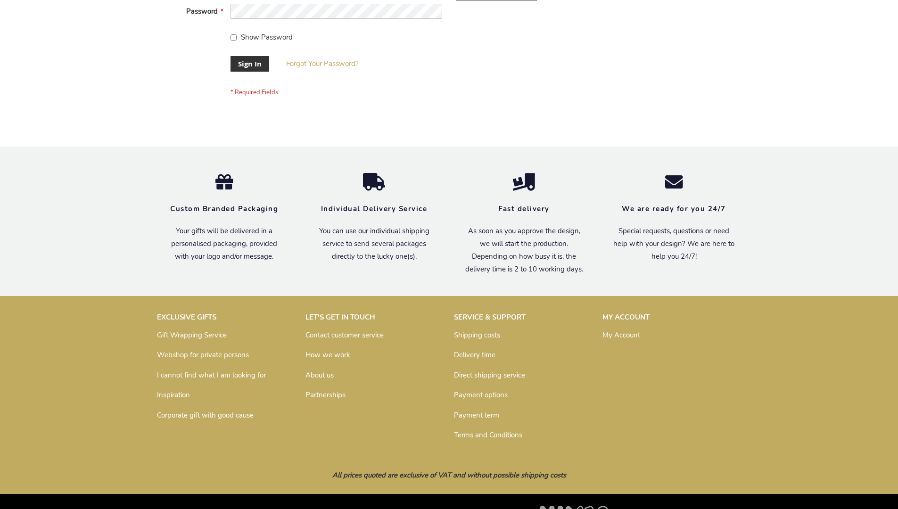
scroll to position [303, 0]
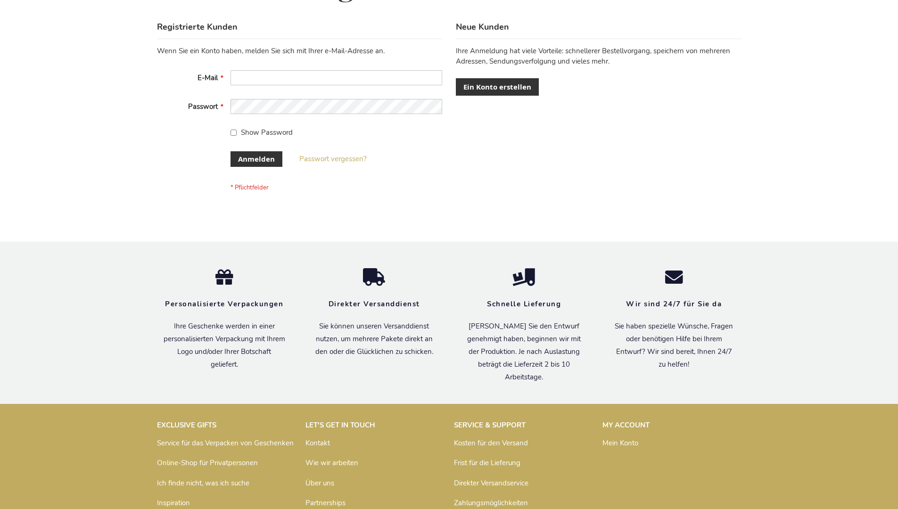
scroll to position [316, 0]
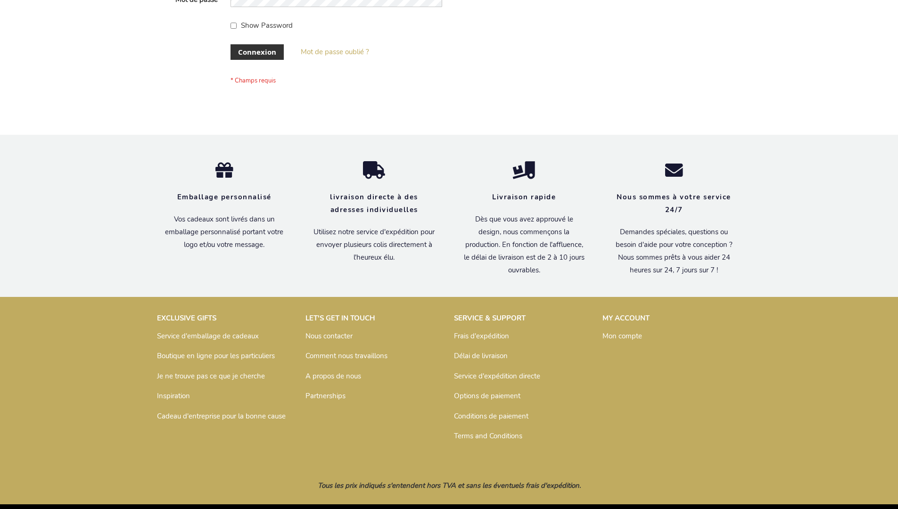
scroll to position [325, 0]
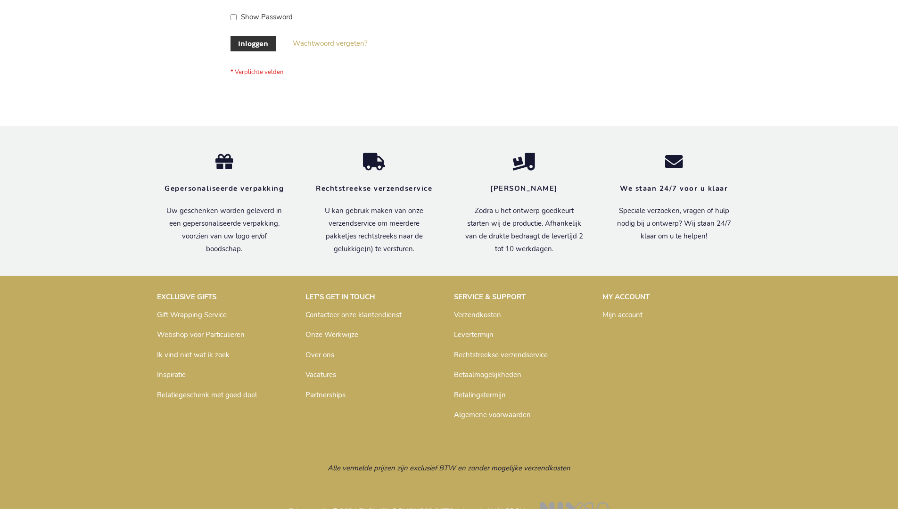
scroll to position [320, 0]
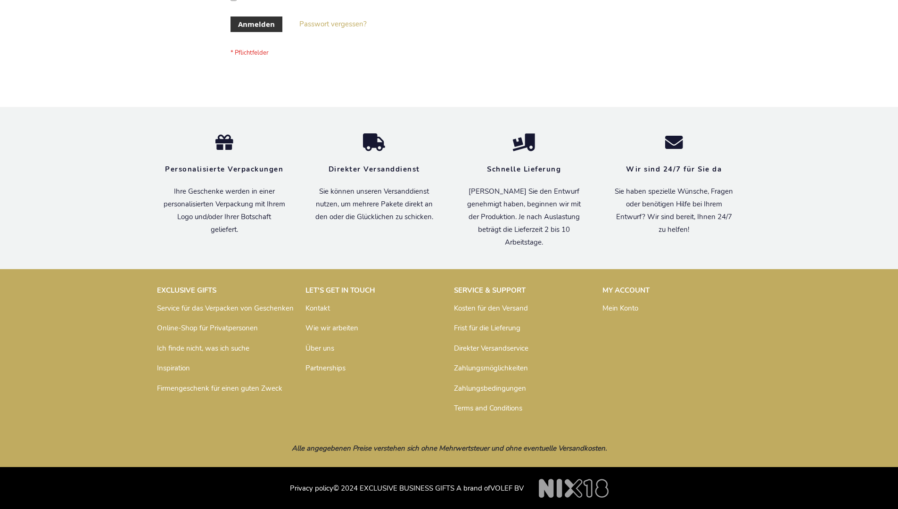
scroll to position [316, 0]
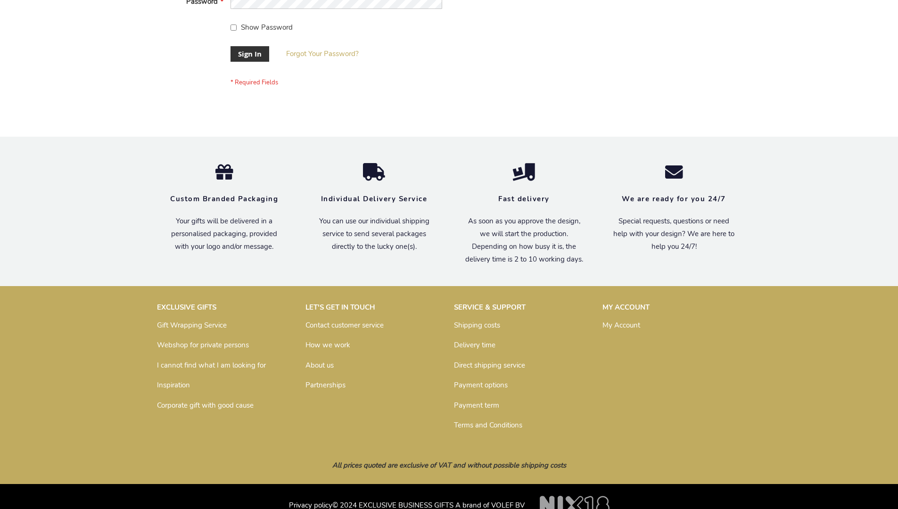
scroll to position [303, 0]
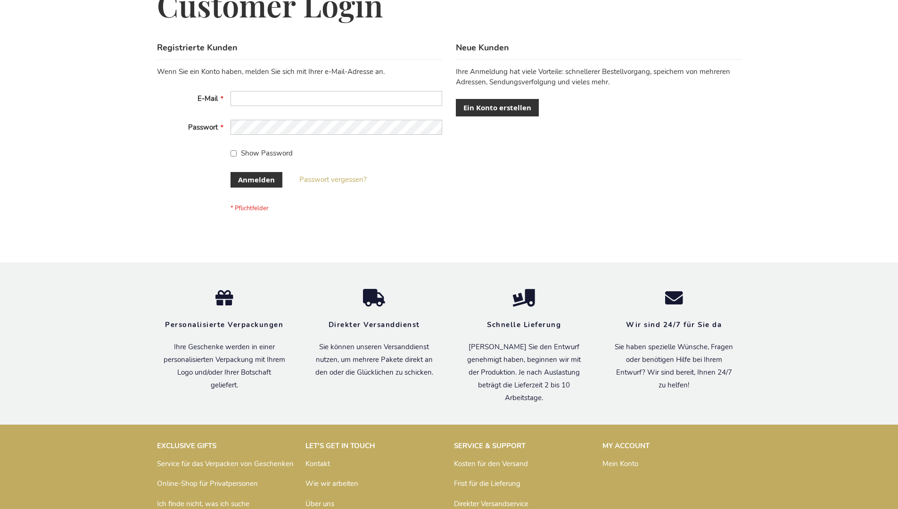
scroll to position [316, 0]
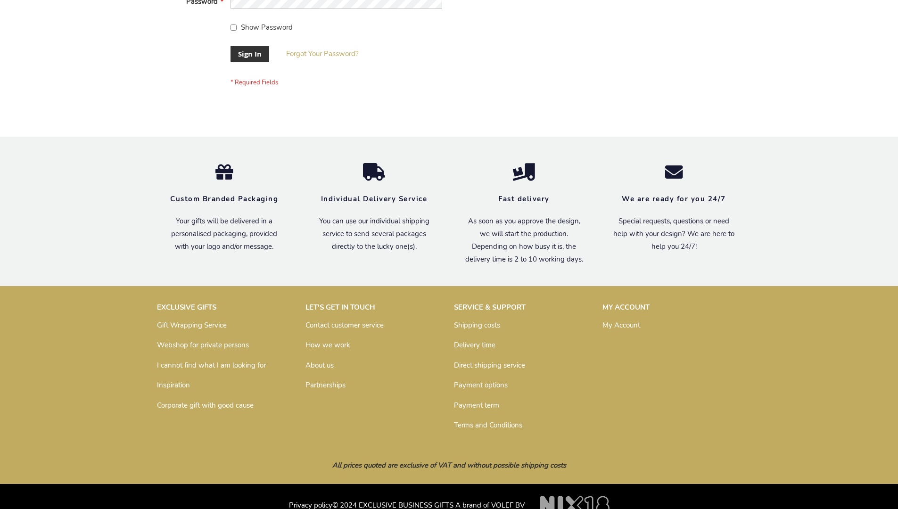
scroll to position [303, 0]
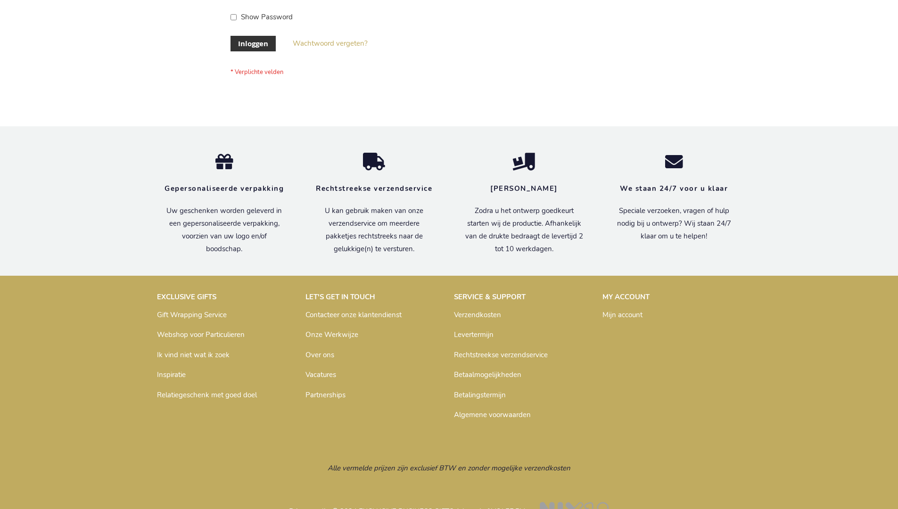
scroll to position [320, 0]
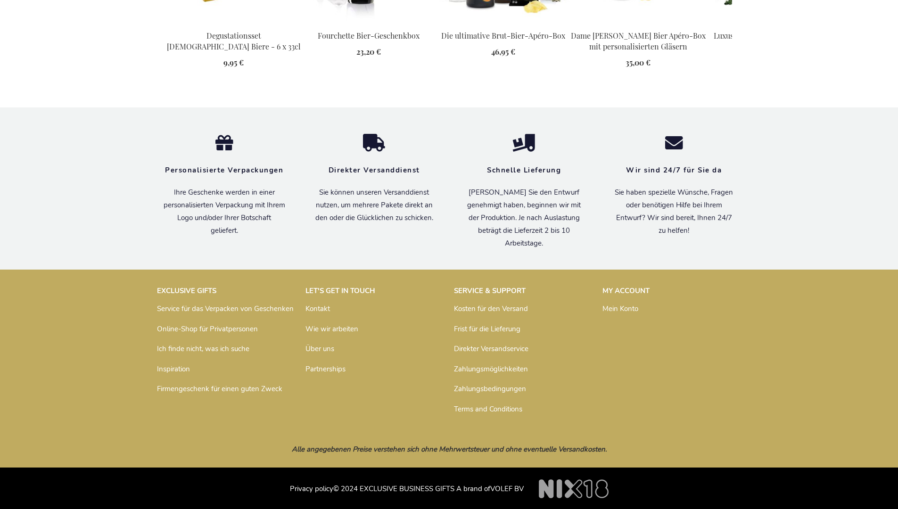
scroll to position [1207, 0]
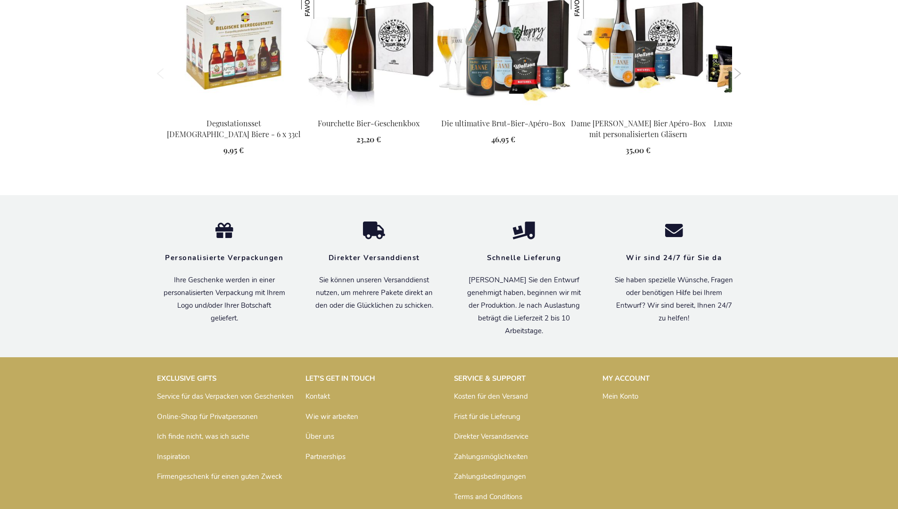
scroll to position [1207, 0]
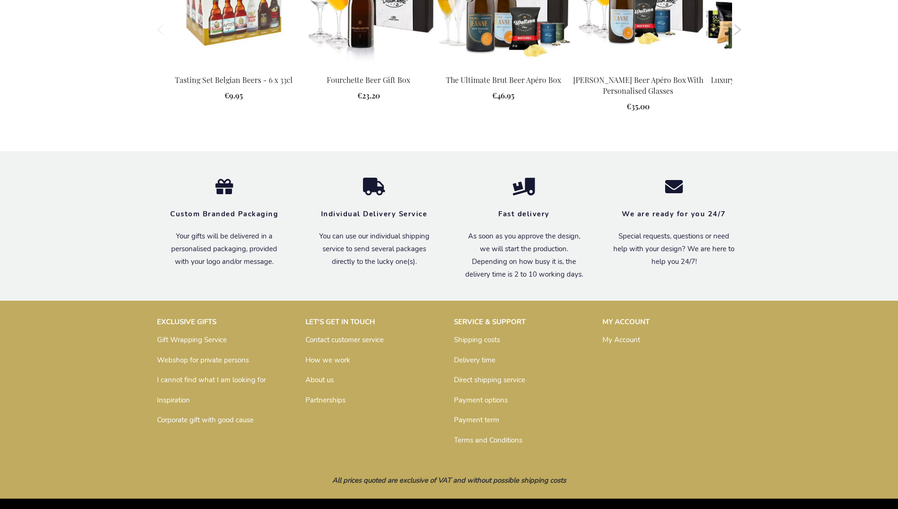
scroll to position [1154, 0]
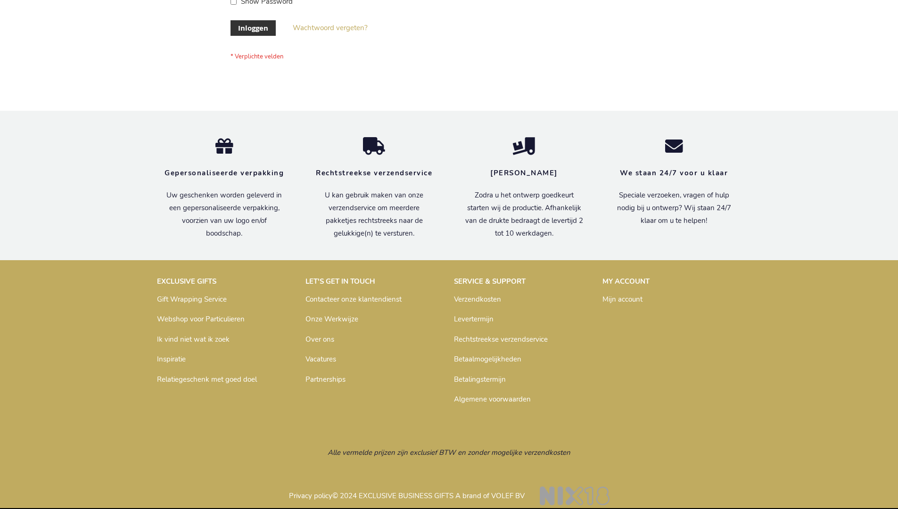
scroll to position [320, 0]
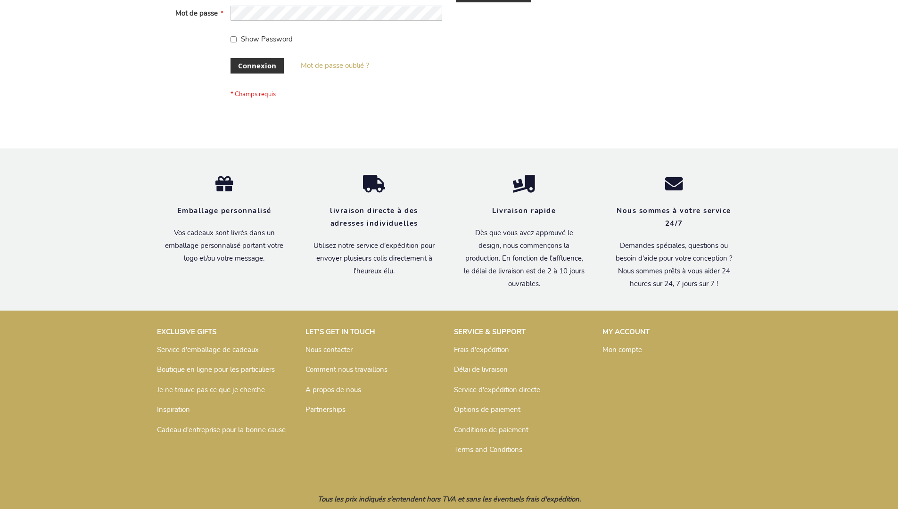
scroll to position [325, 0]
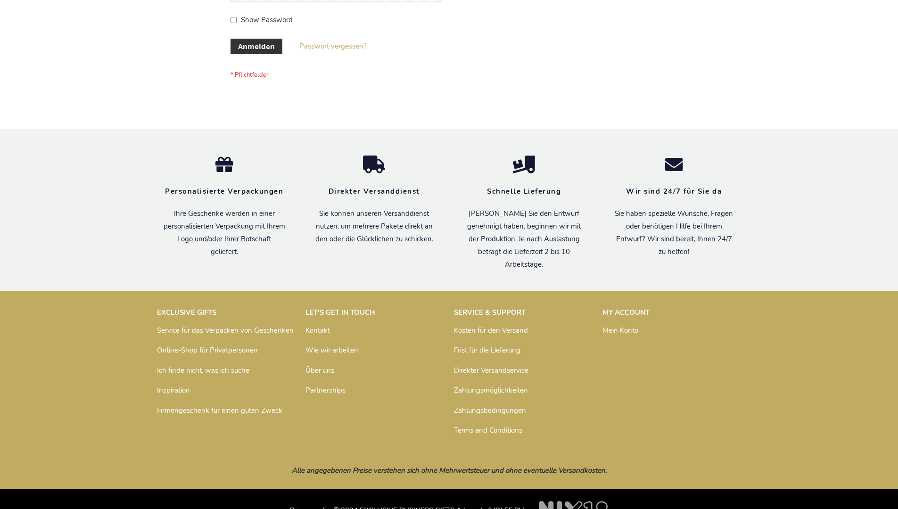
scroll to position [316, 0]
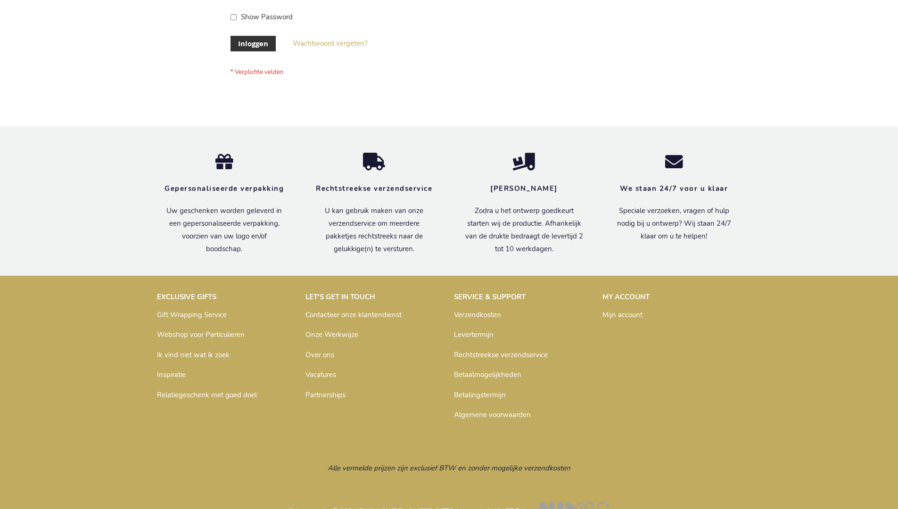
scroll to position [320, 0]
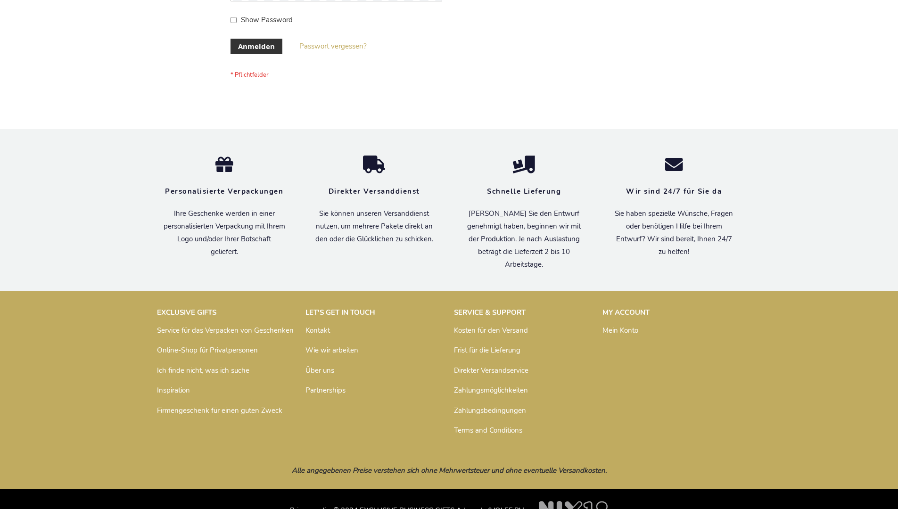
scroll to position [316, 0]
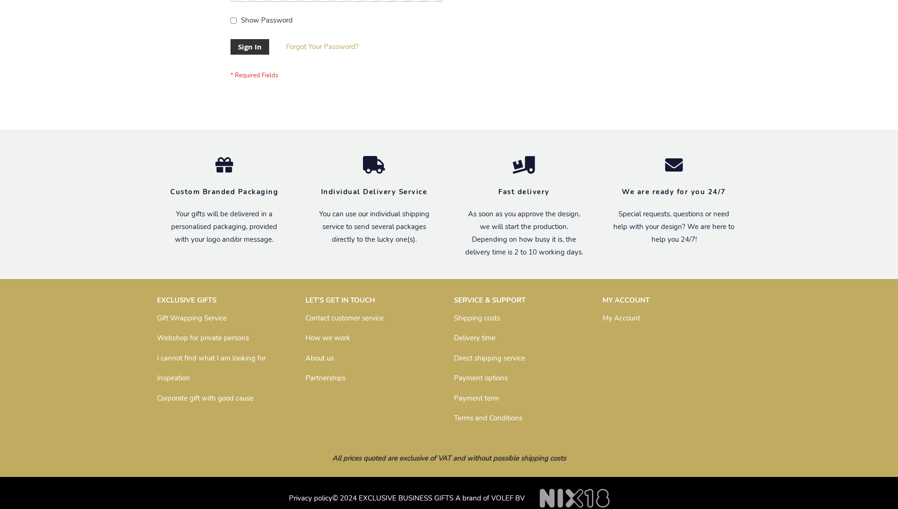
scroll to position [303, 0]
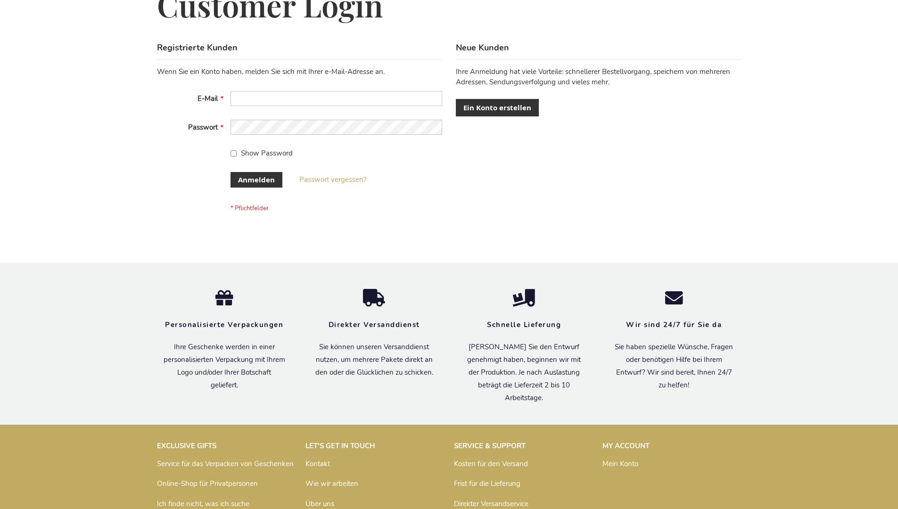
scroll to position [316, 0]
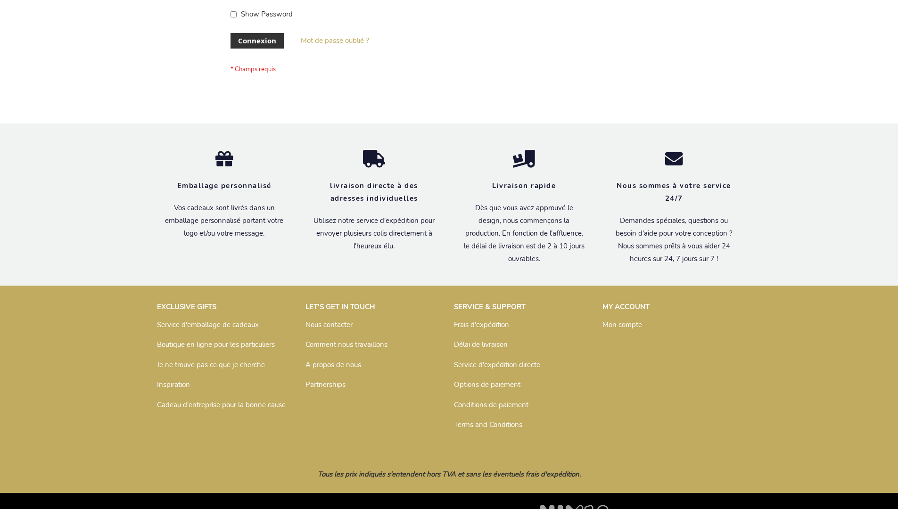
scroll to position [325, 0]
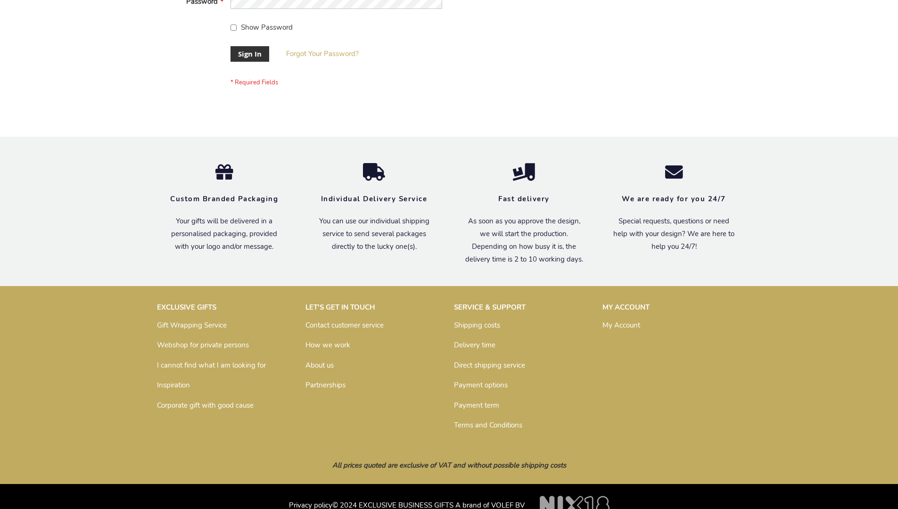
scroll to position [303, 0]
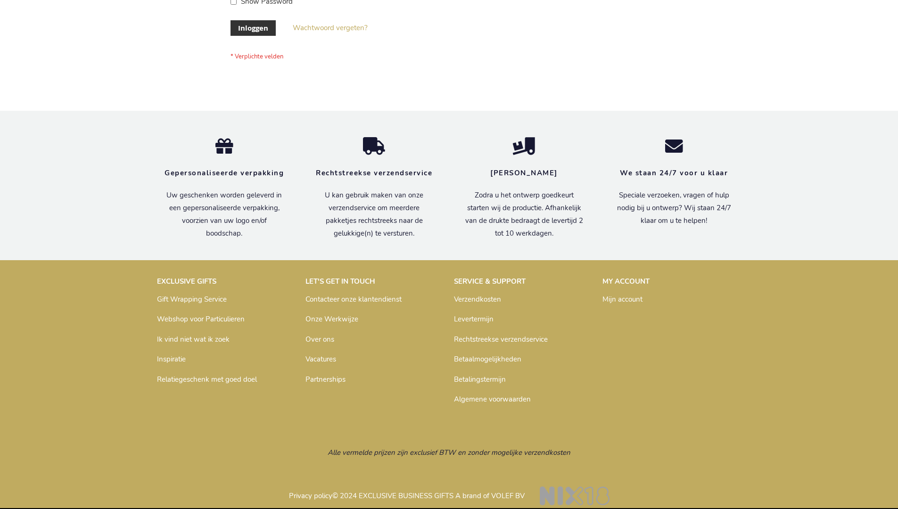
scroll to position [320, 0]
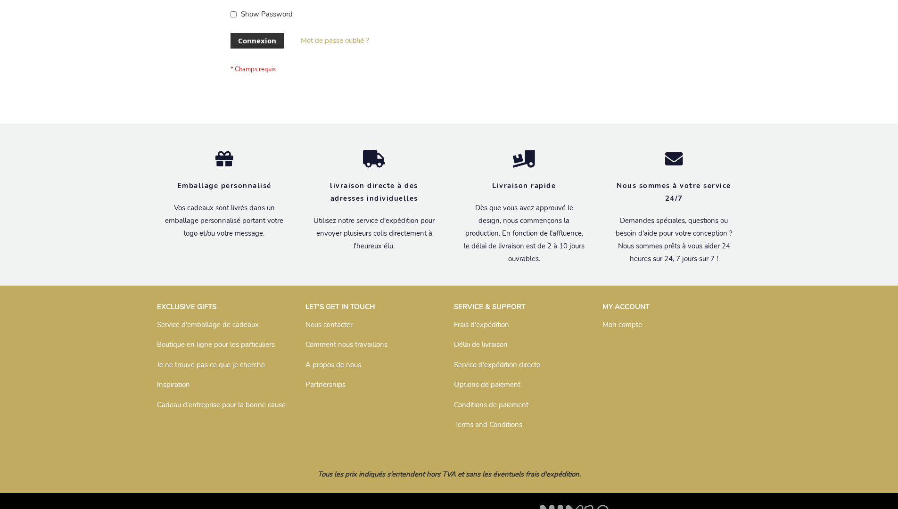
scroll to position [325, 0]
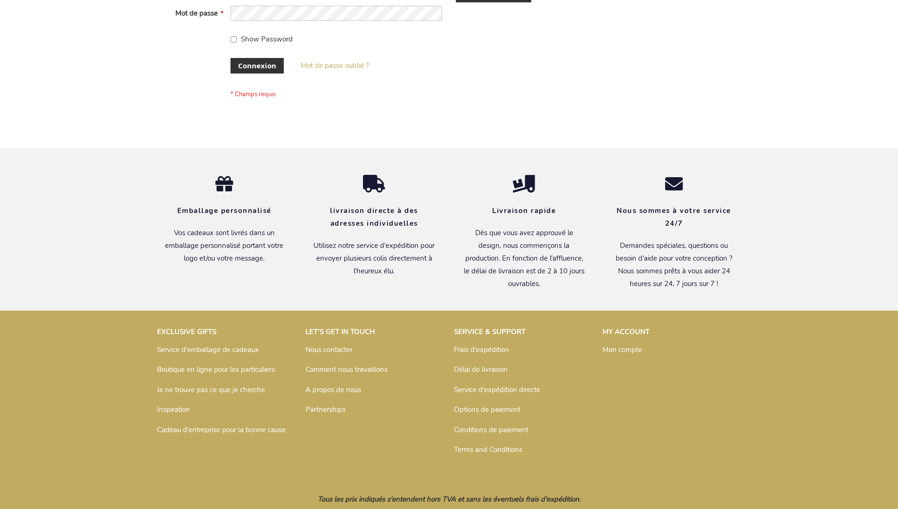
scroll to position [325, 0]
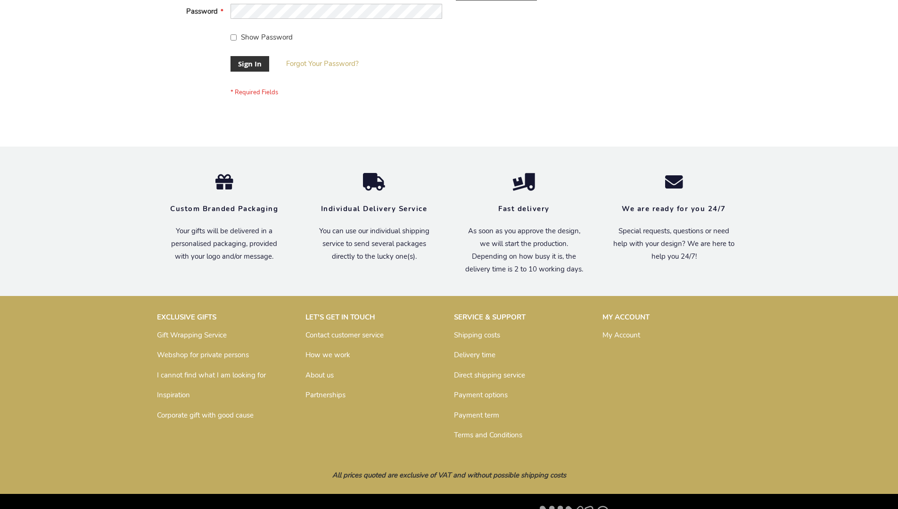
scroll to position [303, 0]
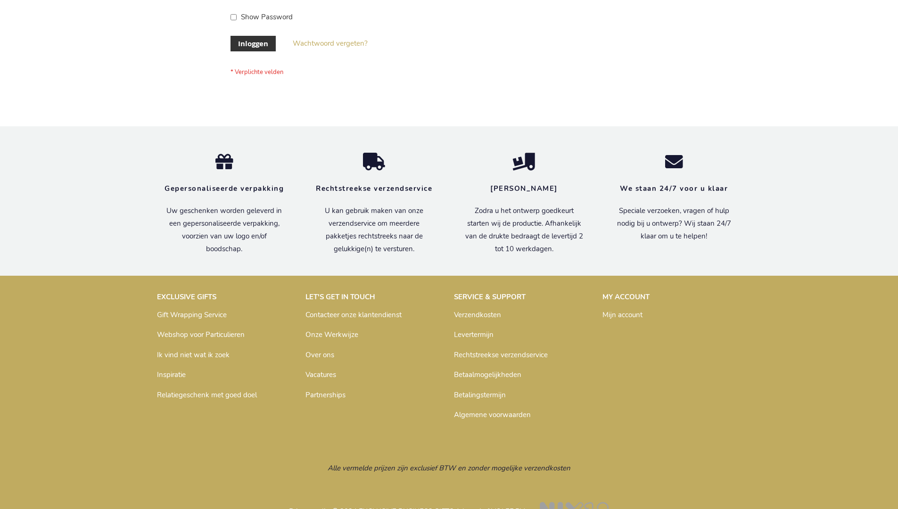
scroll to position [320, 0]
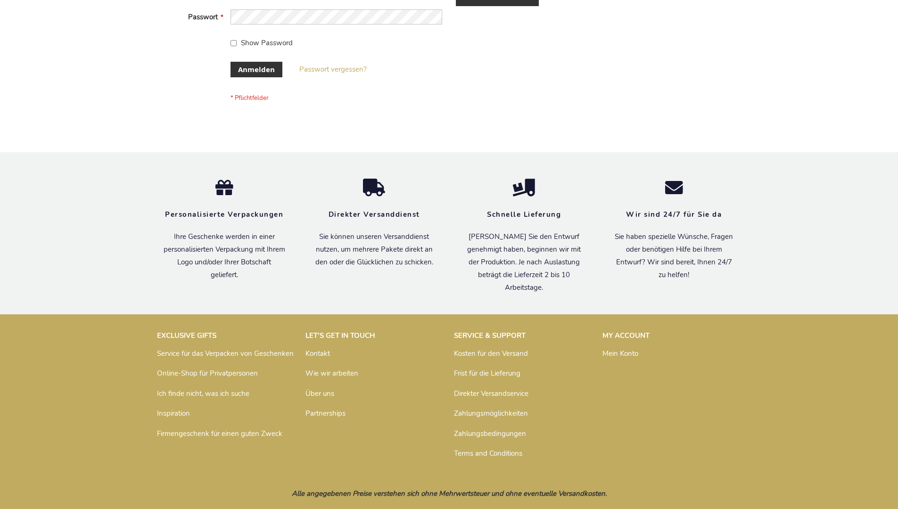
scroll to position [316, 0]
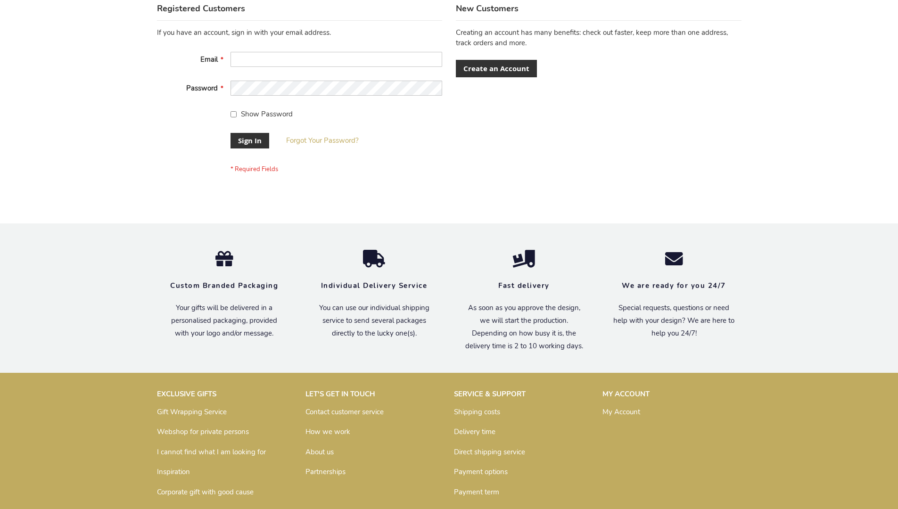
scroll to position [303, 0]
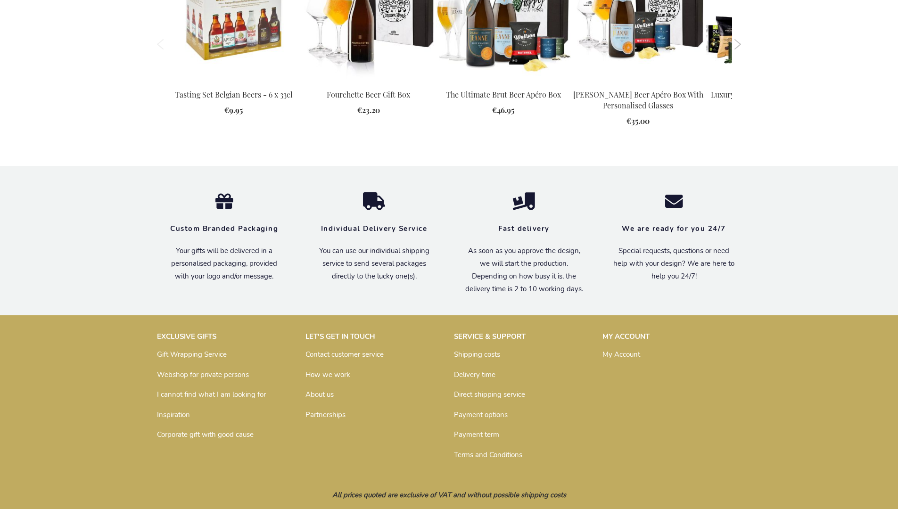
scroll to position [1154, 0]
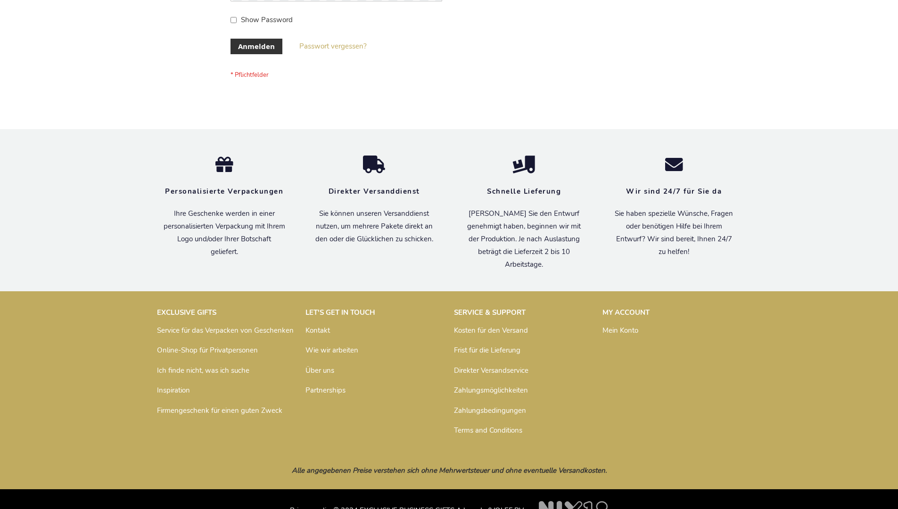
scroll to position [316, 0]
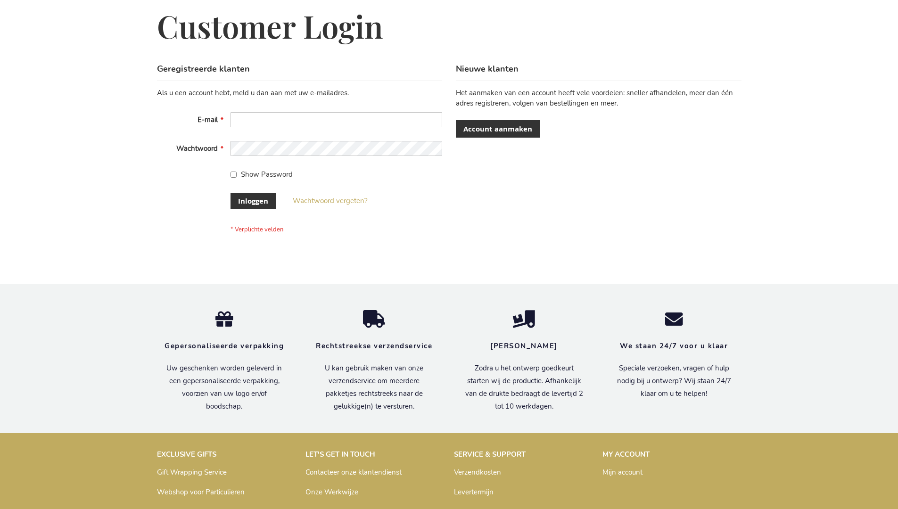
scroll to position [320, 0]
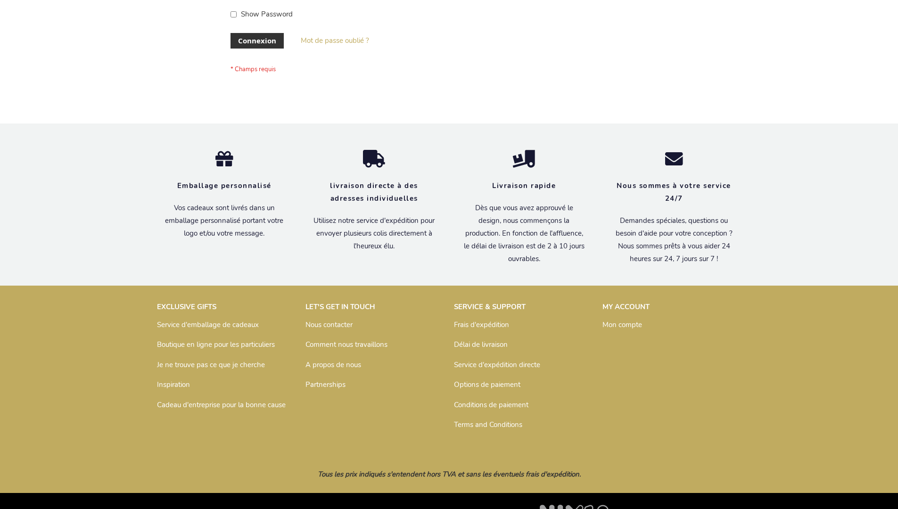
scroll to position [325, 0]
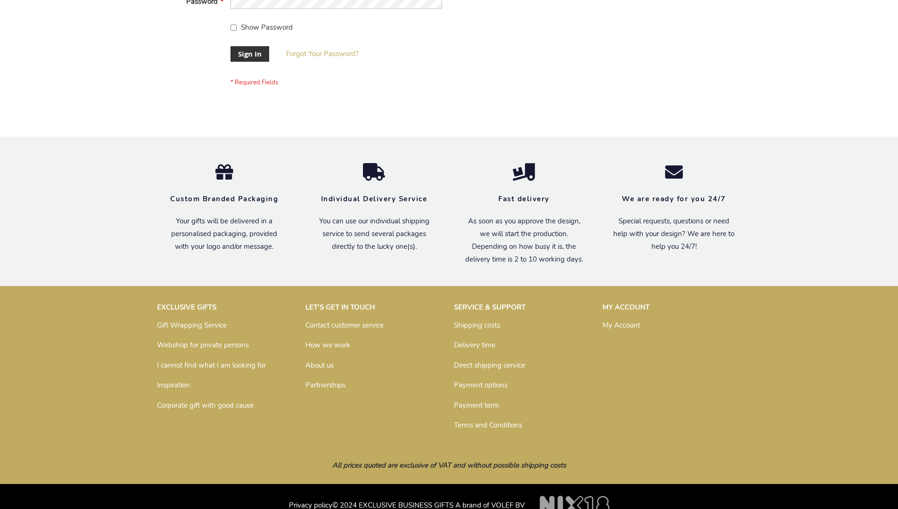
scroll to position [303, 0]
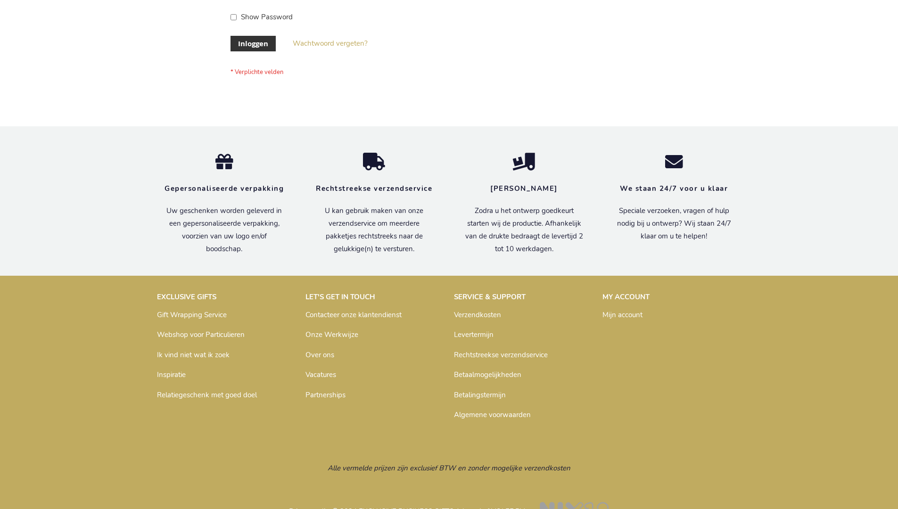
scroll to position [320, 0]
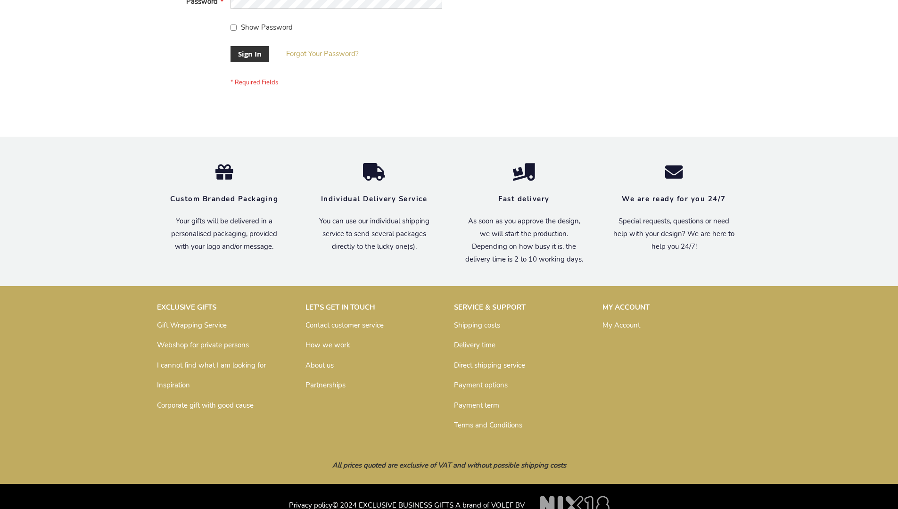
scroll to position [303, 0]
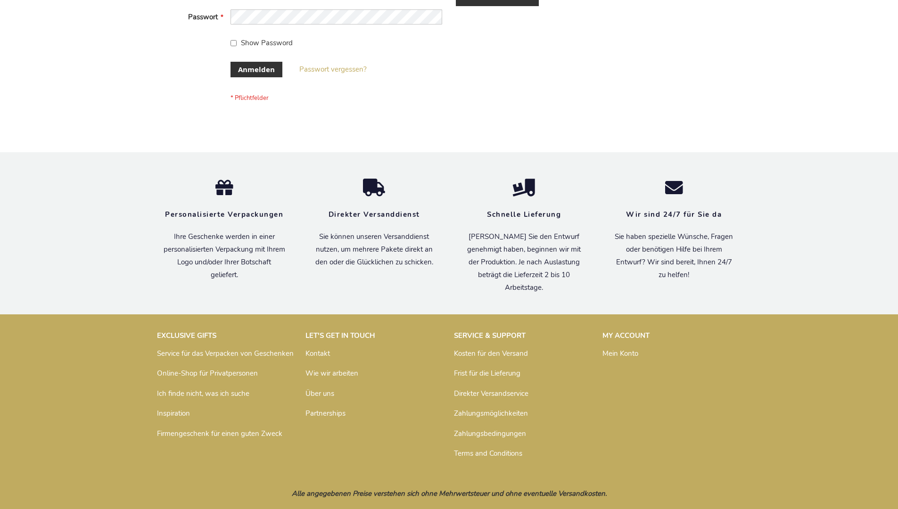
scroll to position [316, 0]
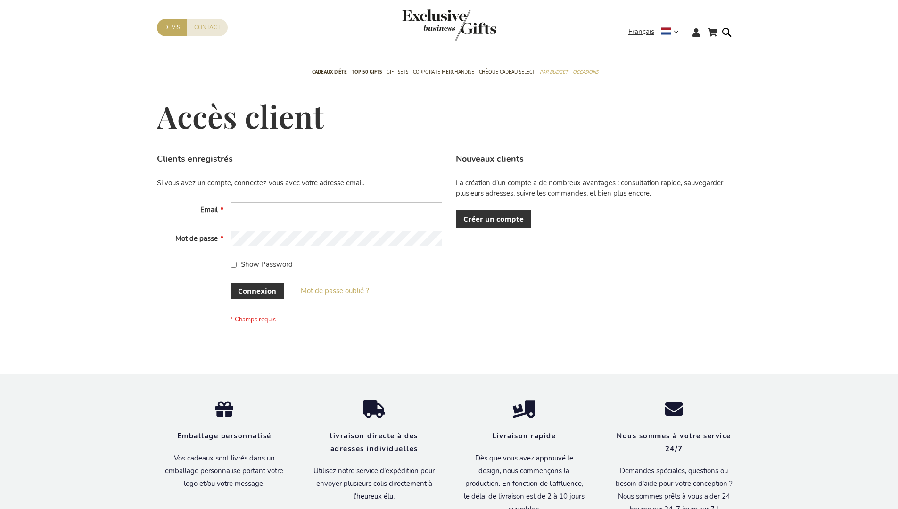
scroll to position [318, 0]
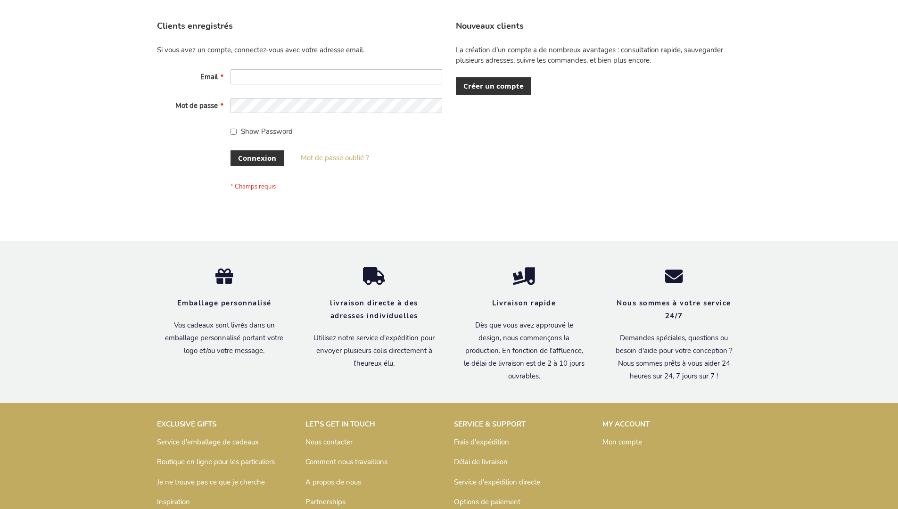
scroll to position [325, 0]
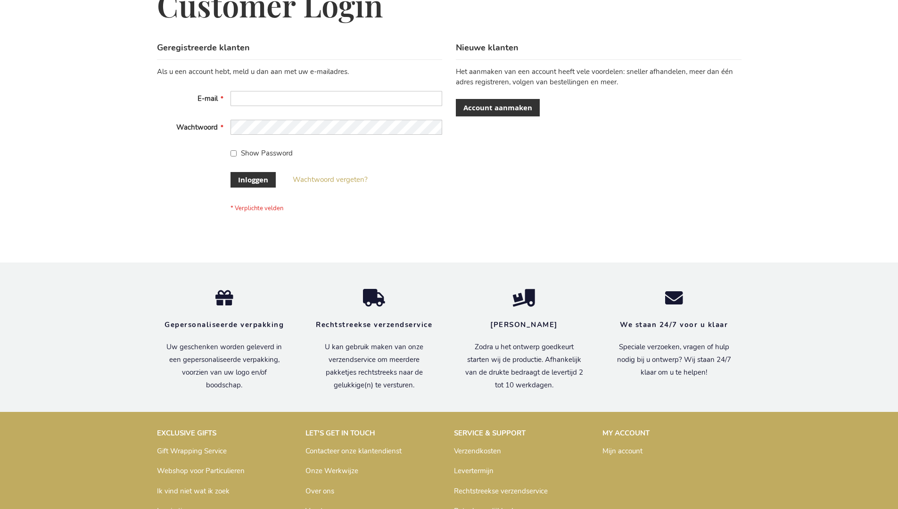
scroll to position [320, 0]
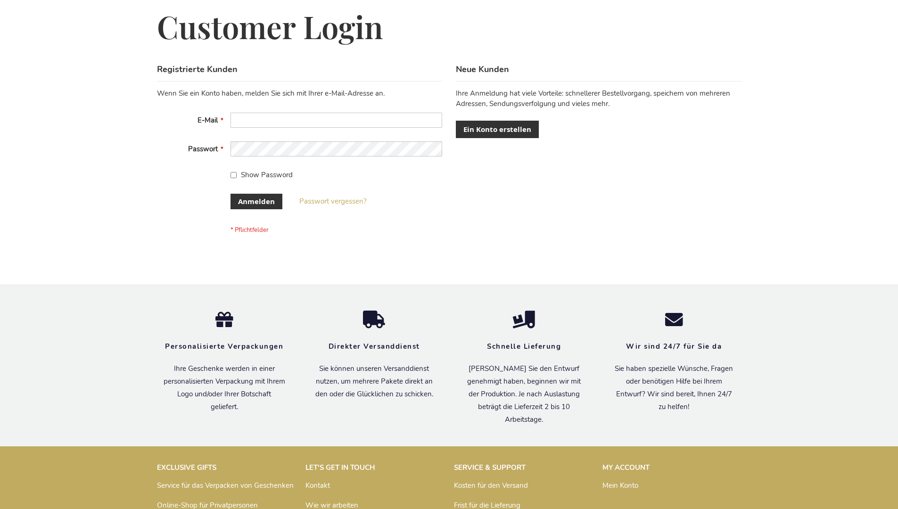
scroll to position [308, 0]
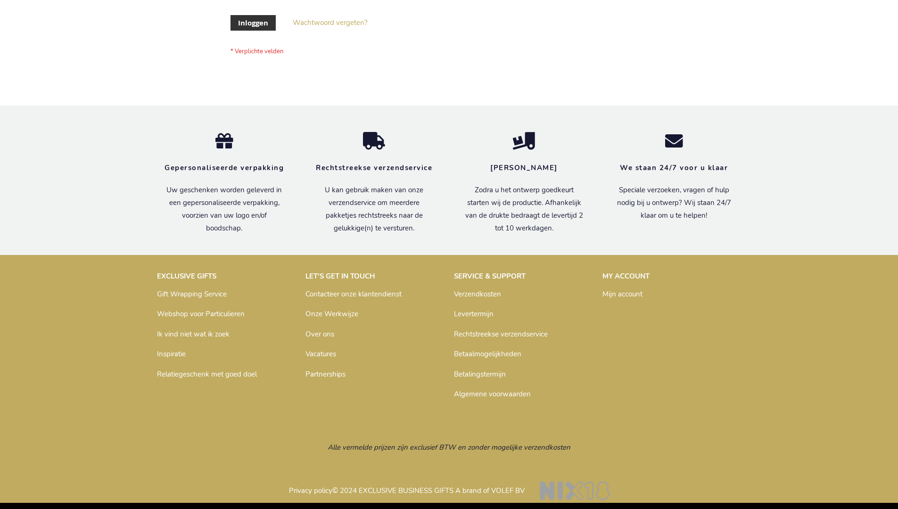
scroll to position [320, 0]
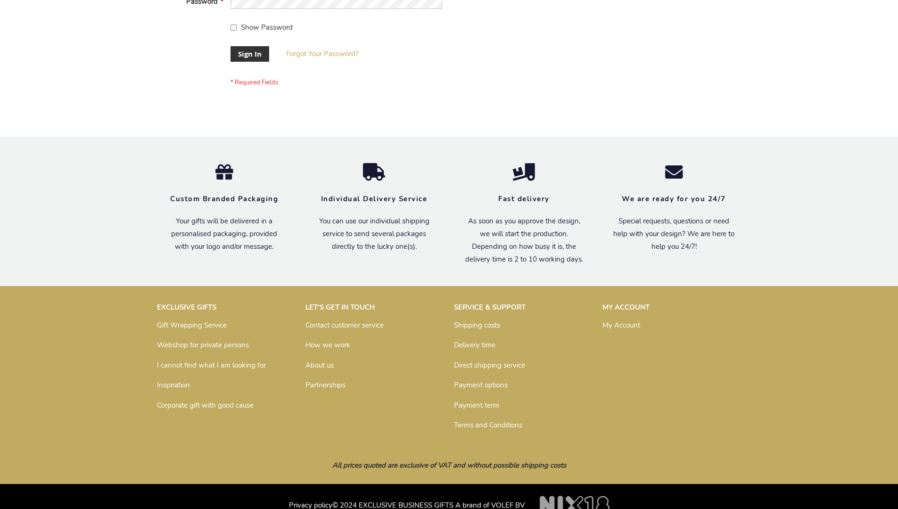
scroll to position [303, 0]
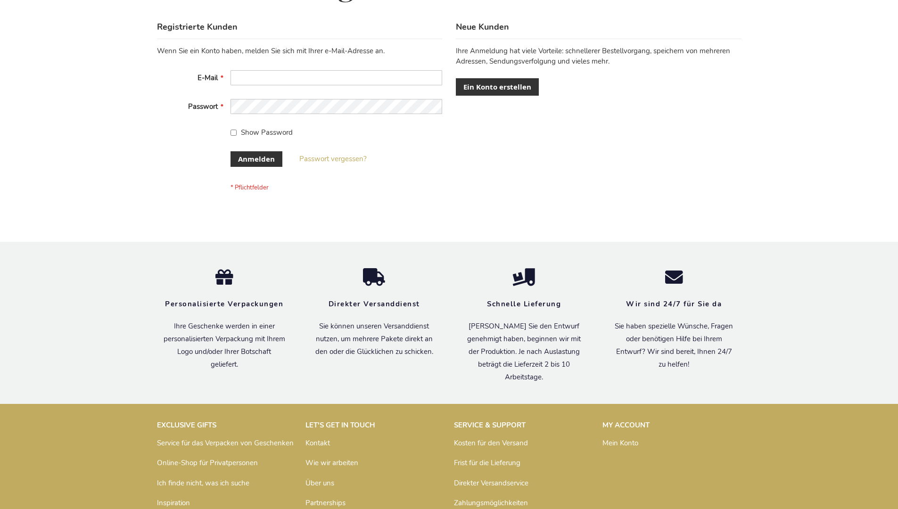
scroll to position [316, 0]
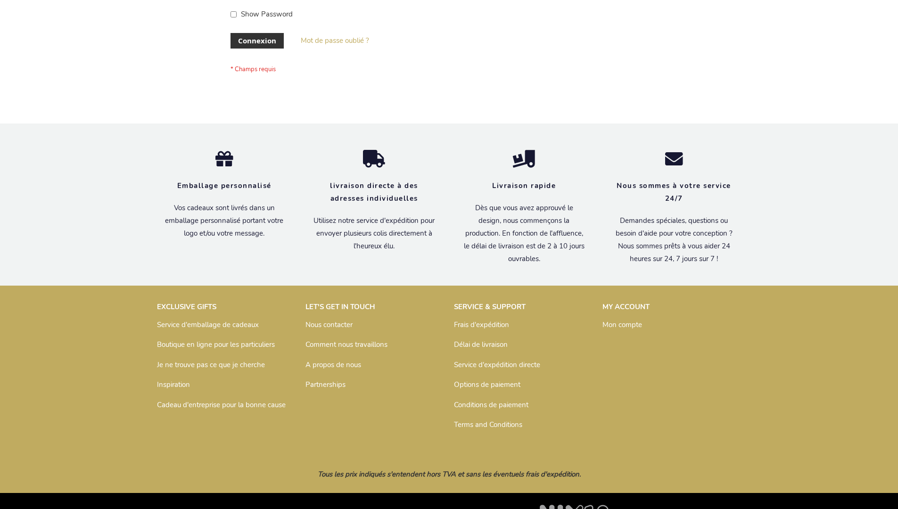
scroll to position [325, 0]
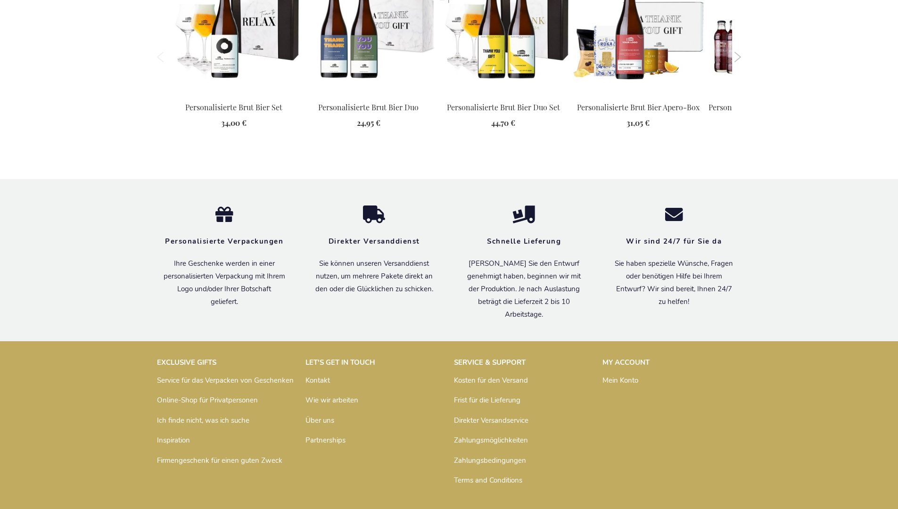
scroll to position [1298, 0]
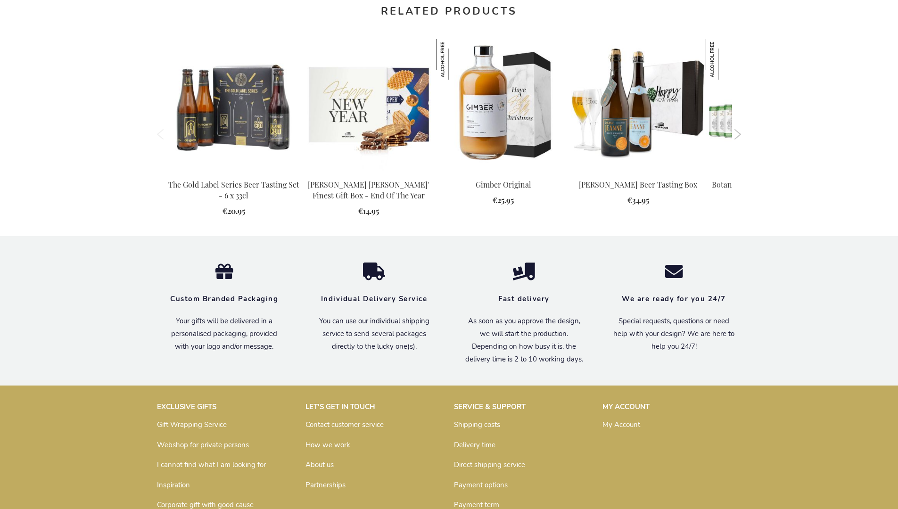
scroll to position [1005, 0]
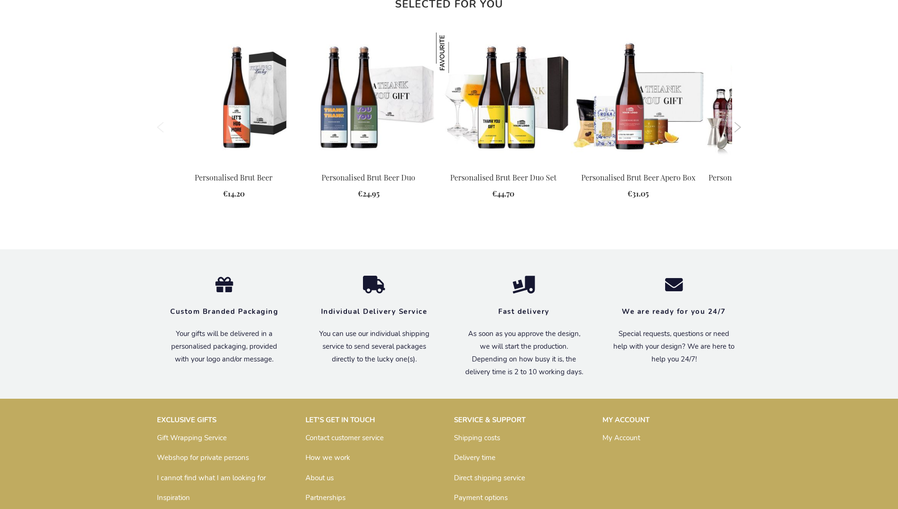
scroll to position [1278, 0]
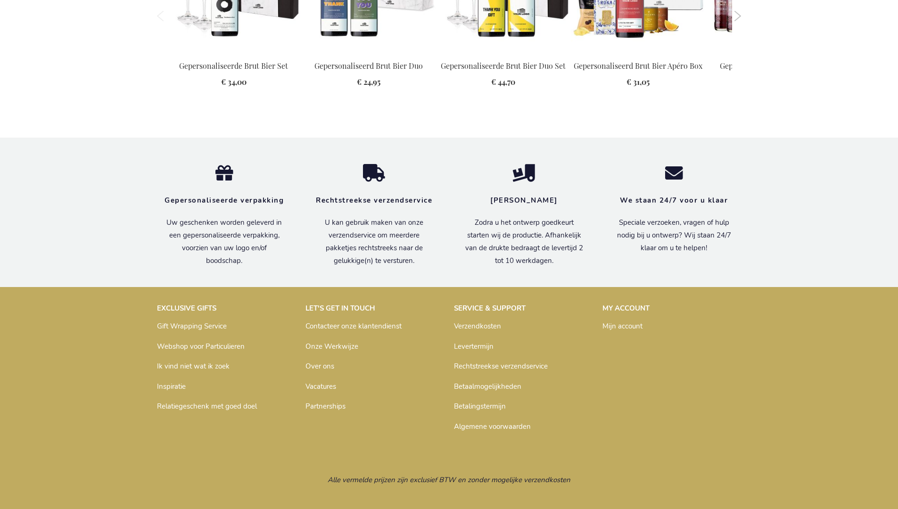
scroll to position [1292, 0]
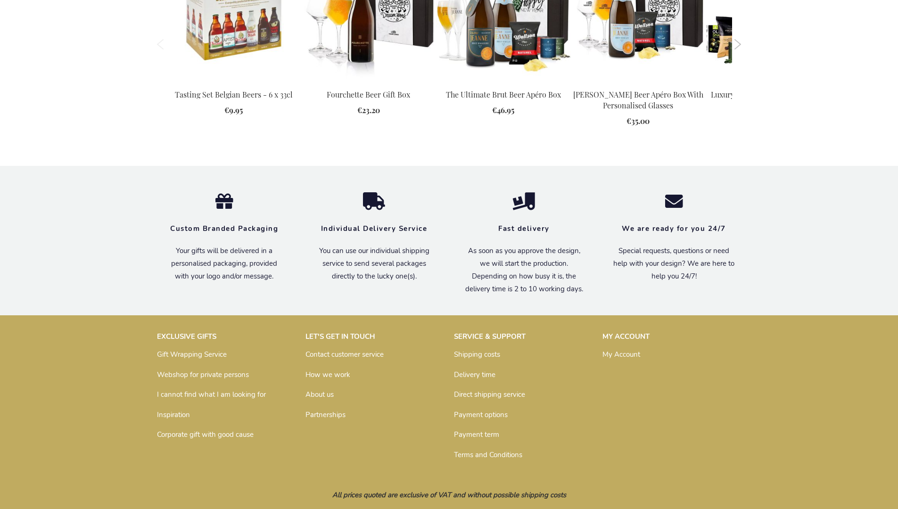
scroll to position [1154, 0]
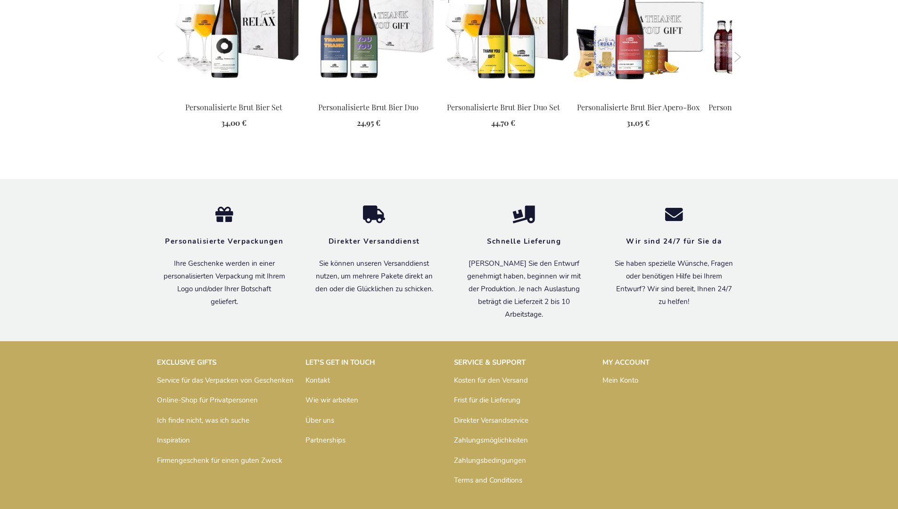
scroll to position [1298, 0]
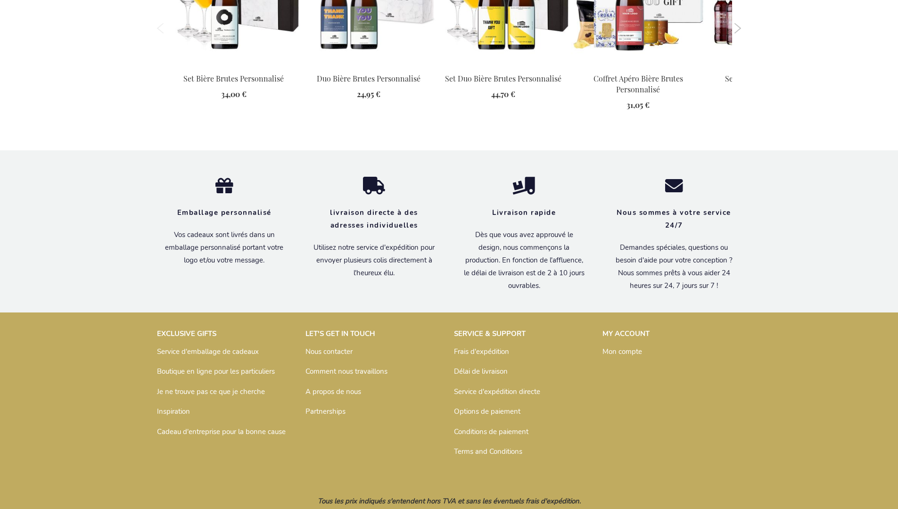
scroll to position [1308, 0]
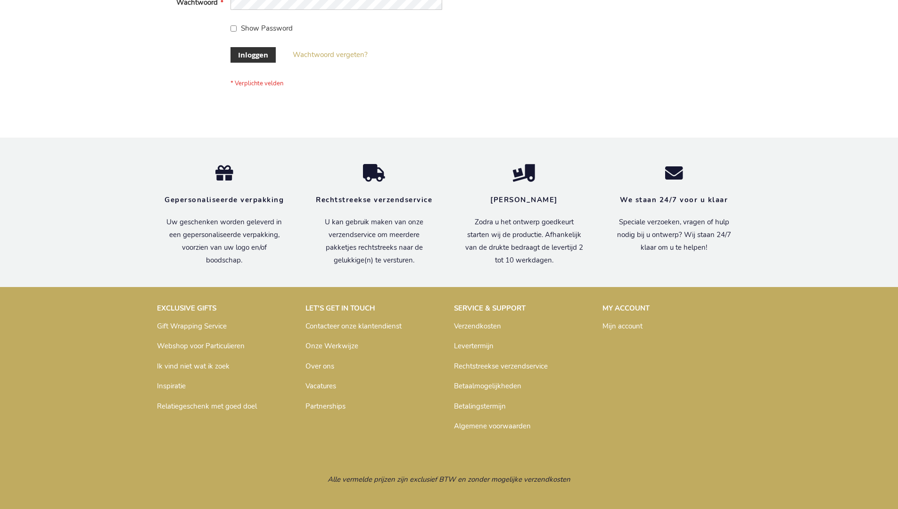
scroll to position [320, 0]
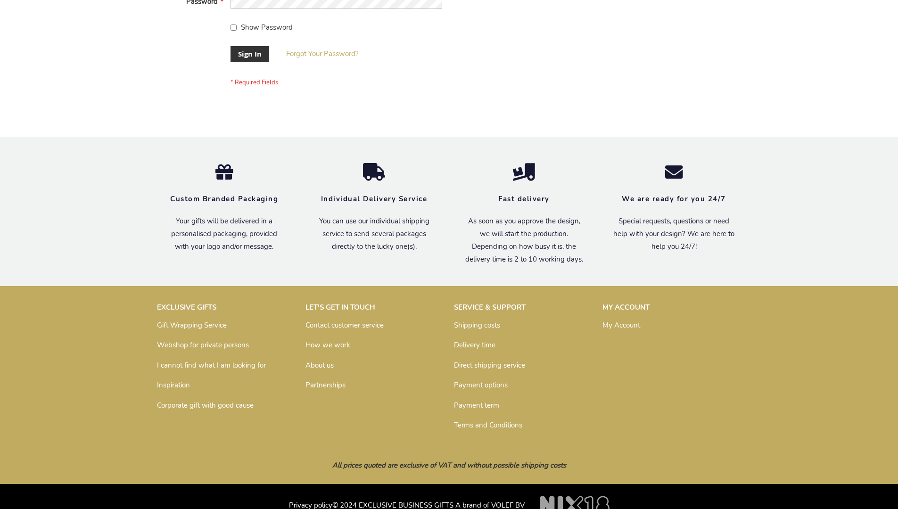
scroll to position [303, 0]
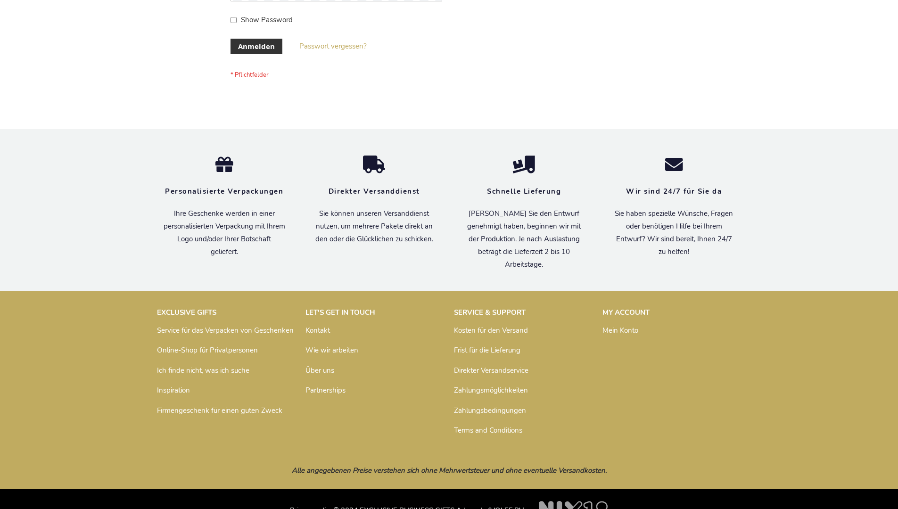
scroll to position [316, 0]
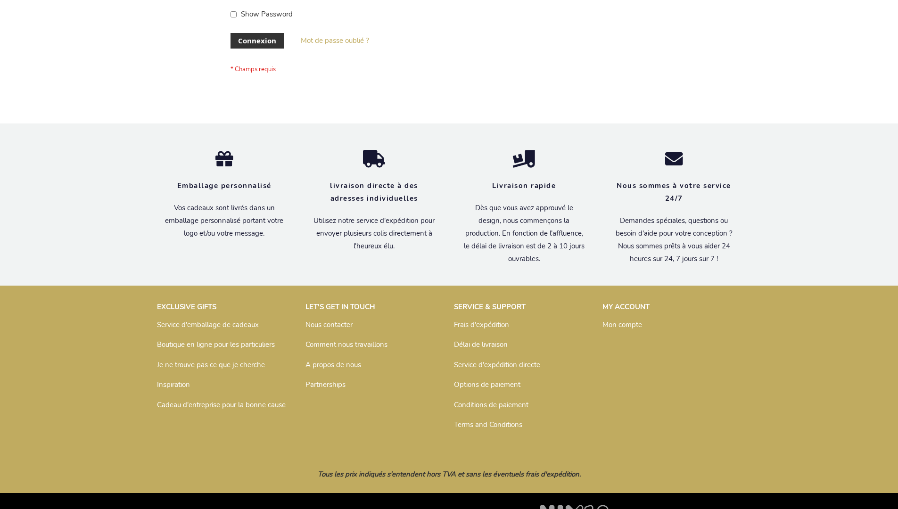
scroll to position [325, 0]
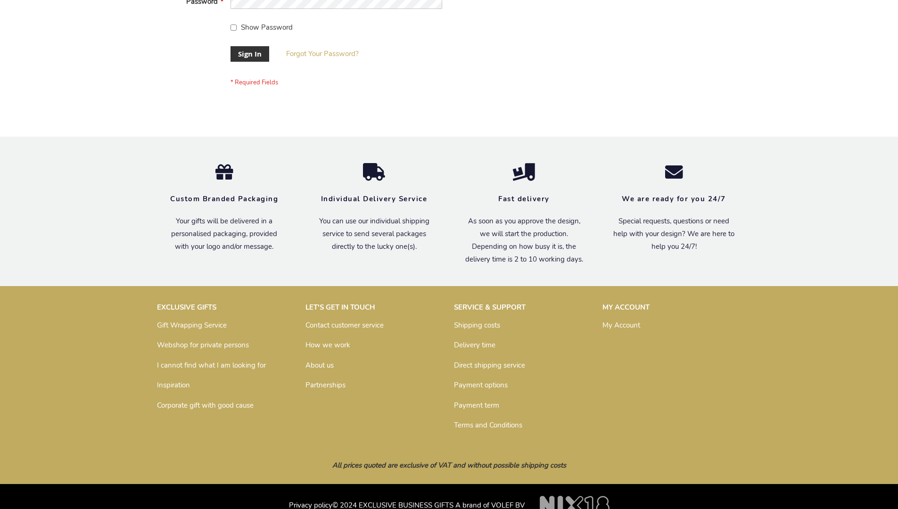
scroll to position [303, 0]
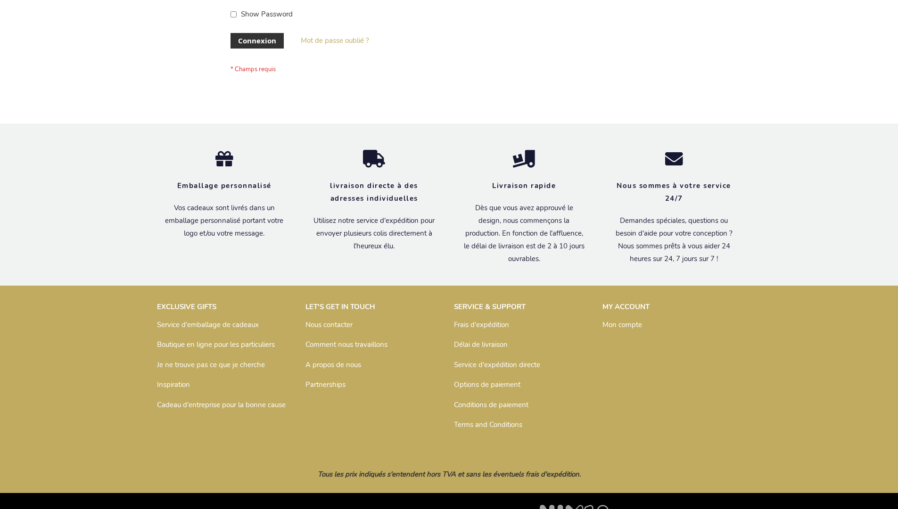
scroll to position [325, 0]
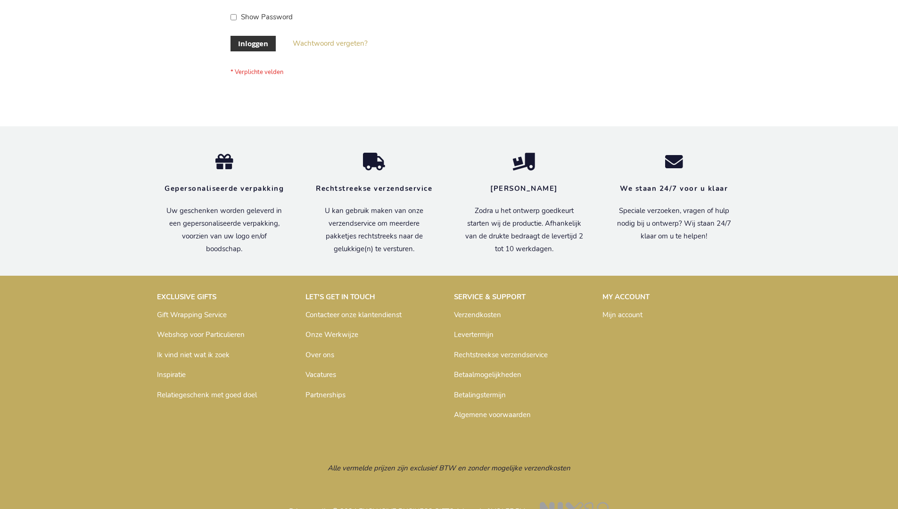
scroll to position [320, 0]
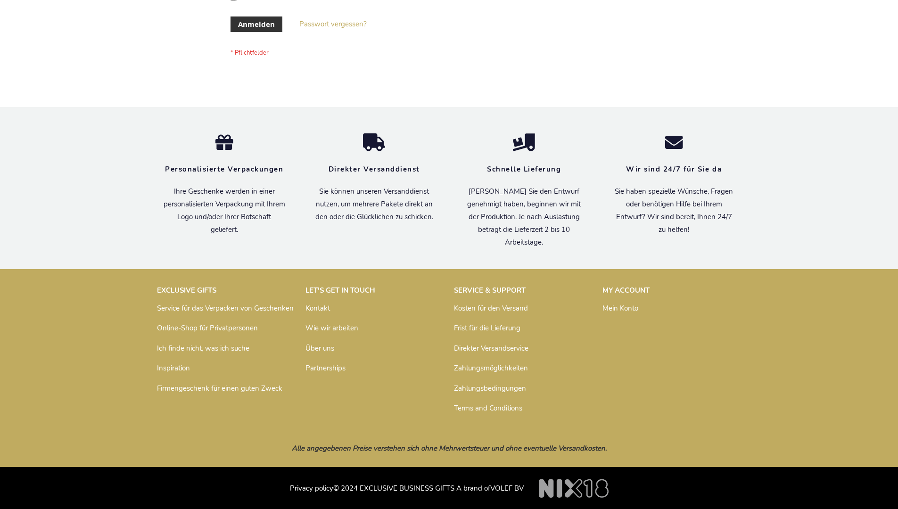
scroll to position [316, 0]
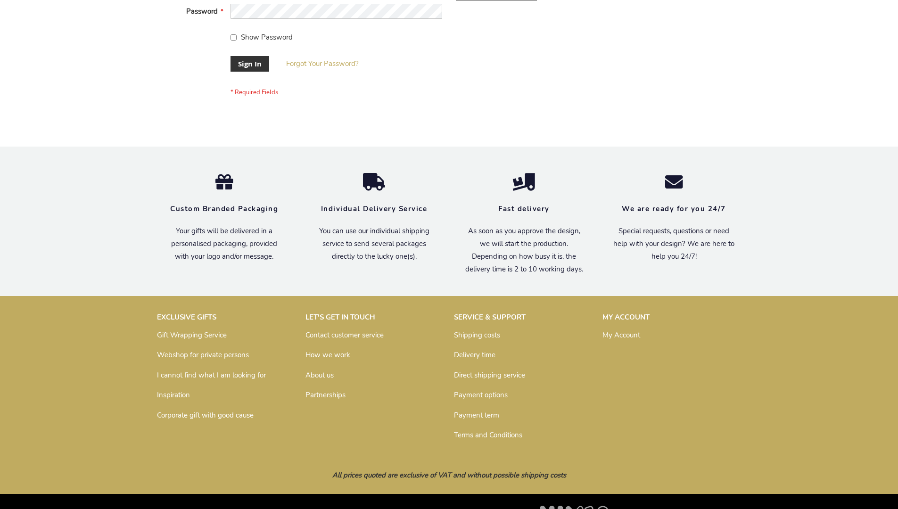
scroll to position [303, 0]
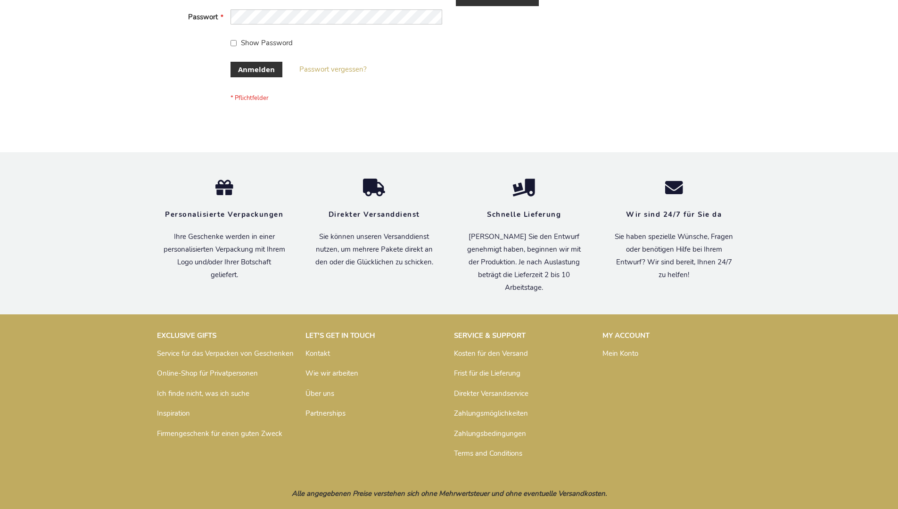
scroll to position [316, 0]
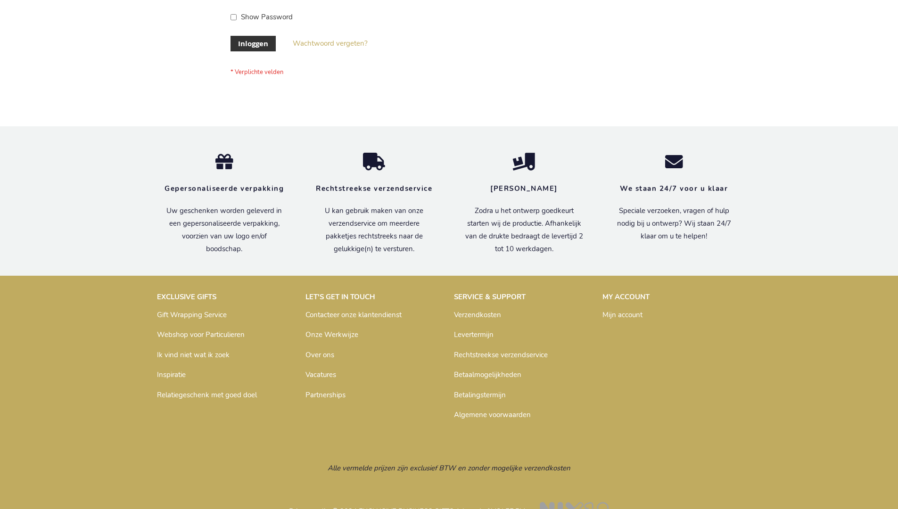
scroll to position [320, 0]
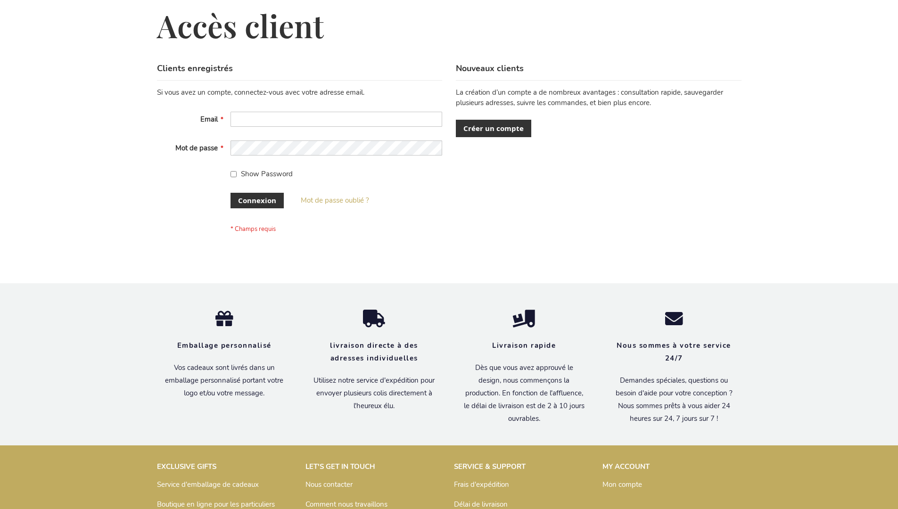
scroll to position [325, 0]
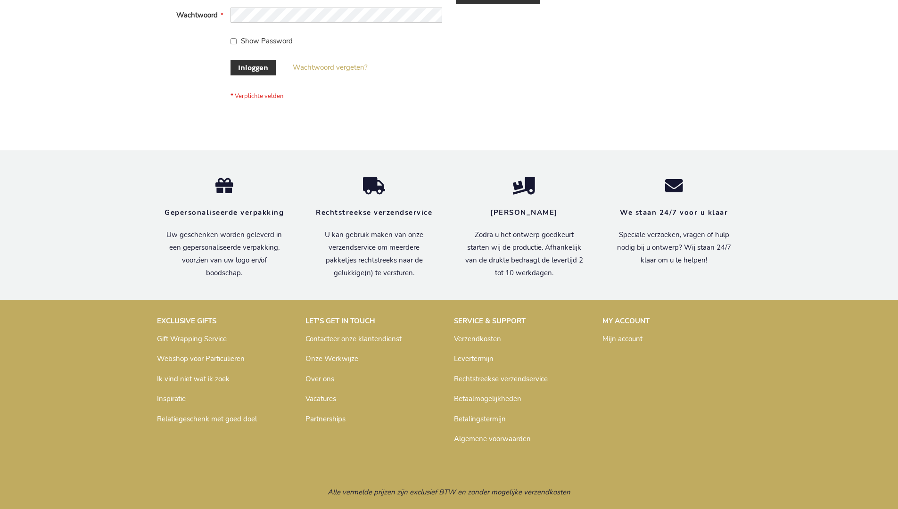
scroll to position [320, 0]
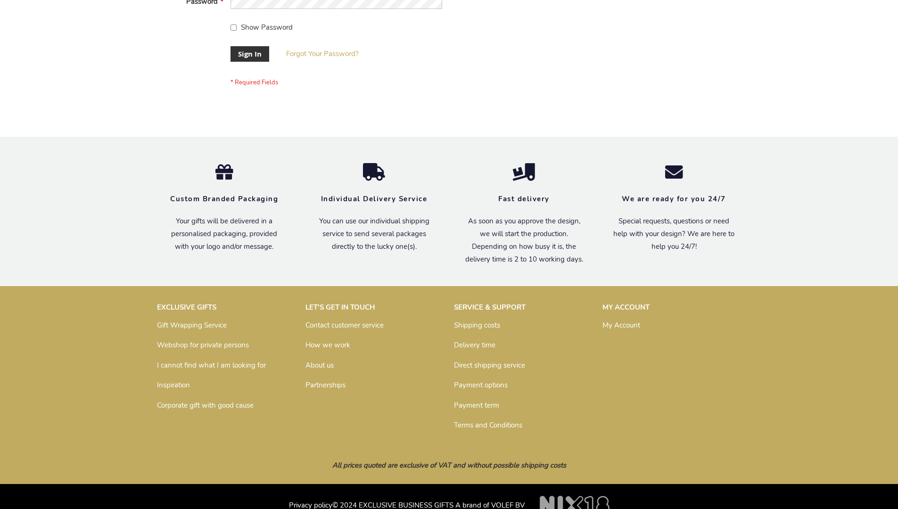
scroll to position [303, 0]
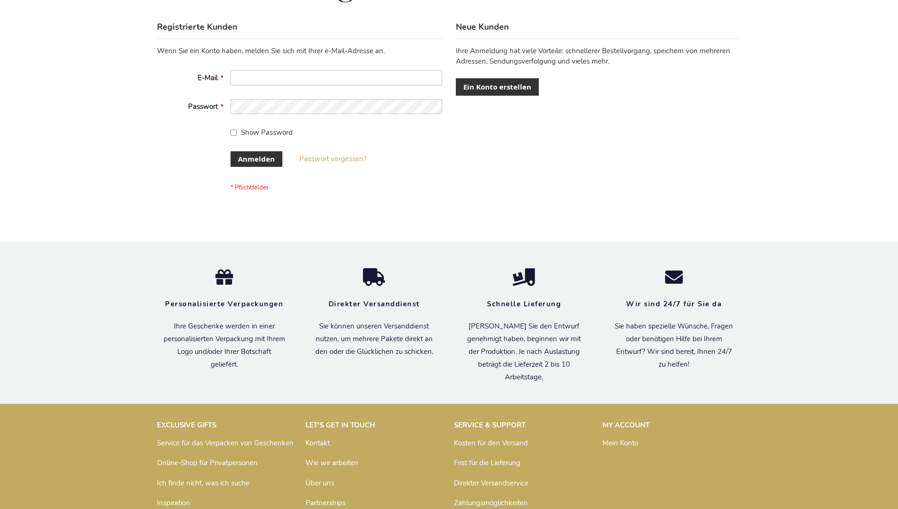
scroll to position [316, 0]
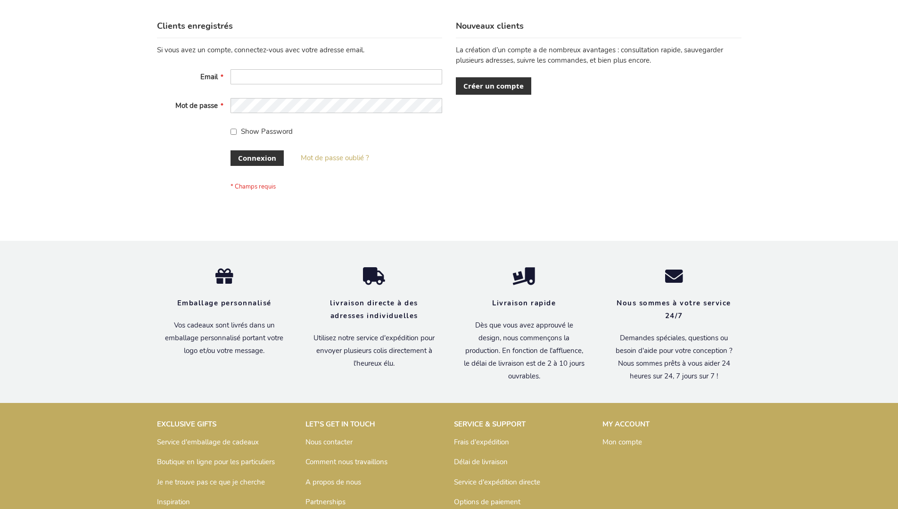
scroll to position [325, 0]
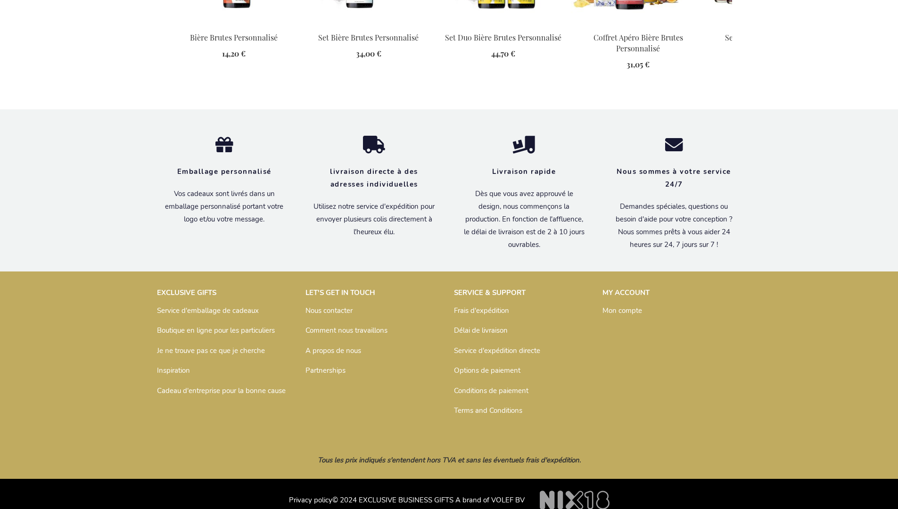
scroll to position [1271, 0]
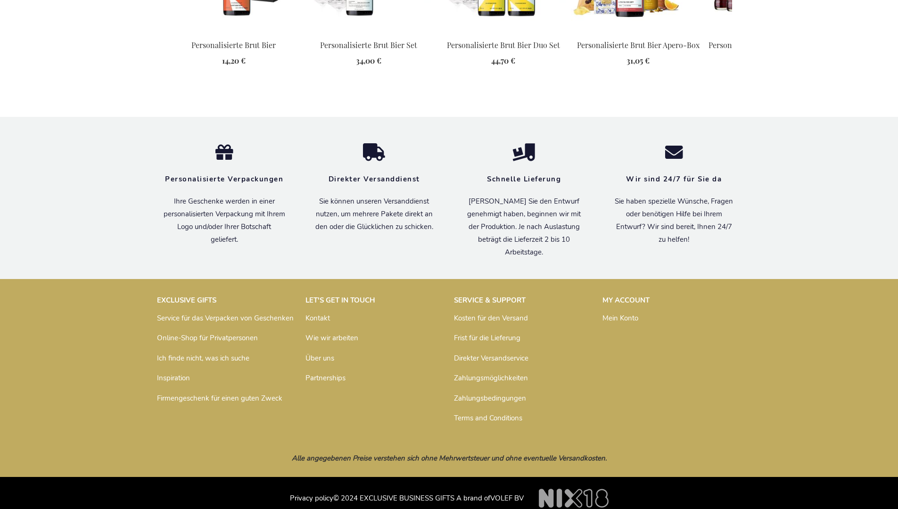
scroll to position [1262, 0]
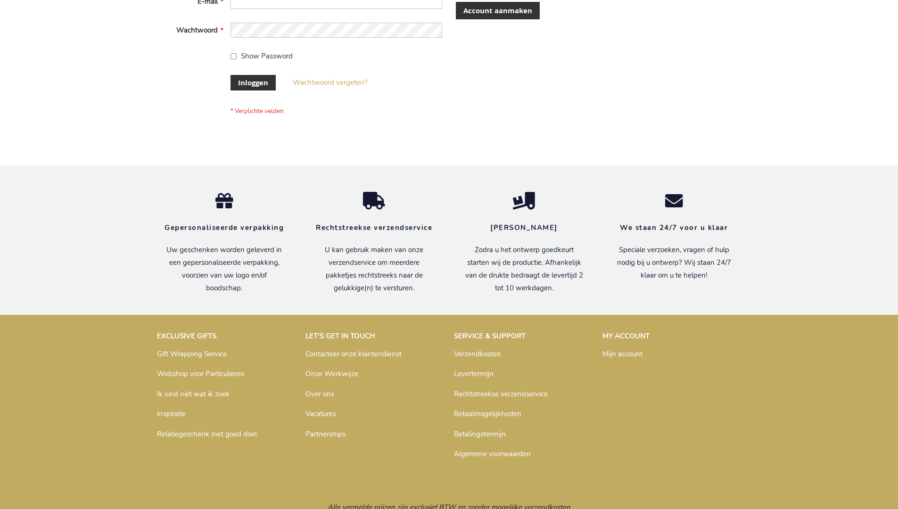
scroll to position [320, 0]
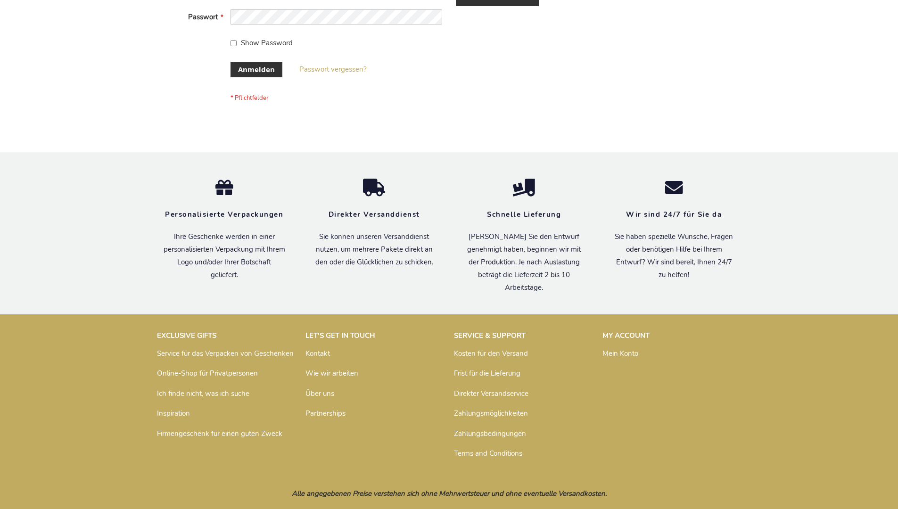
scroll to position [316, 0]
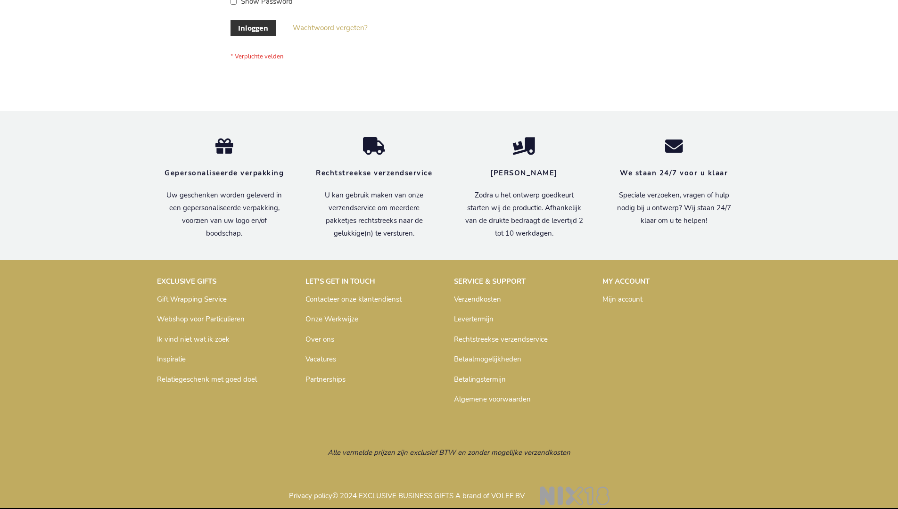
scroll to position [320, 0]
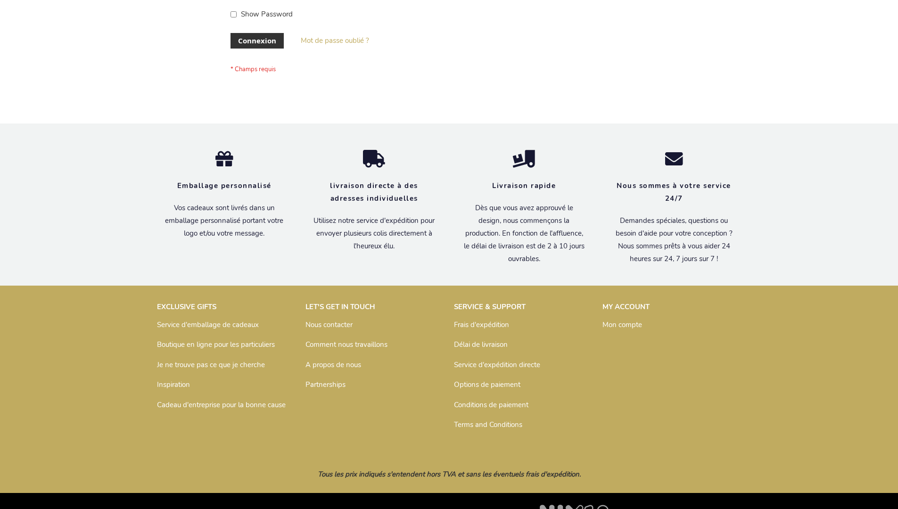
scroll to position [325, 0]
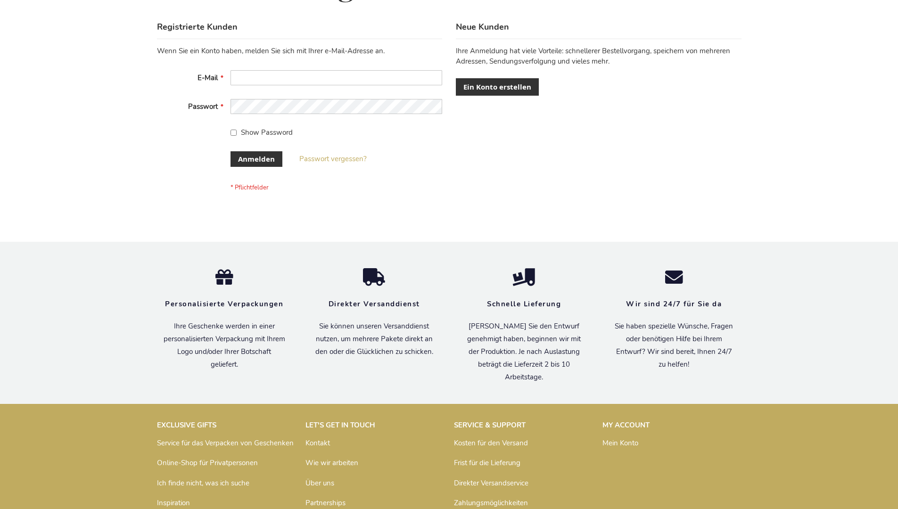
scroll to position [316, 0]
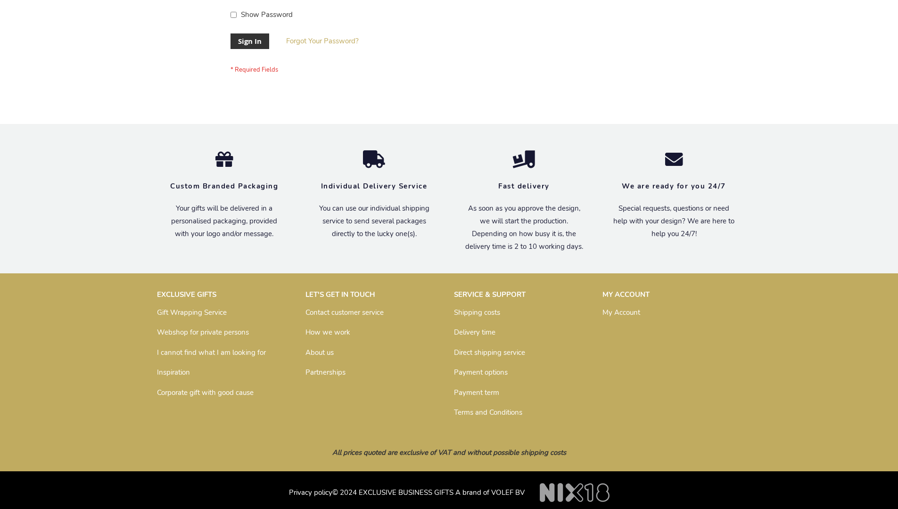
scroll to position [303, 0]
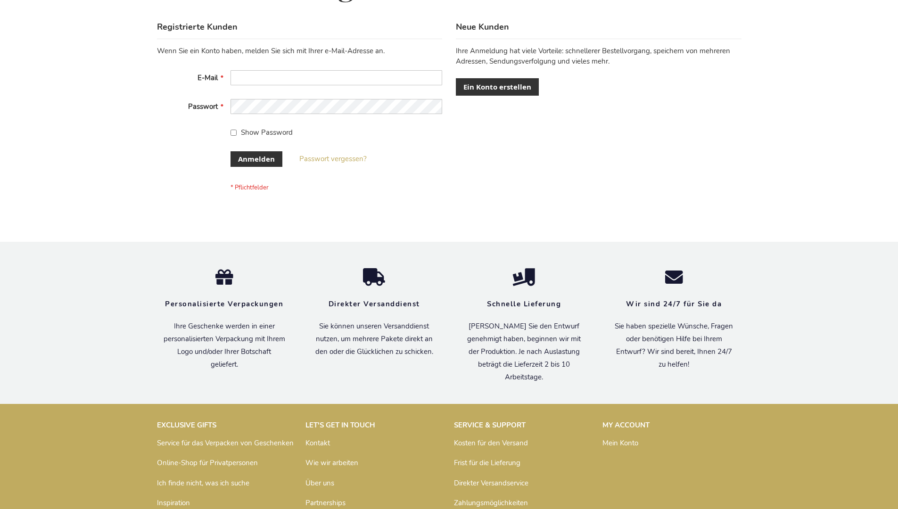
scroll to position [316, 0]
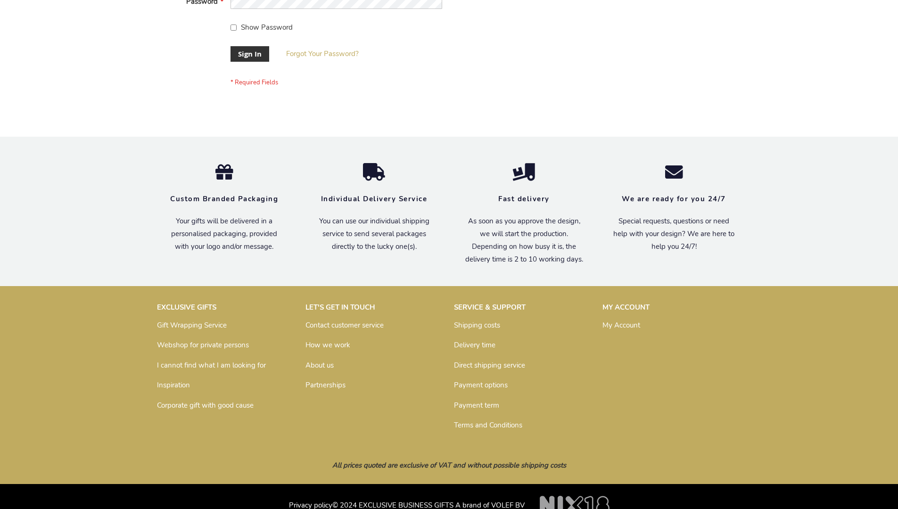
scroll to position [303, 0]
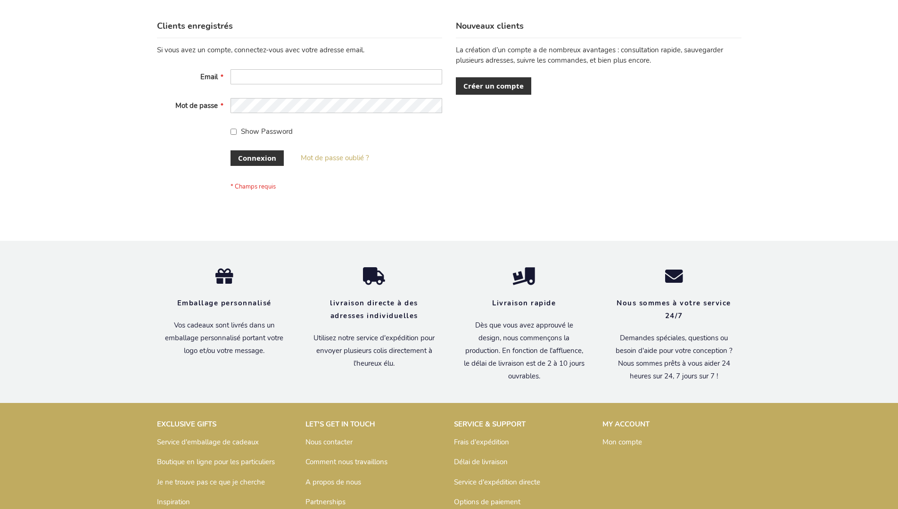
scroll to position [325, 0]
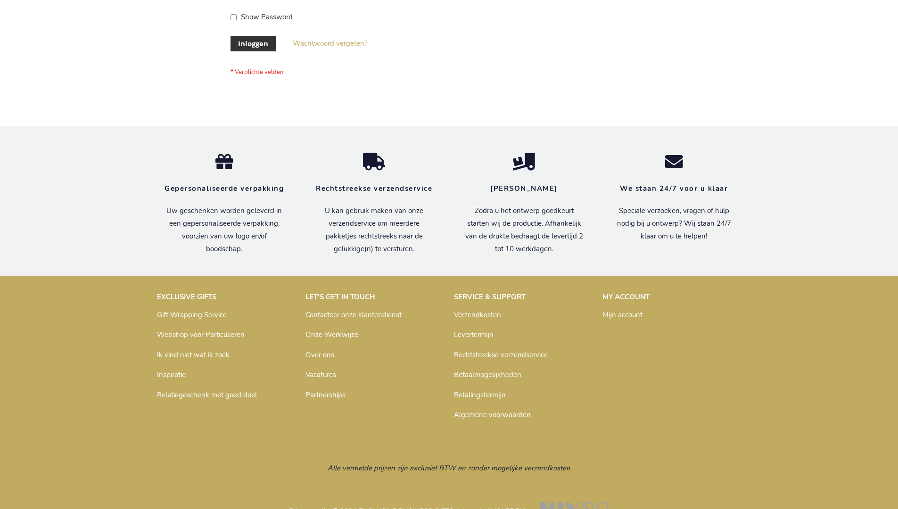
scroll to position [320, 0]
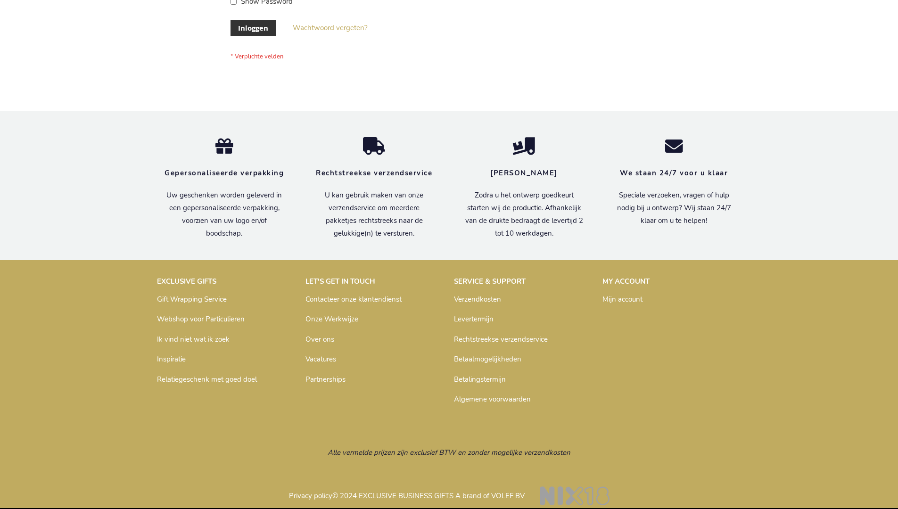
scroll to position [320, 0]
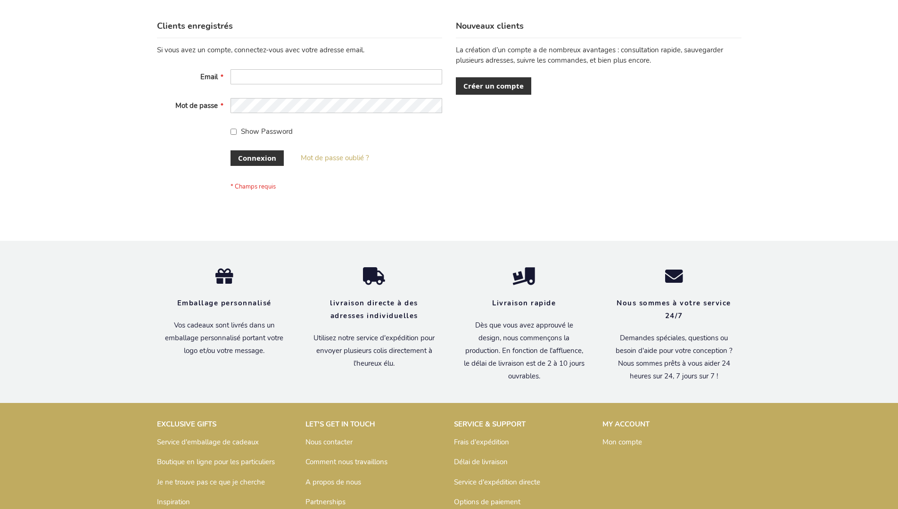
scroll to position [325, 0]
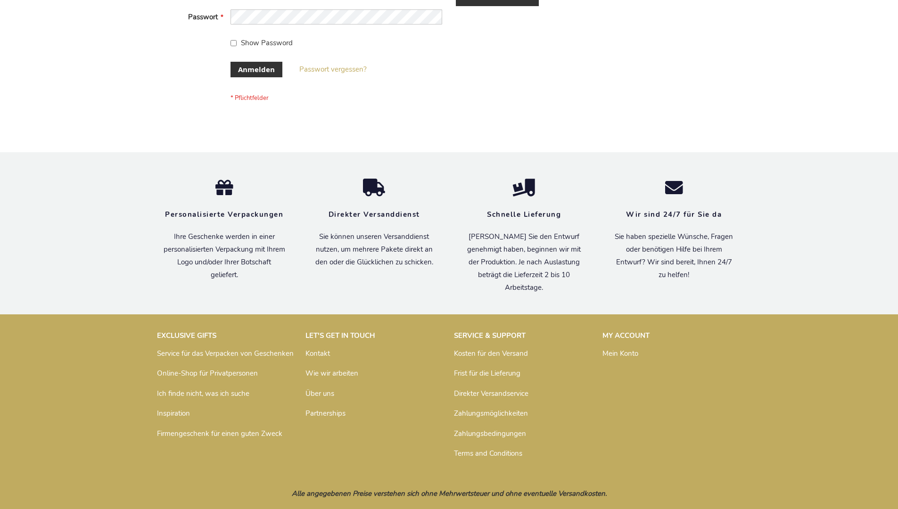
scroll to position [316, 0]
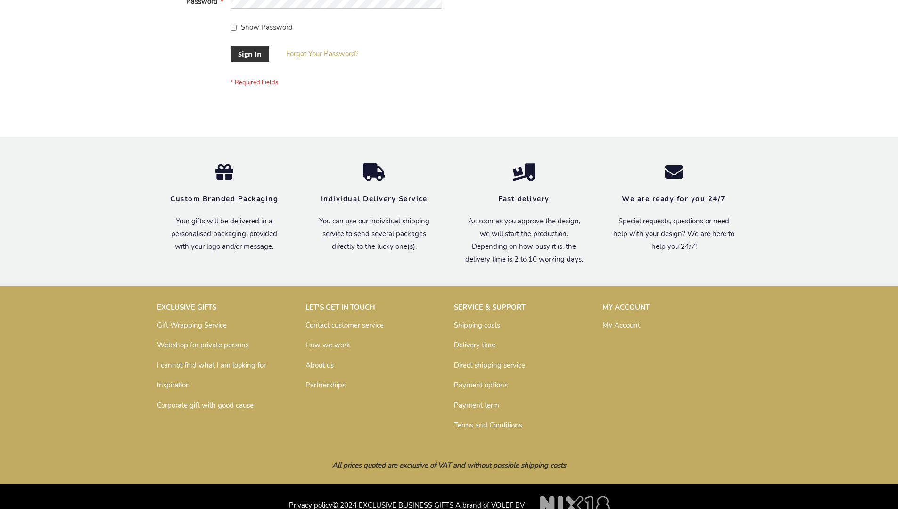
scroll to position [303, 0]
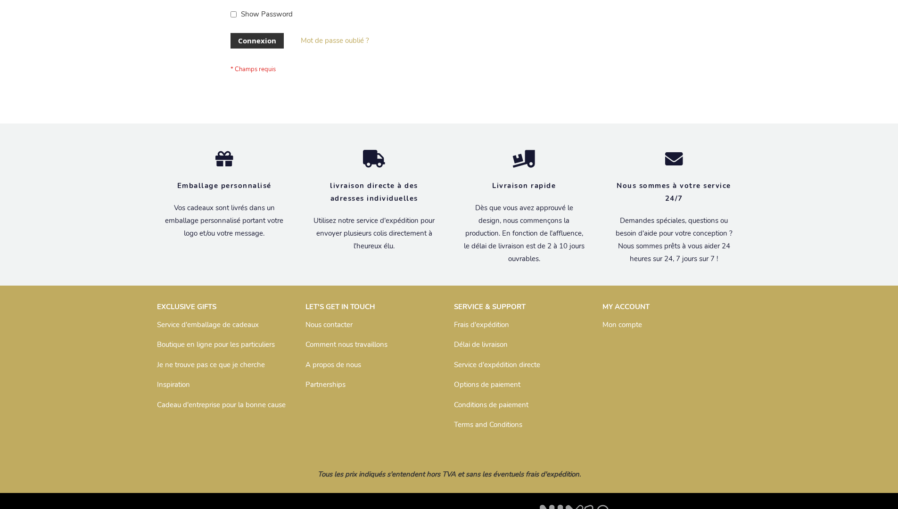
scroll to position [325, 0]
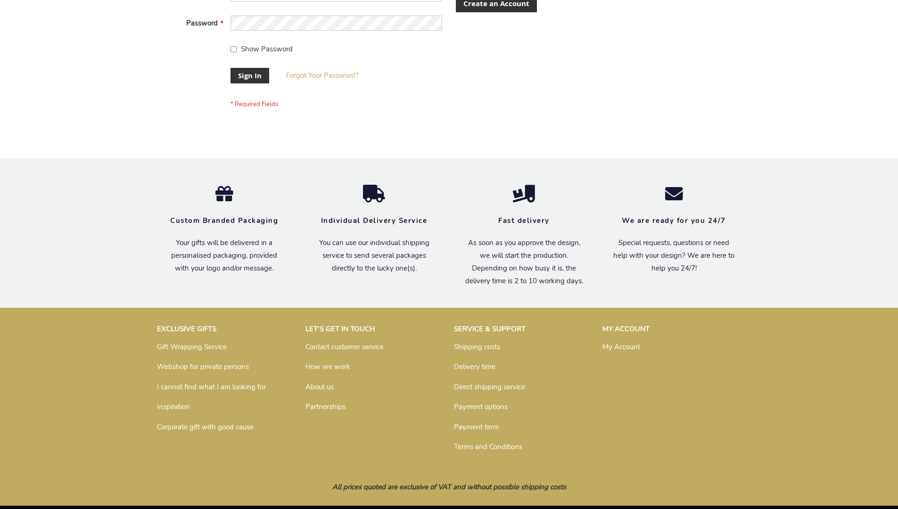
scroll to position [303, 0]
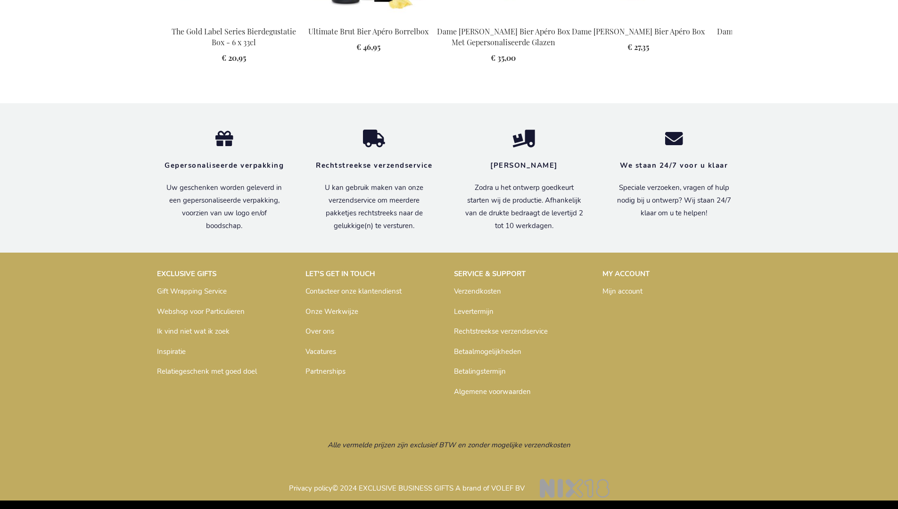
scroll to position [1276, 0]
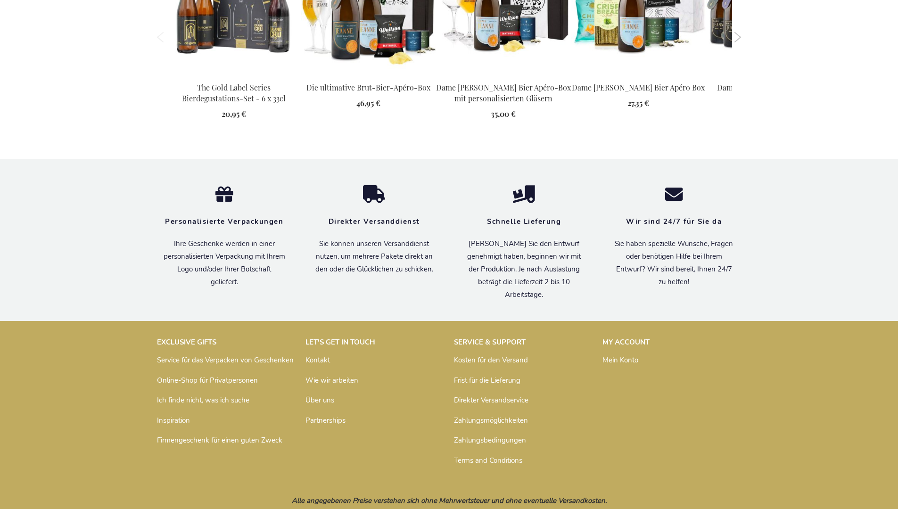
scroll to position [1291, 0]
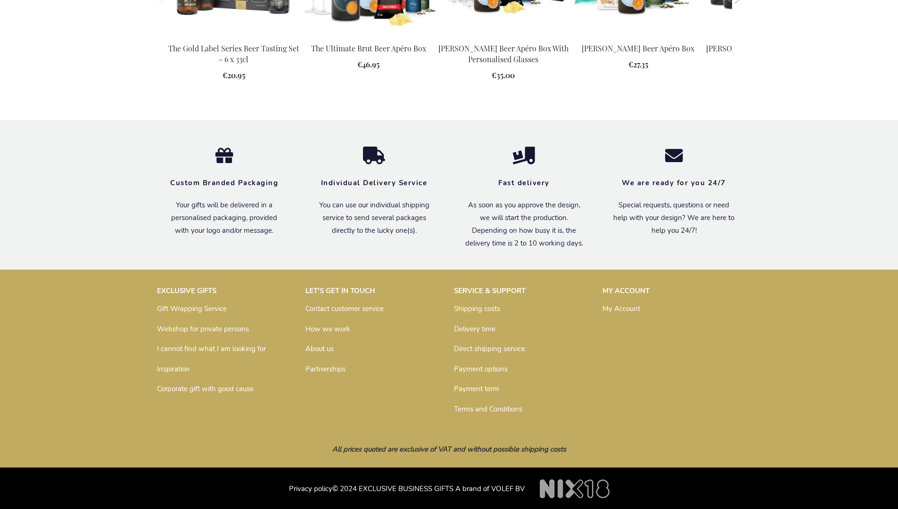
scroll to position [1249, 0]
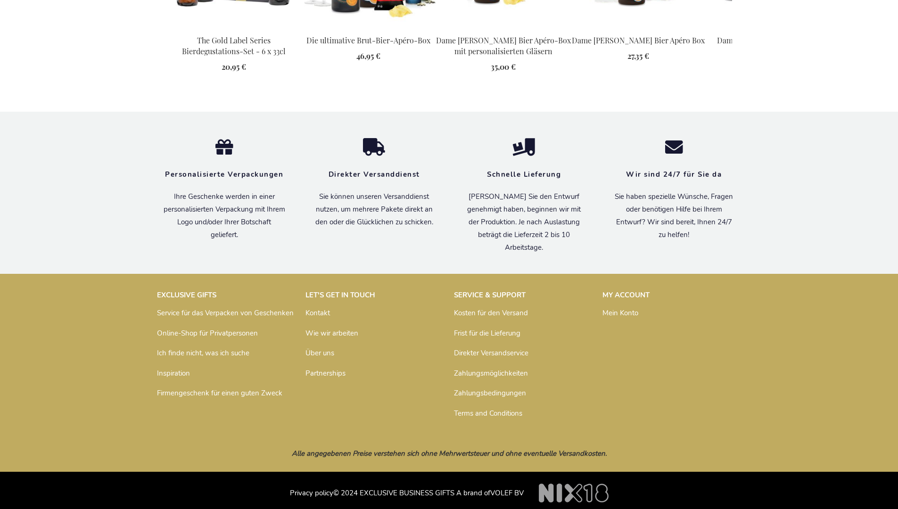
scroll to position [1291, 0]
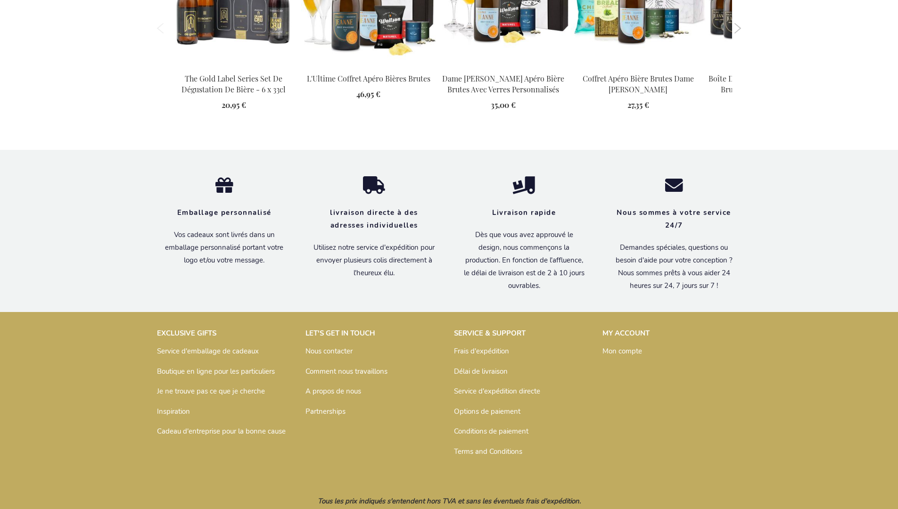
scroll to position [1301, 0]
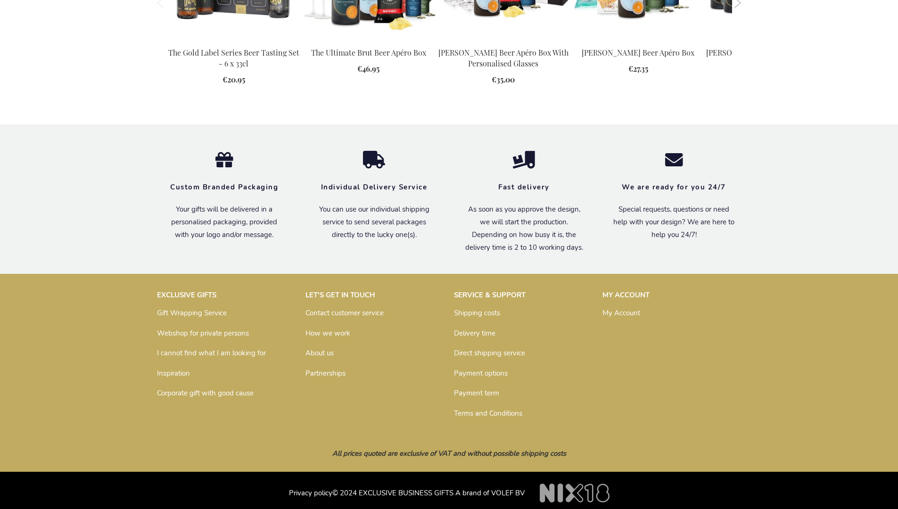
scroll to position [1249, 0]
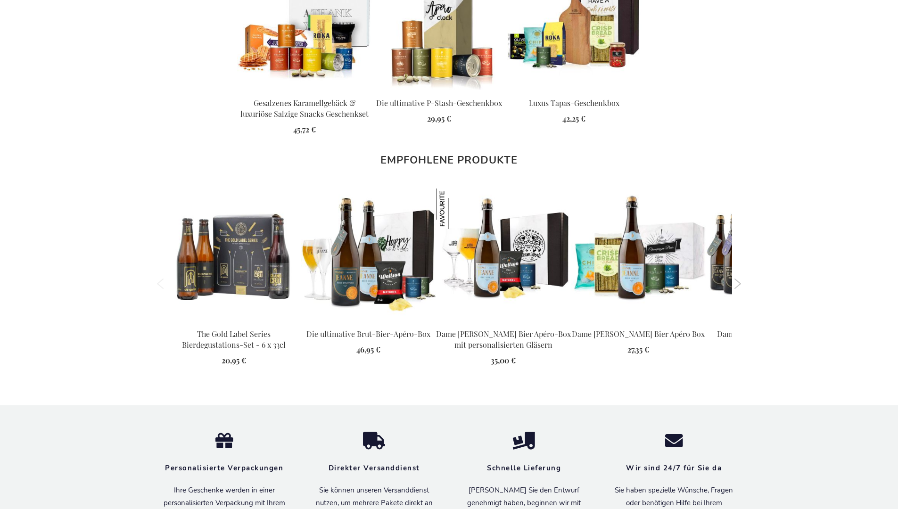
scroll to position [1291, 0]
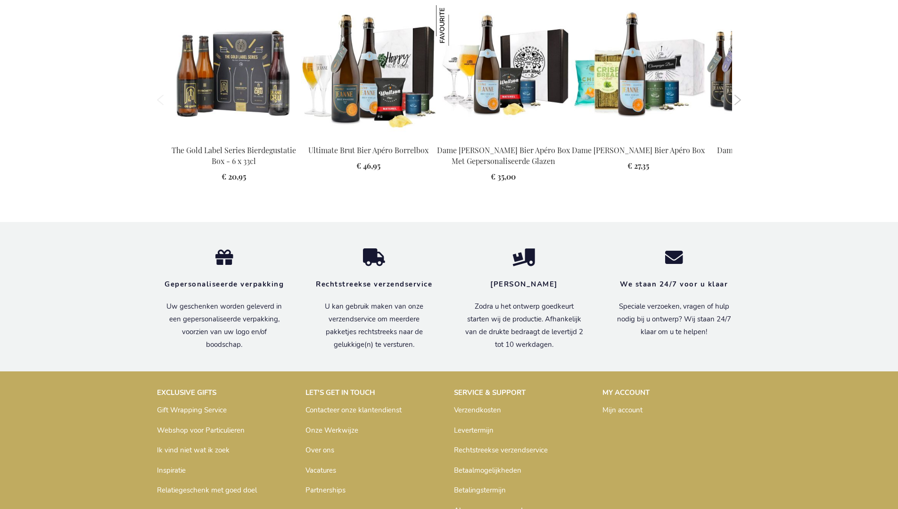
scroll to position [1276, 0]
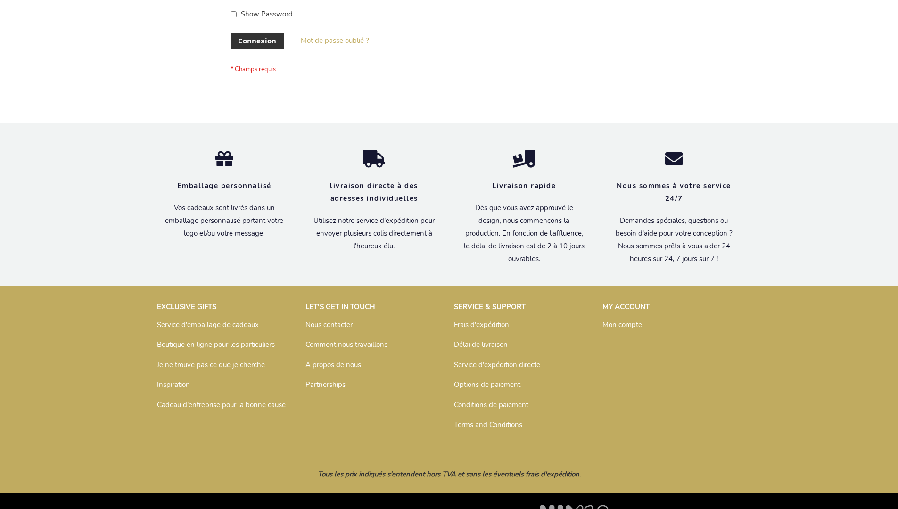
scroll to position [325, 0]
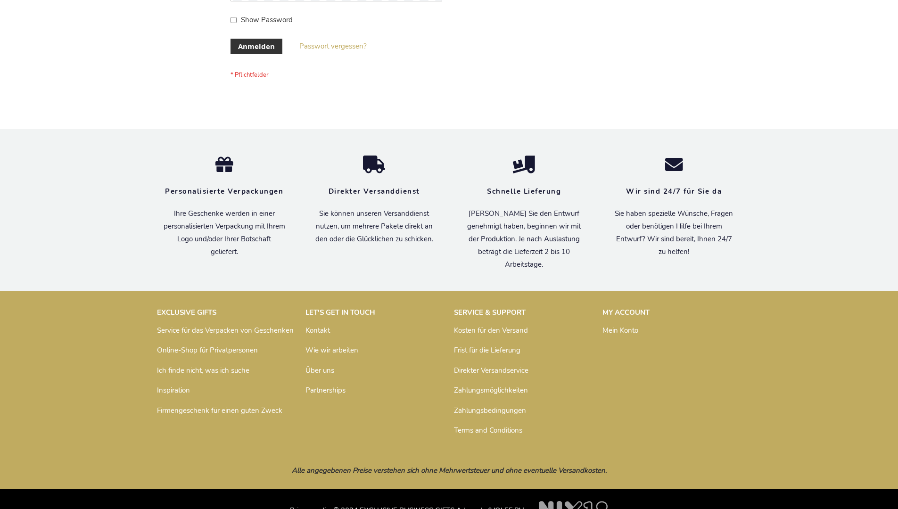
scroll to position [316, 0]
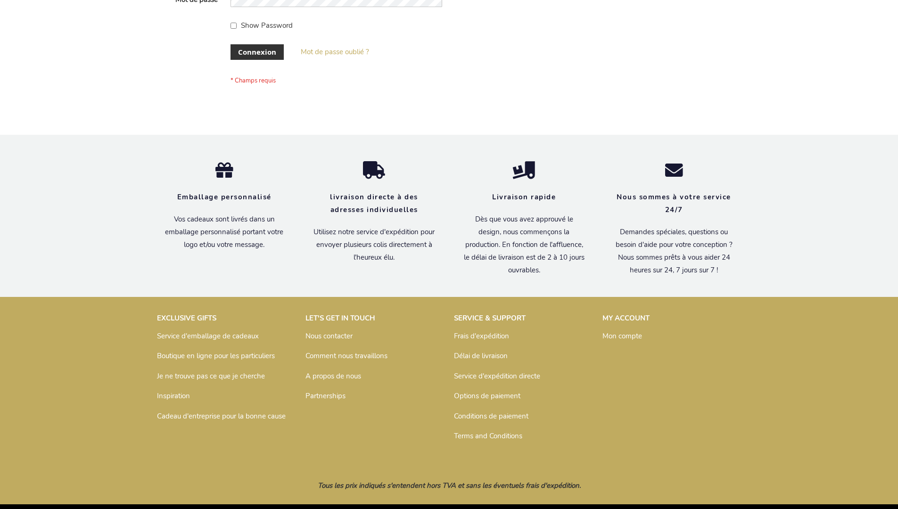
scroll to position [325, 0]
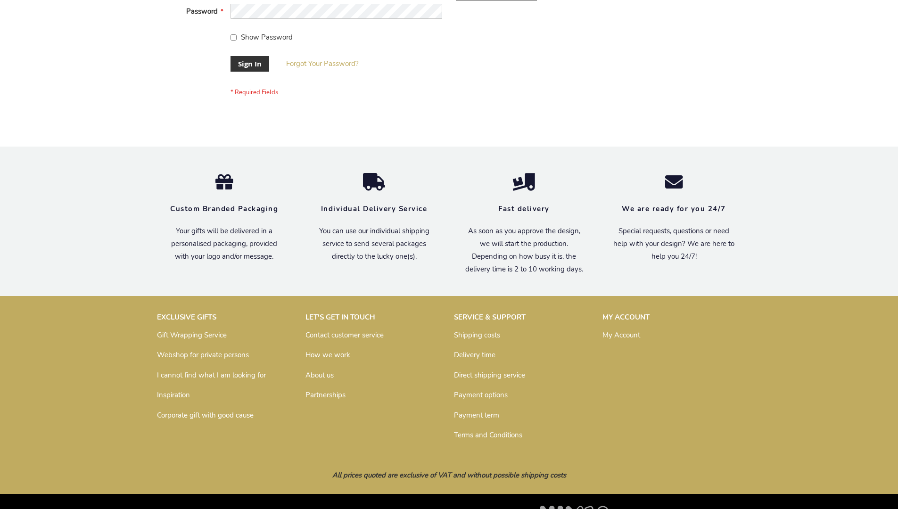
scroll to position [303, 0]
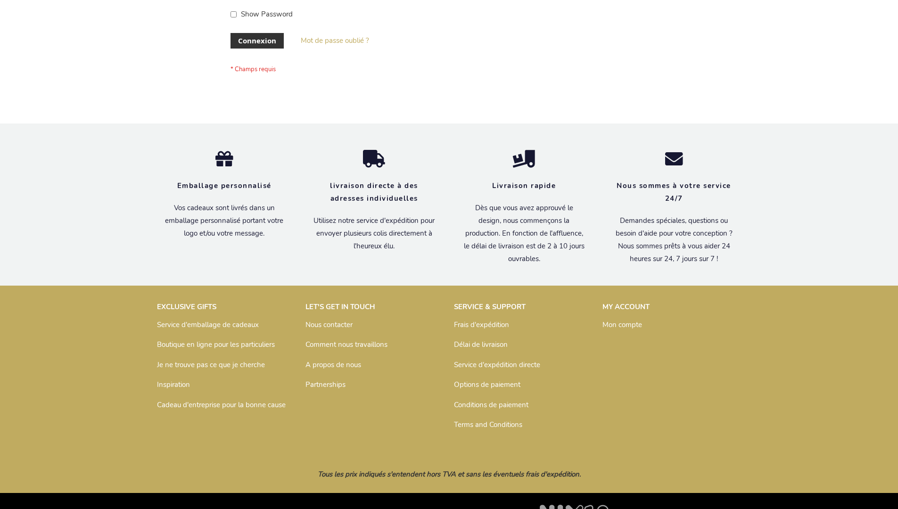
scroll to position [325, 0]
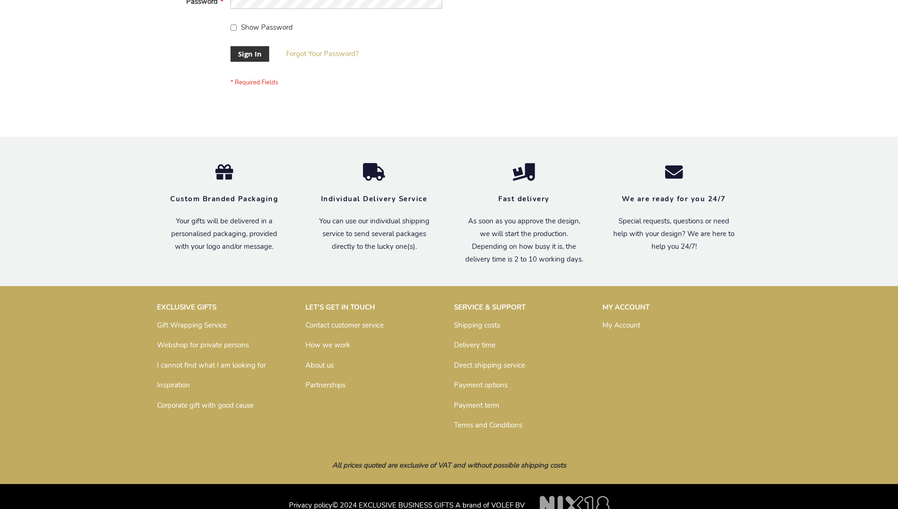
scroll to position [303, 0]
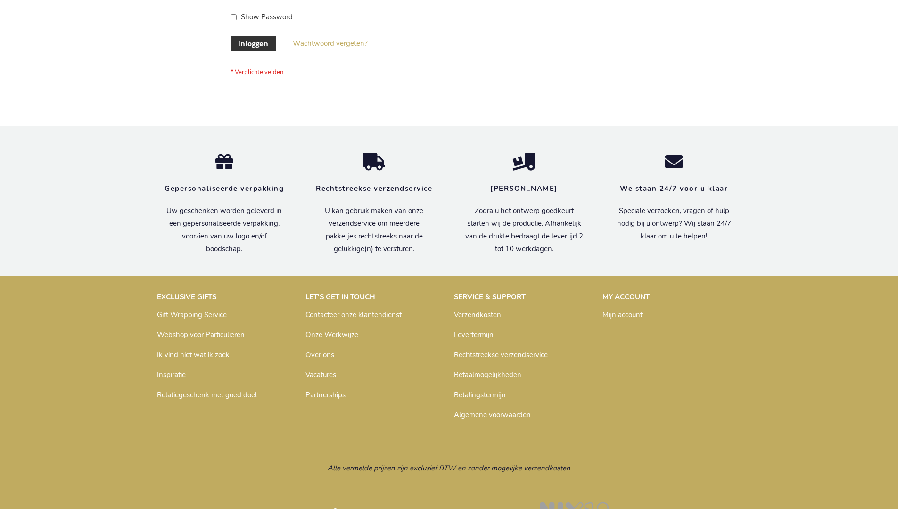
scroll to position [320, 0]
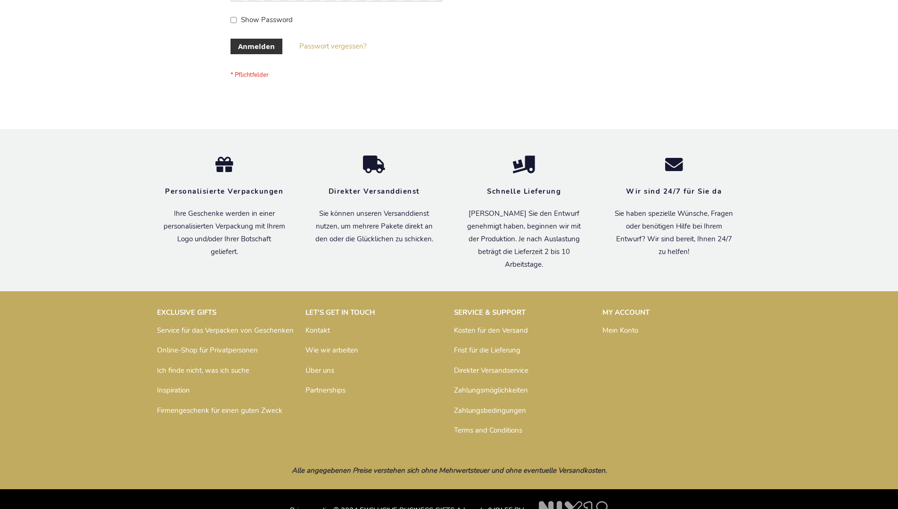
scroll to position [316, 0]
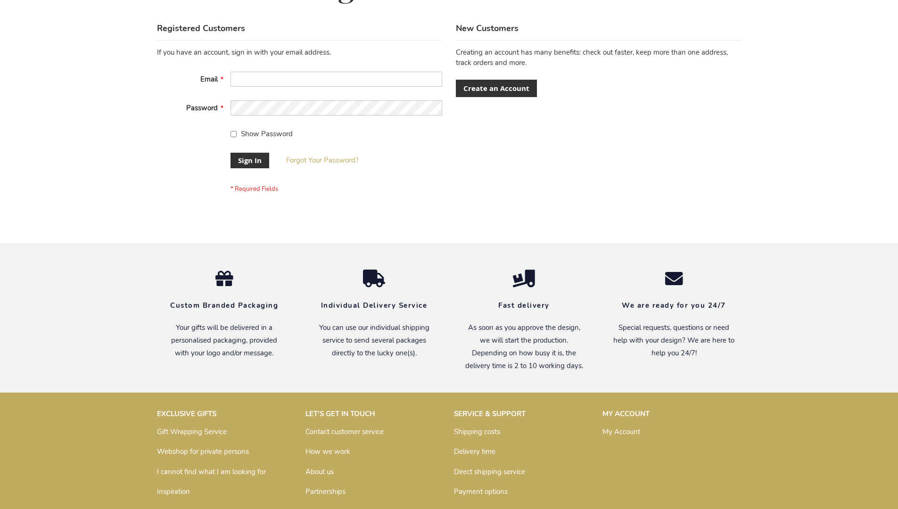
scroll to position [303, 0]
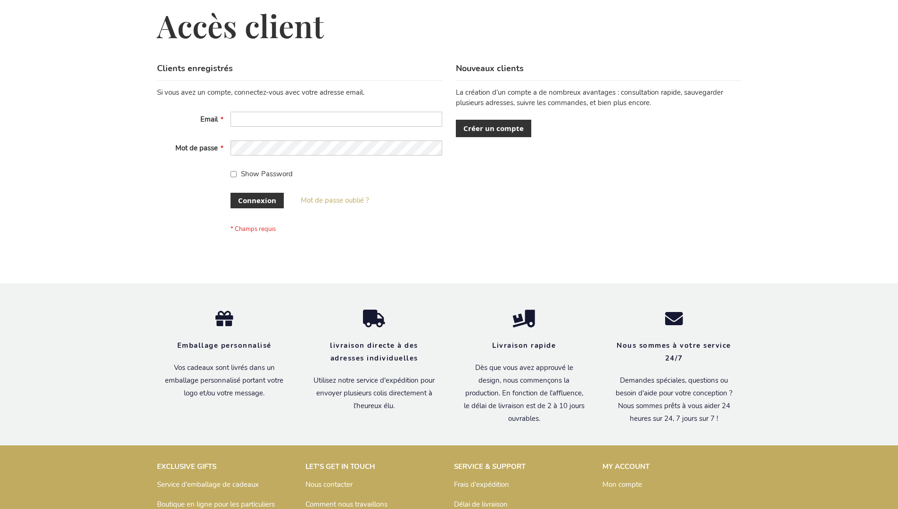
scroll to position [325, 0]
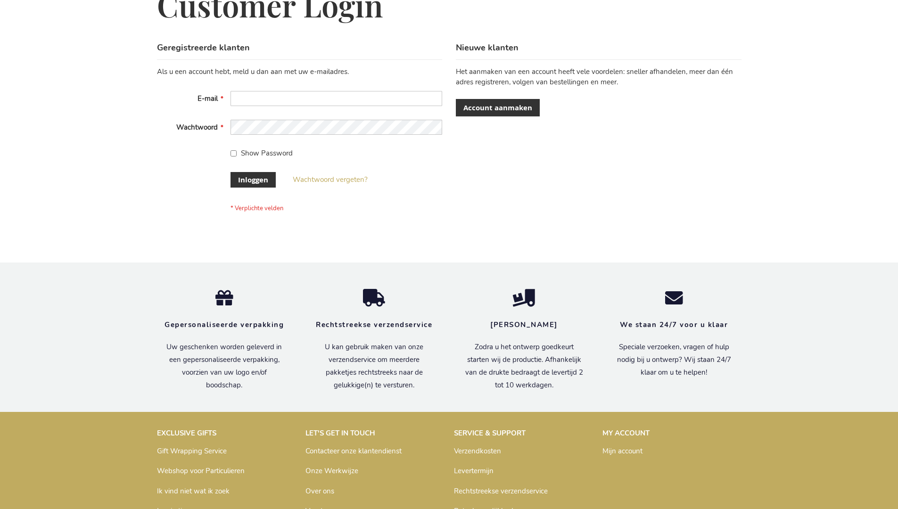
scroll to position [320, 0]
